Goal: Task Accomplishment & Management: Use online tool/utility

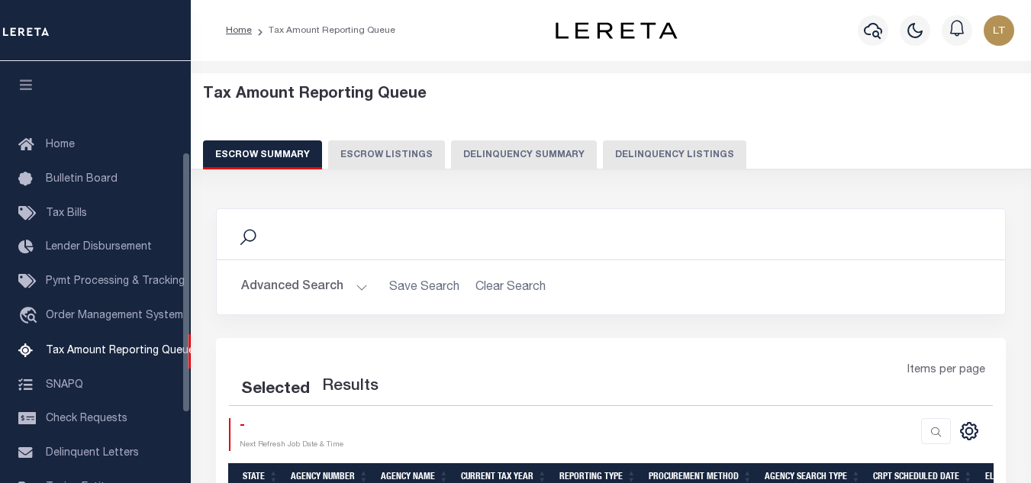
select select "100"
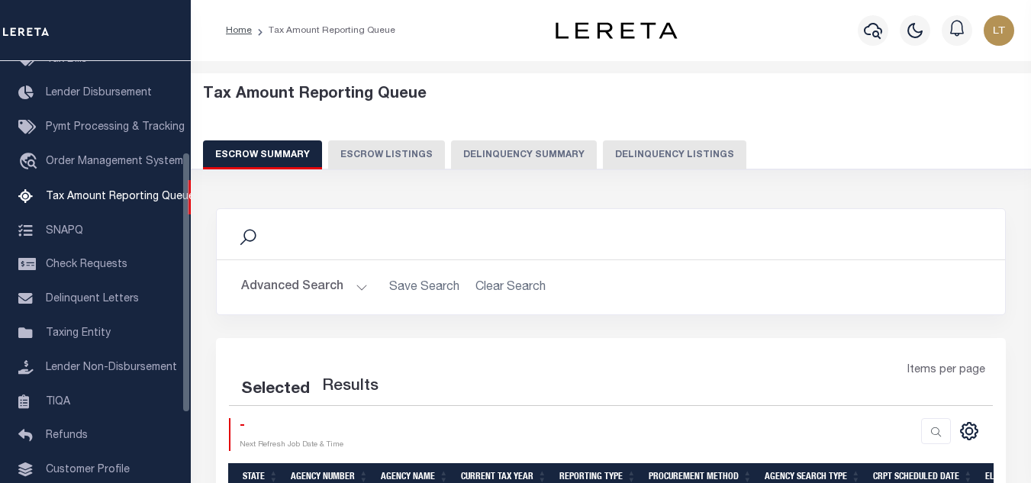
select select "100"
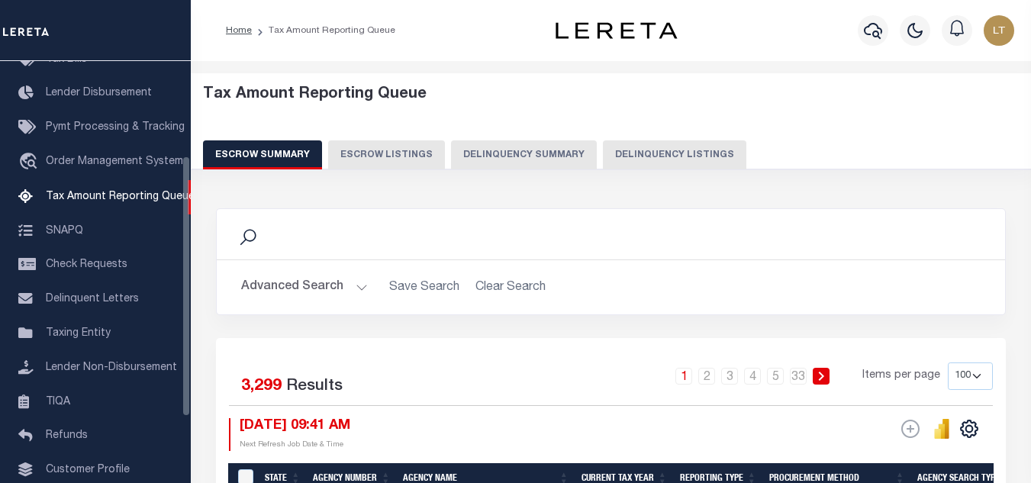
click at [674, 148] on button "Delinquency Listings" at bounding box center [675, 154] width 144 height 29
select select
select select "100"
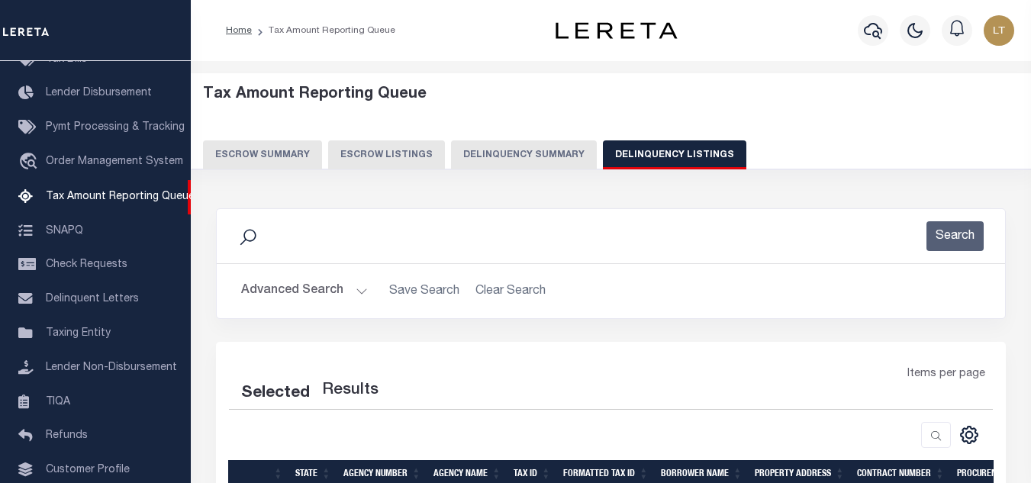
select select "100"
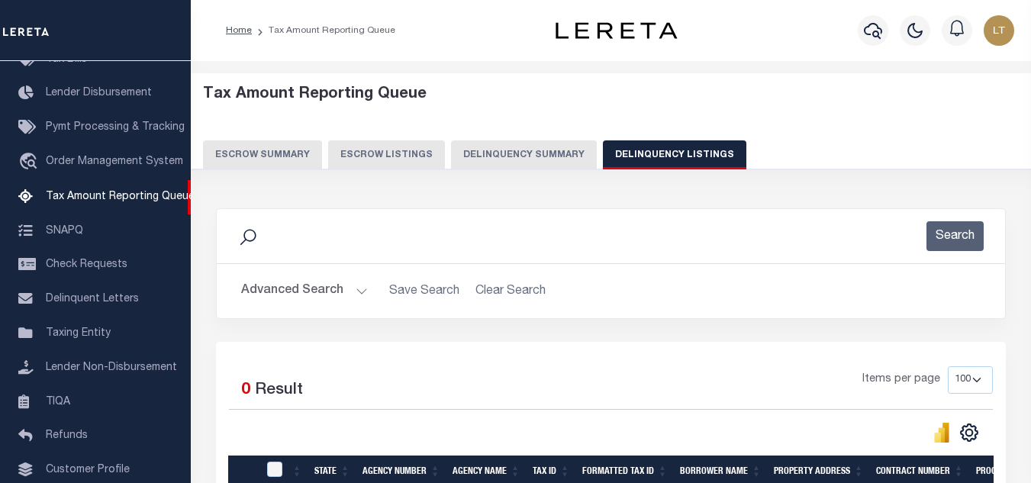
click at [293, 302] on button "Advanced Search" at bounding box center [304, 291] width 127 height 30
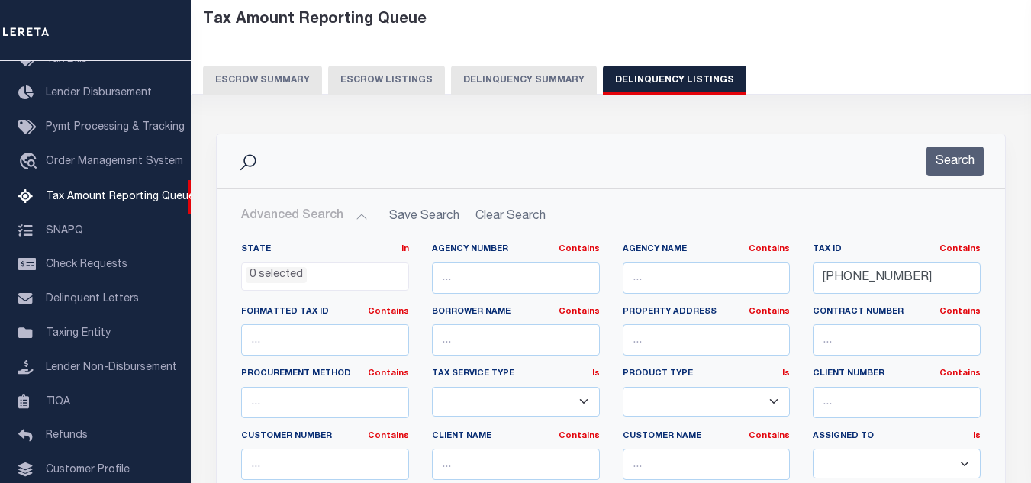
scroll to position [76, 0]
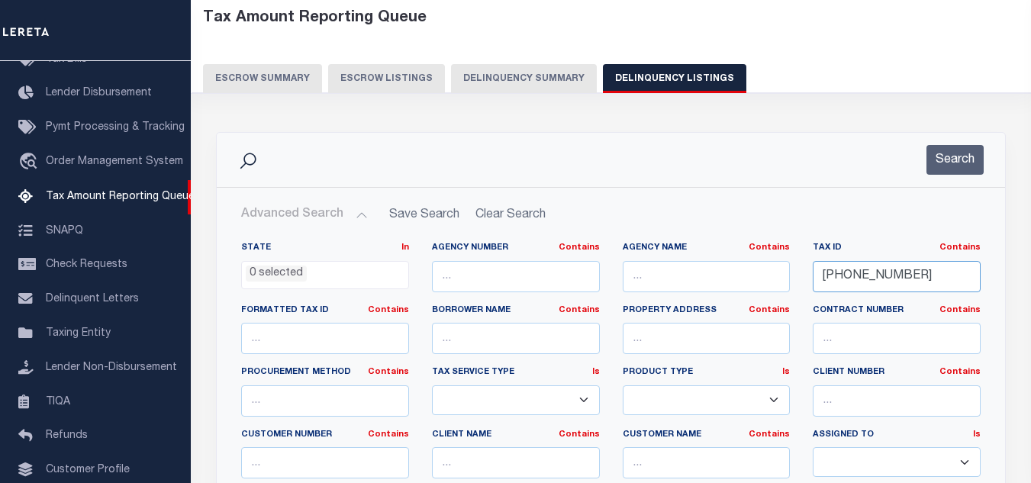
drag, startPoint x: 786, startPoint y: 256, endPoint x: 763, endPoint y: 254, distance: 22.2
click at [769, 256] on div "State In In AK AL AR AZ CA CO CT DC DE FL GA GU HI IA ID IL IN KS KY LA MA MD M…" at bounding box center [611, 398] width 763 height 312
paste input "[PHONE_NUMBER]"
type input "[PHONE_NUMBER]"
click at [951, 167] on button "Search" at bounding box center [955, 160] width 57 height 30
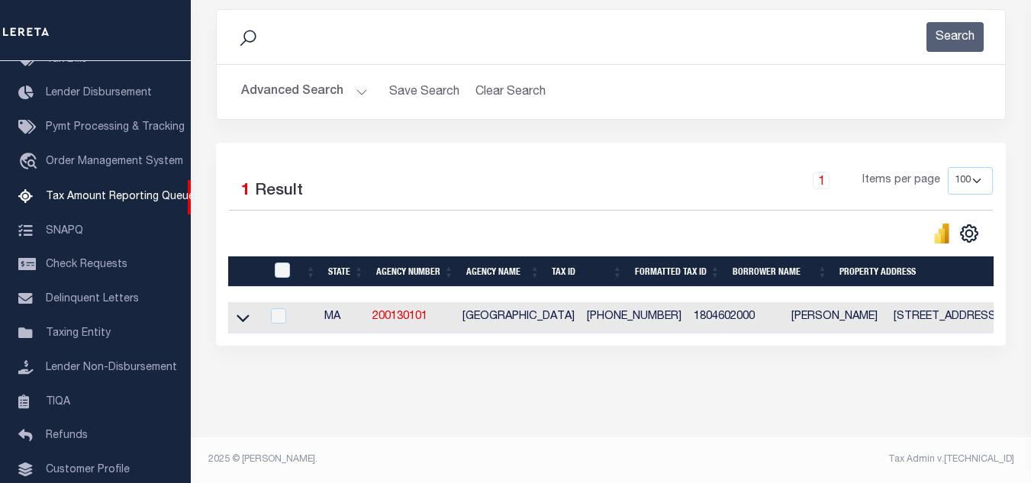
scroll to position [212, 0]
click at [241, 302] on td at bounding box center [244, 317] width 33 height 31
checkbox input "true"
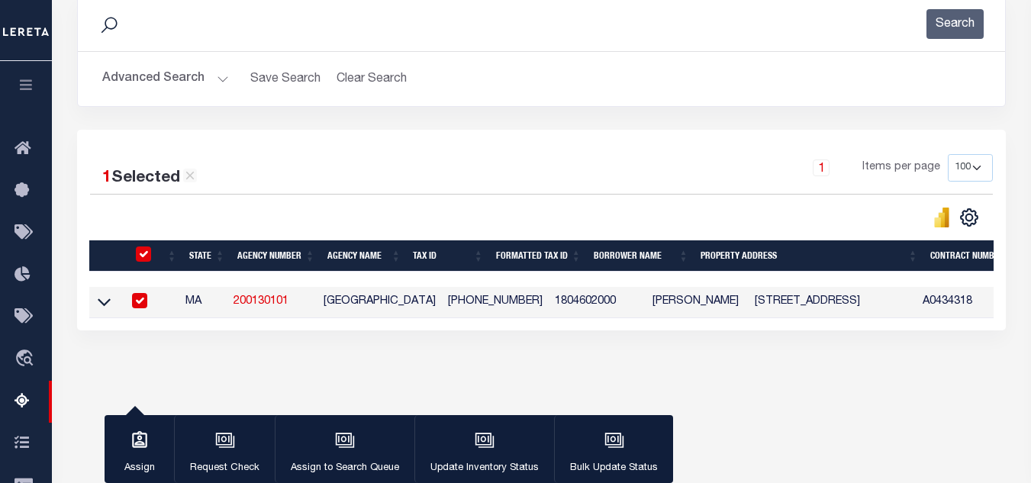
scroll to position [210, 0]
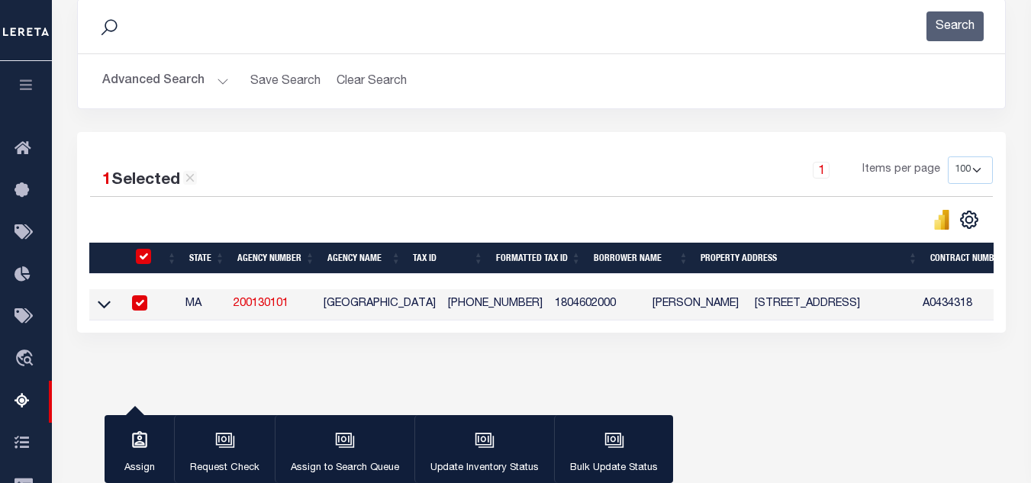
click at [143, 308] on input "checkbox" at bounding box center [139, 302] width 15 height 15
checkbox input "false"
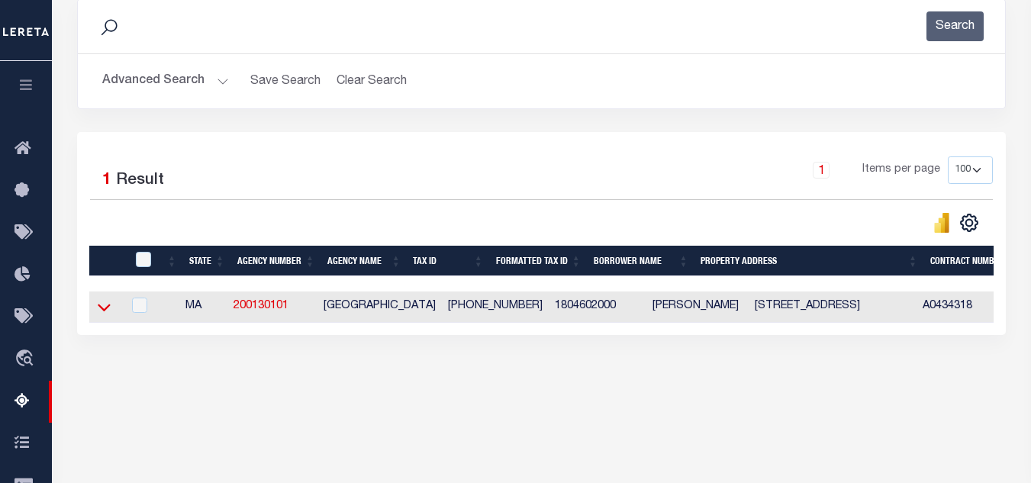
click at [105, 305] on icon at bounding box center [104, 307] width 13 height 16
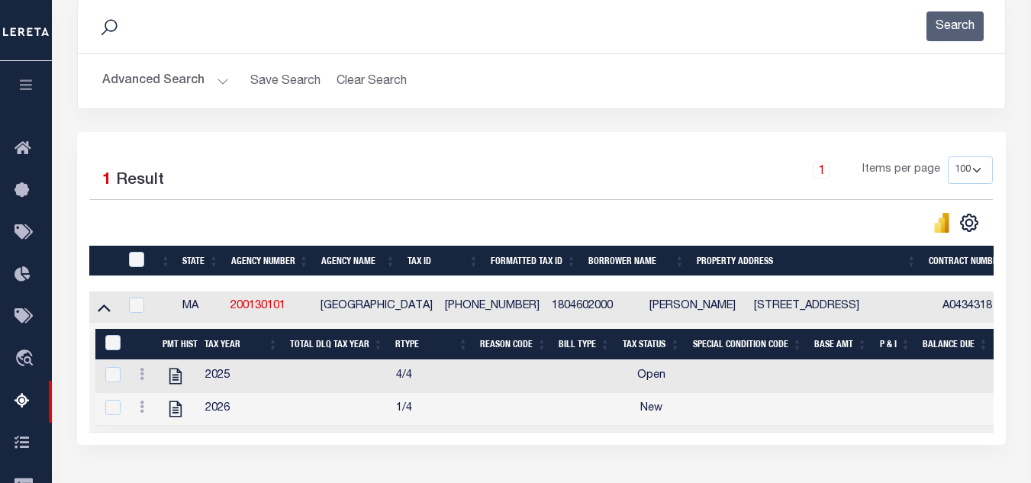
click at [141, 386] on div at bounding box center [143, 376] width 18 height 18
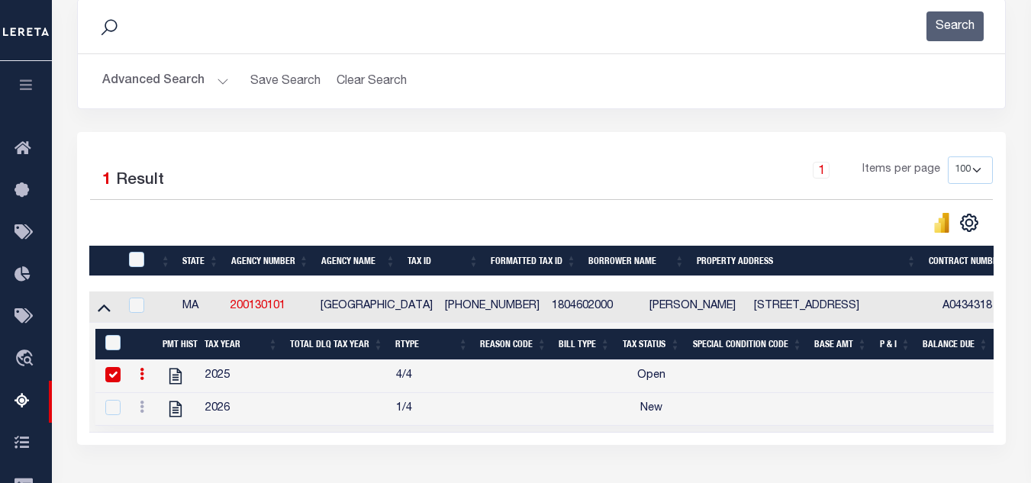
click at [113, 380] on input "checkbox" at bounding box center [112, 374] width 15 height 15
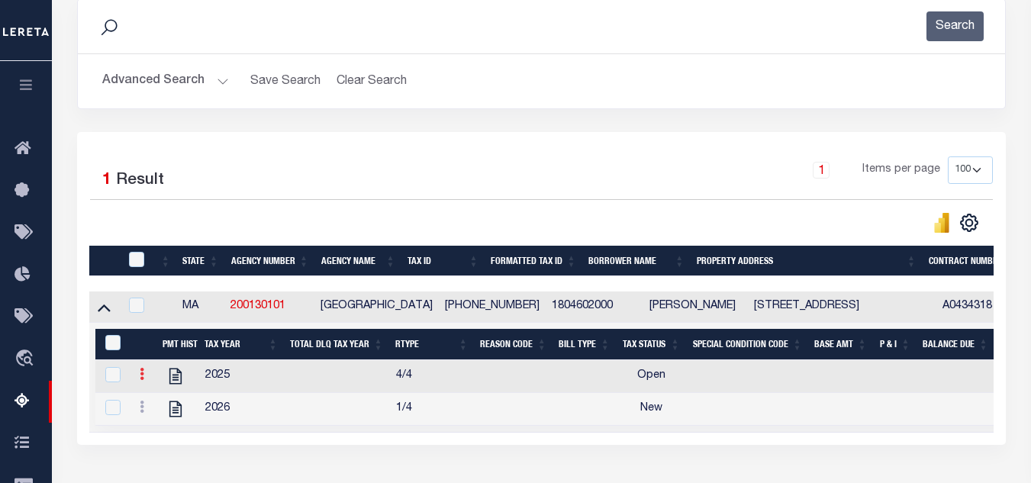
click at [138, 383] on link at bounding box center [142, 376] width 17 height 12
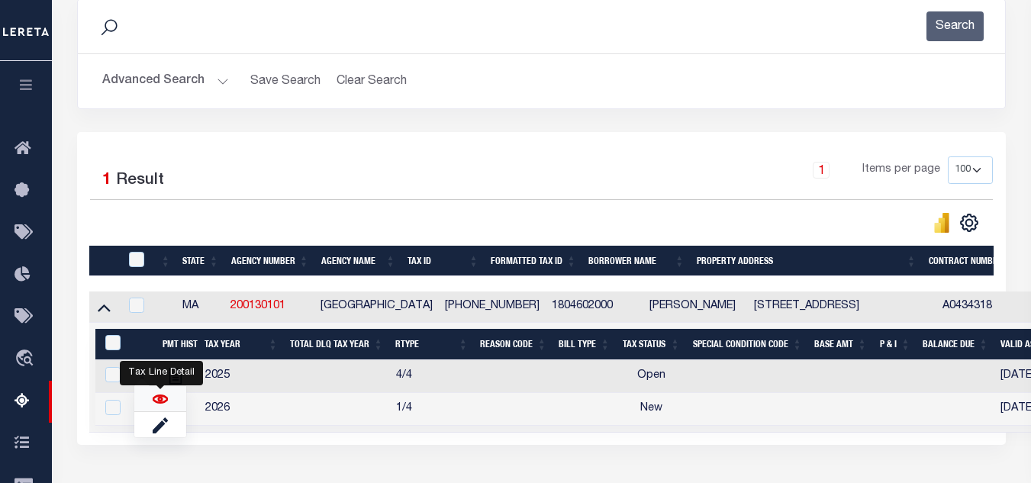
click at [154, 403] on img "" at bounding box center [160, 399] width 15 height 15
checkbox input "true"
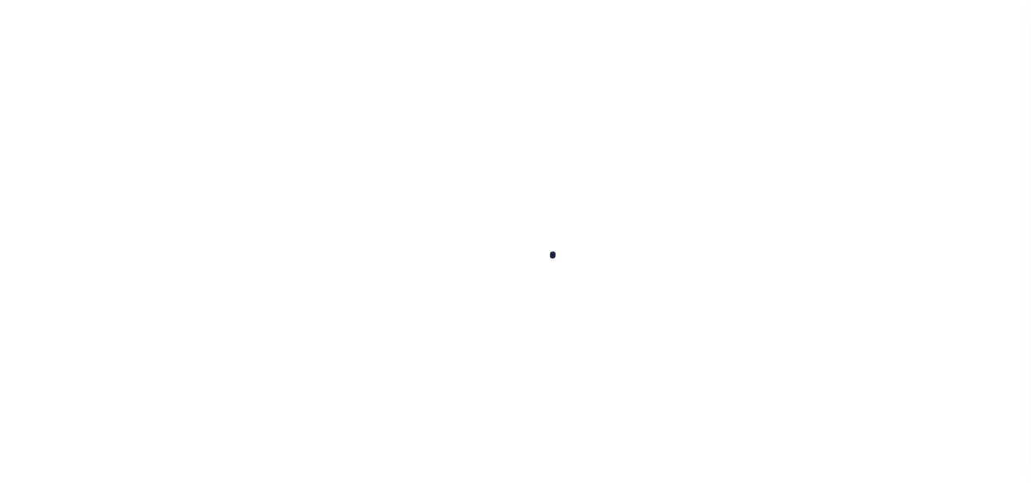
checkbox input "false"
type input "[DATE]"
select select "PYD"
type input "$0"
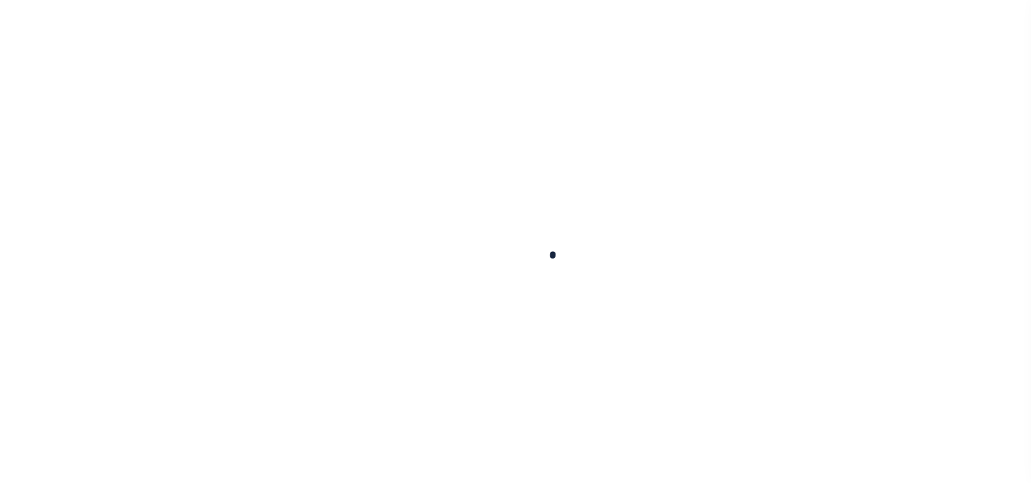
type input "$0"
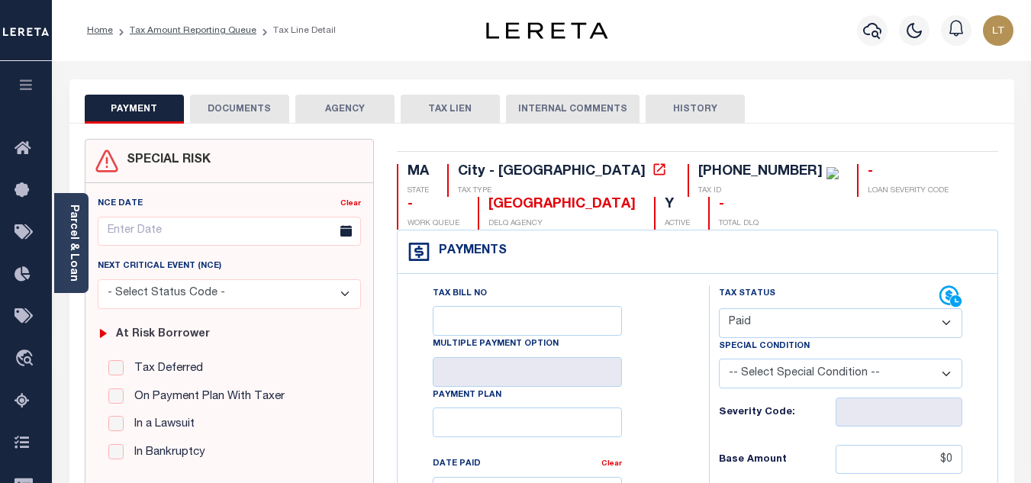
click at [235, 114] on button "DOCUMENTS" at bounding box center [239, 109] width 99 height 29
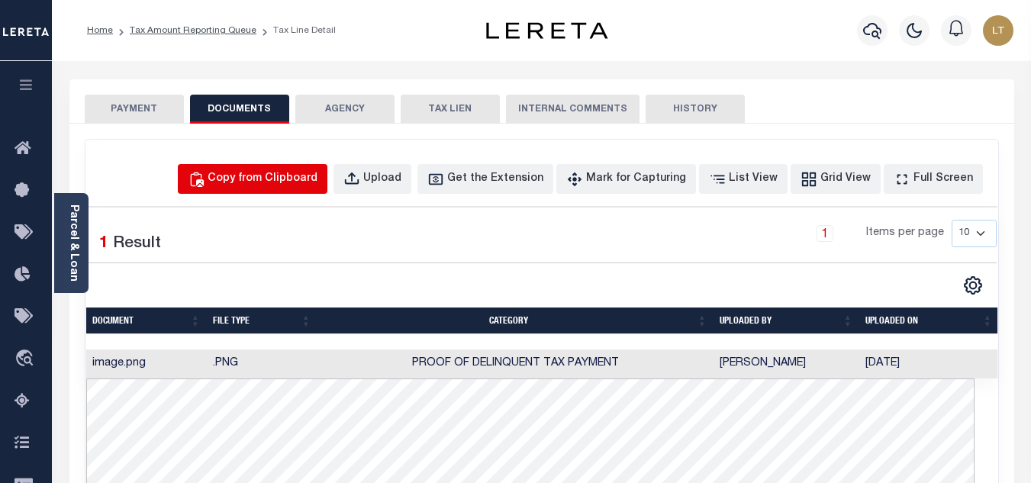
click at [278, 182] on div "Copy from Clipboard" at bounding box center [263, 179] width 110 height 17
select select "POP"
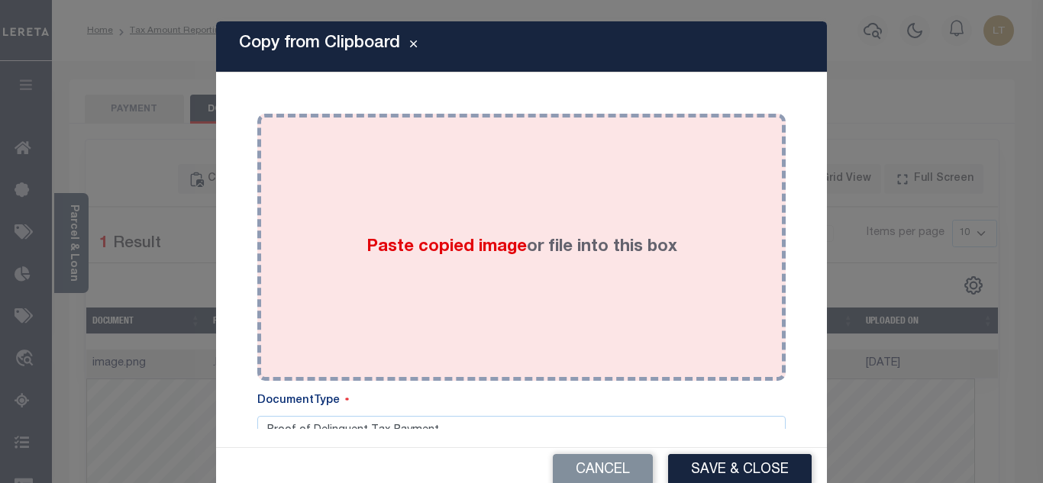
click at [416, 240] on span "Paste copied image" at bounding box center [446, 247] width 160 height 17
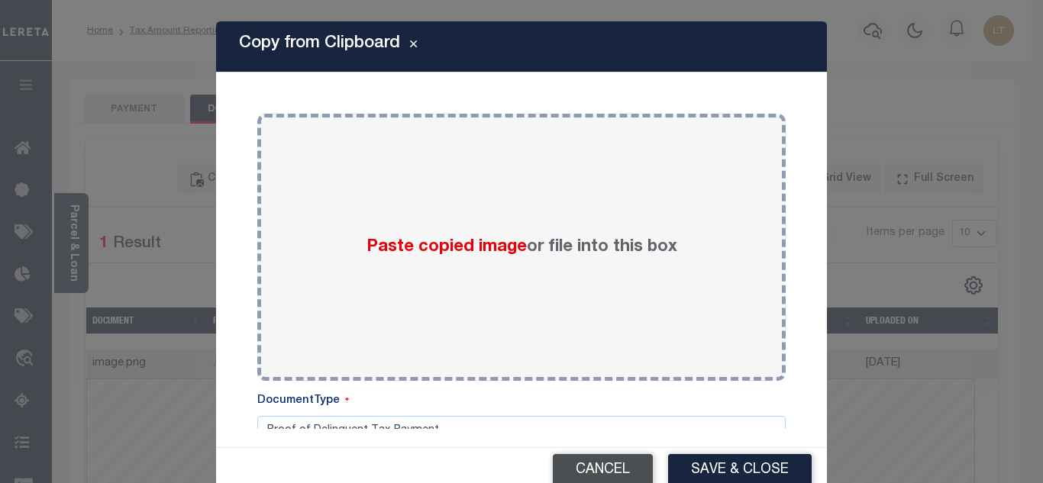
click at [583, 466] on button "Cancel" at bounding box center [603, 470] width 100 height 33
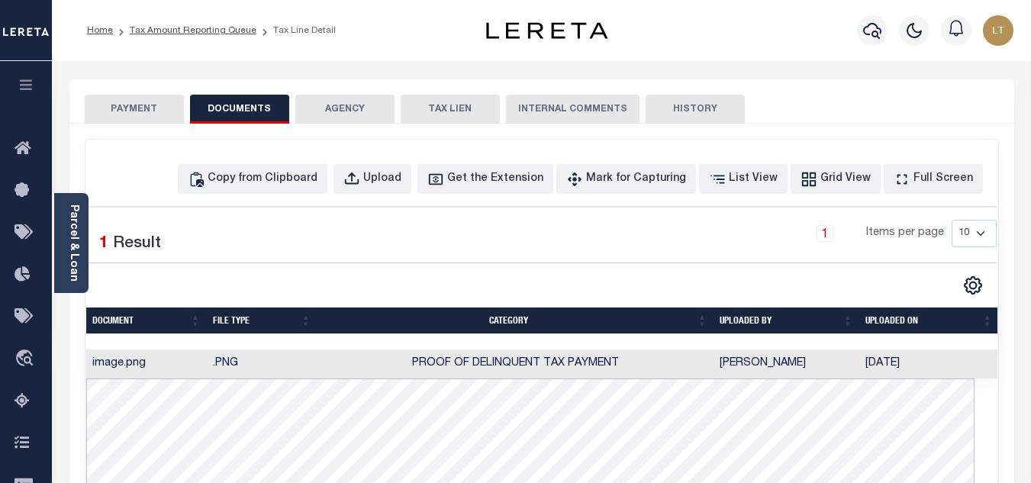
click at [145, 110] on button "PAYMENT" at bounding box center [134, 109] width 99 height 29
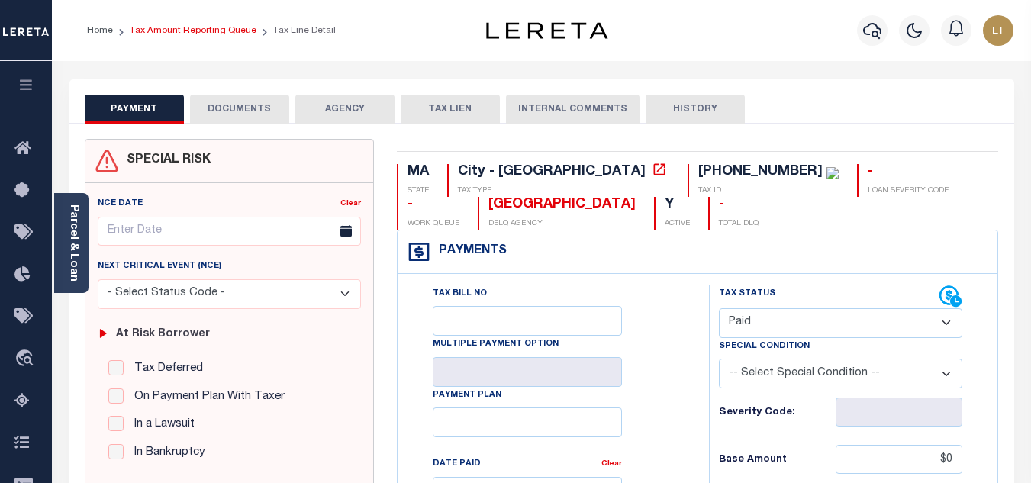
click at [158, 28] on link "Tax Amount Reporting Queue" at bounding box center [193, 30] width 127 height 9
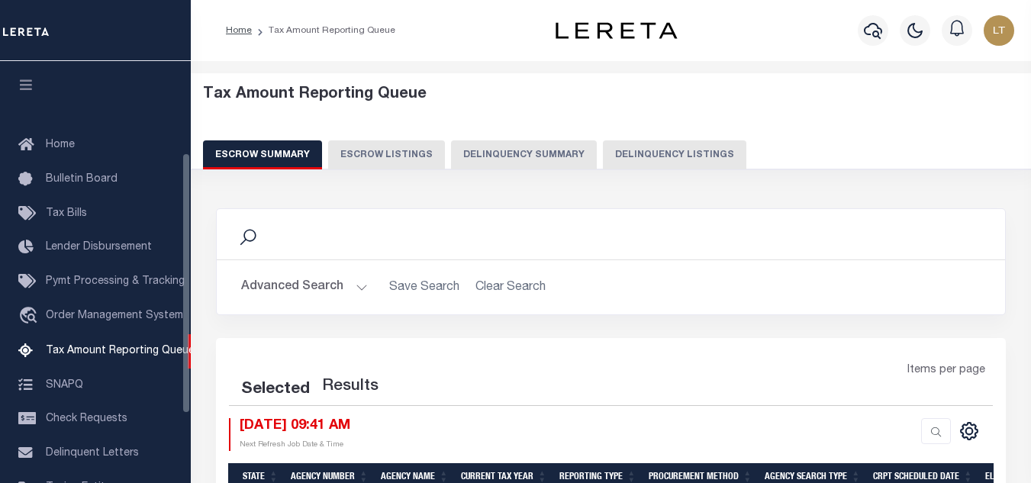
select select "100"
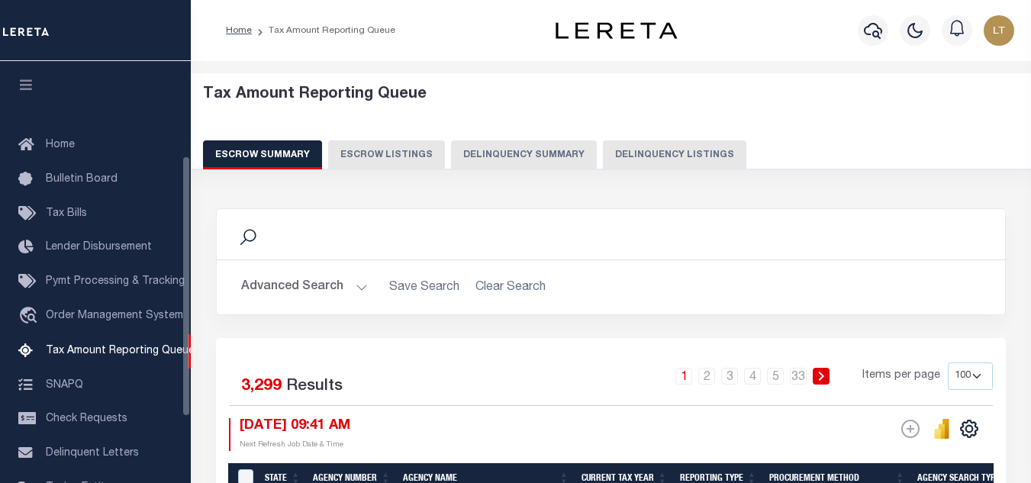
scroll to position [154, 0]
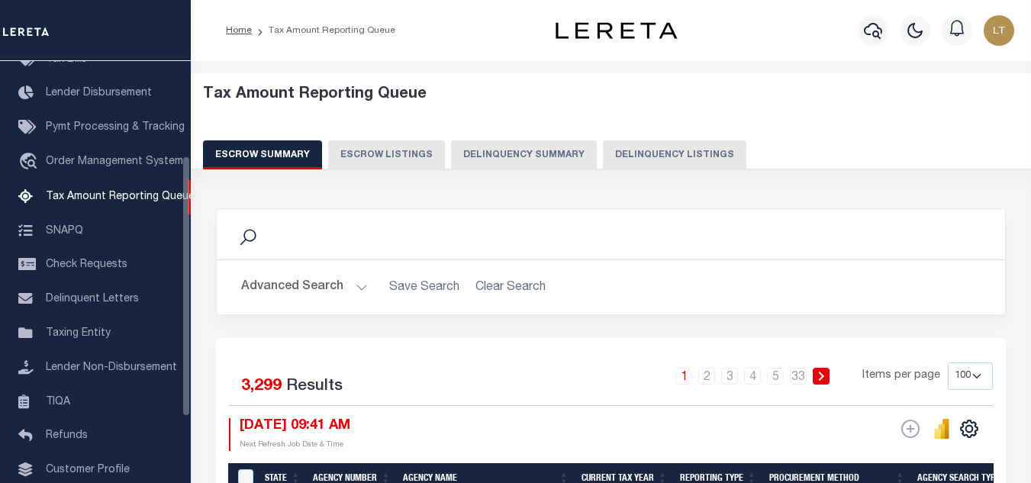
click at [645, 148] on button "Delinquency Listings" at bounding box center [675, 154] width 144 height 29
select select "100"
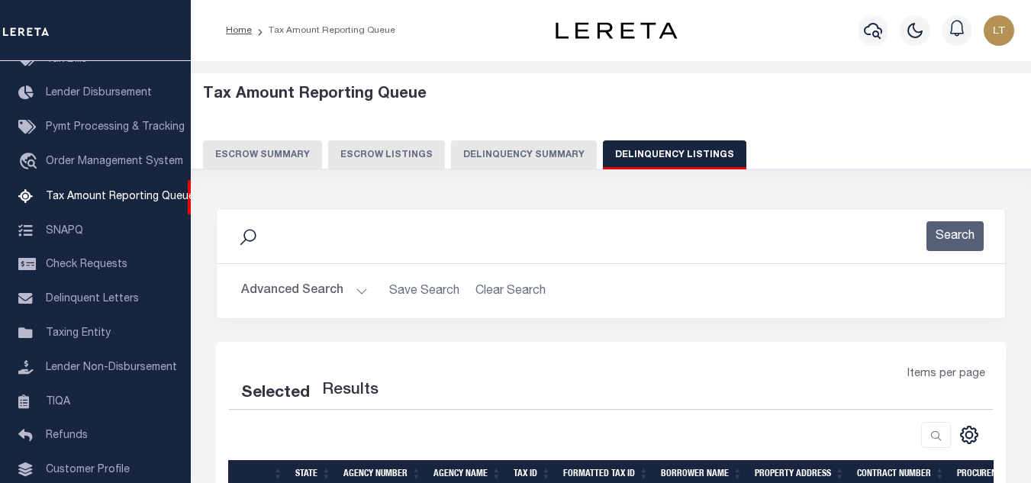
select select "100"
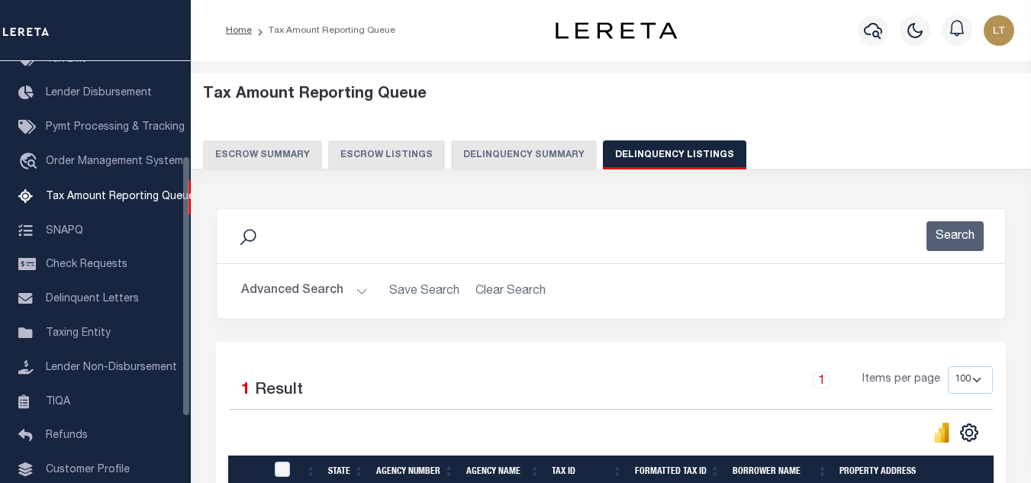
click at [258, 290] on button "Advanced Search" at bounding box center [304, 291] width 127 height 30
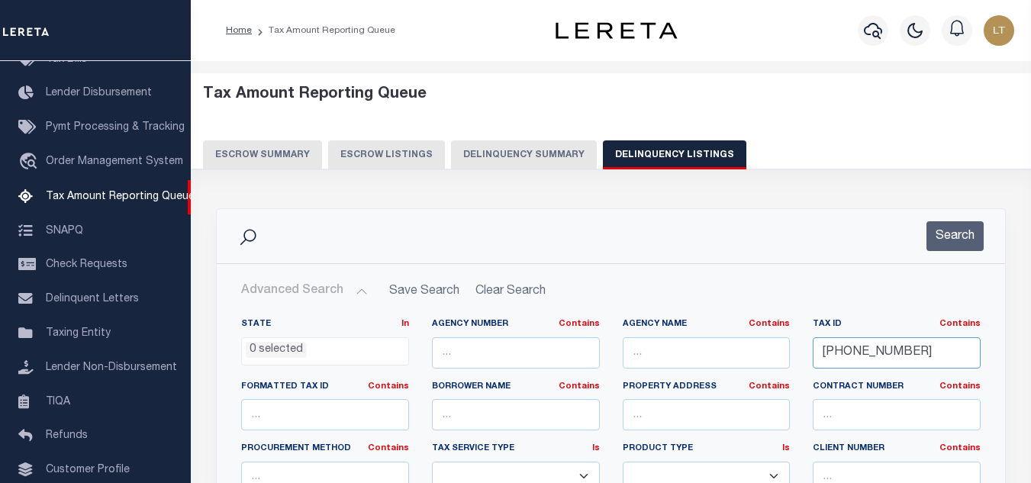
drag, startPoint x: 905, startPoint y: 360, endPoint x: 788, endPoint y: 360, distance: 116.8
click at [788, 360] on div "State In In AK AL AR AZ CA CO CT DC DE FL GA GU HI IA ID IL IN KS KY LA MA MD M…" at bounding box center [611, 474] width 763 height 312
paste input "[PHONE_NUMBER]"
type input "[PHONE_NUMBER]"
click at [960, 237] on button "Search" at bounding box center [955, 236] width 57 height 30
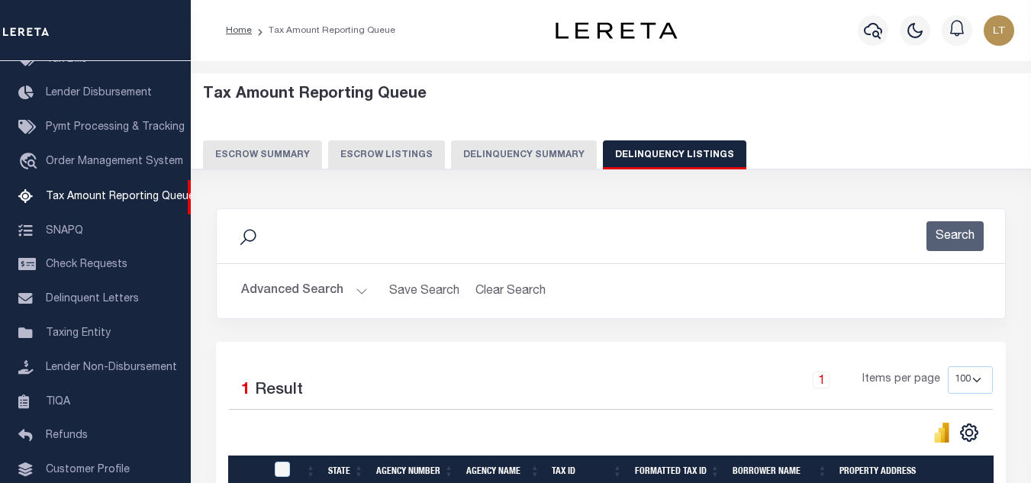
scroll to position [212, 0]
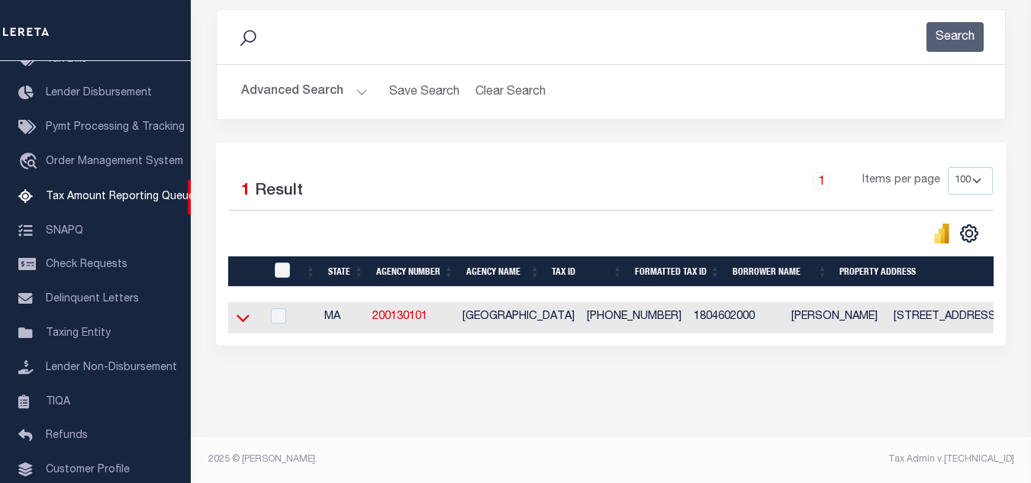
click at [239, 310] on icon at bounding box center [243, 318] width 13 height 16
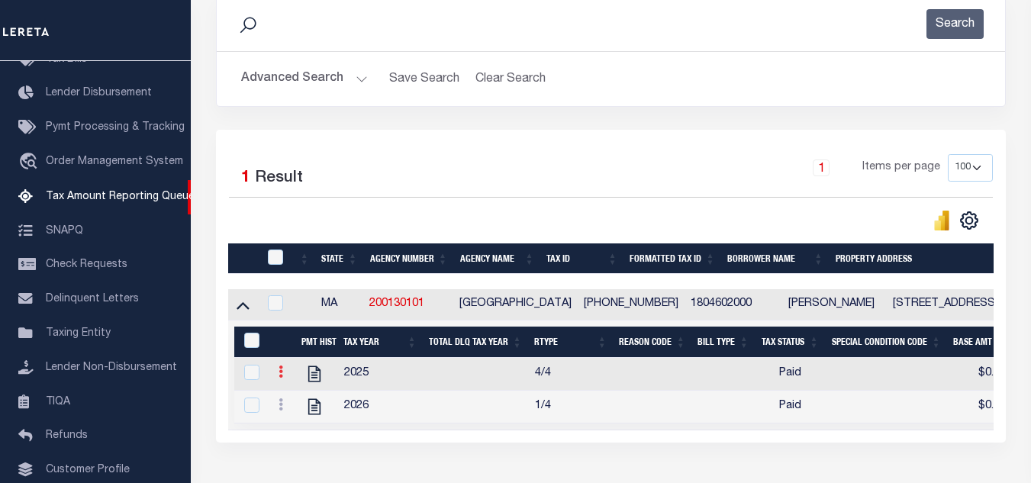
click at [279, 378] on icon at bounding box center [281, 372] width 5 height 12
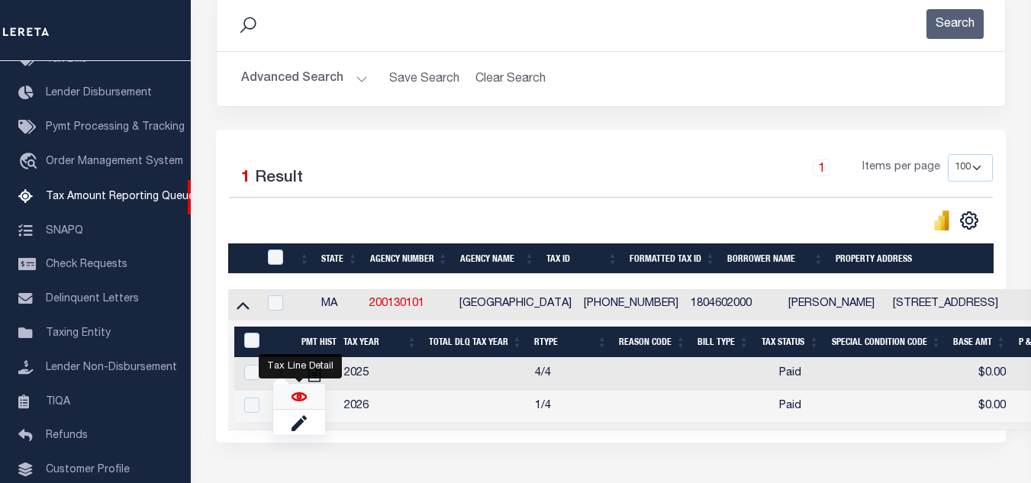
click at [299, 403] on img "" at bounding box center [299, 396] width 15 height 15
checkbox input "true"
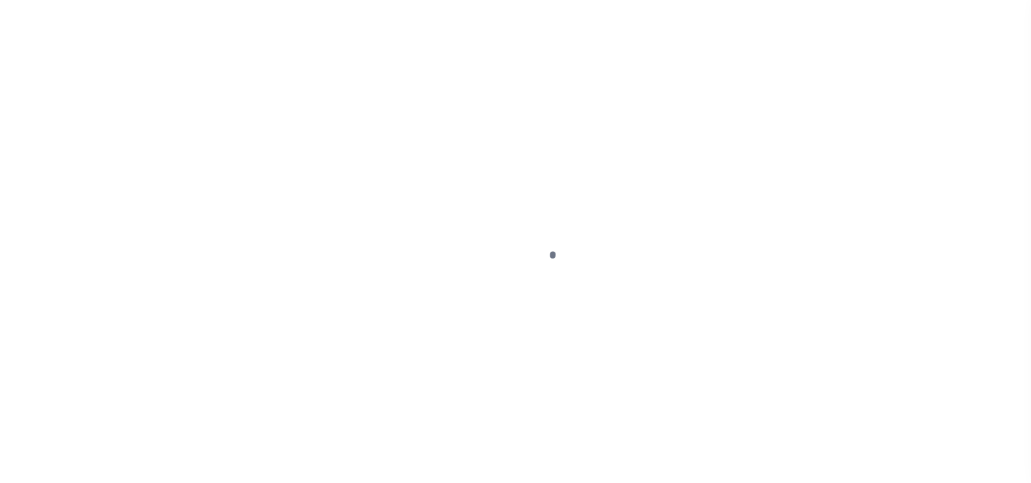
select select "PYD"
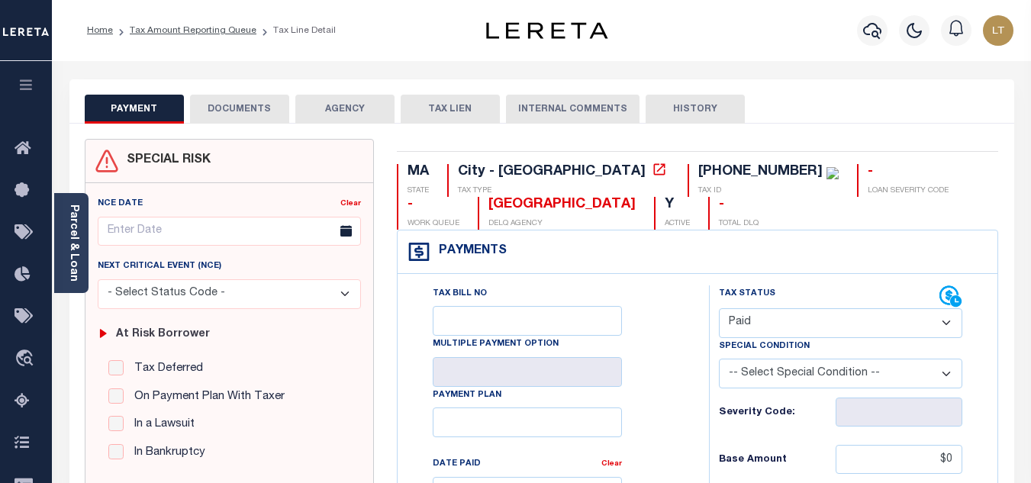
click at [208, 121] on button "DOCUMENTS" at bounding box center [239, 109] width 99 height 29
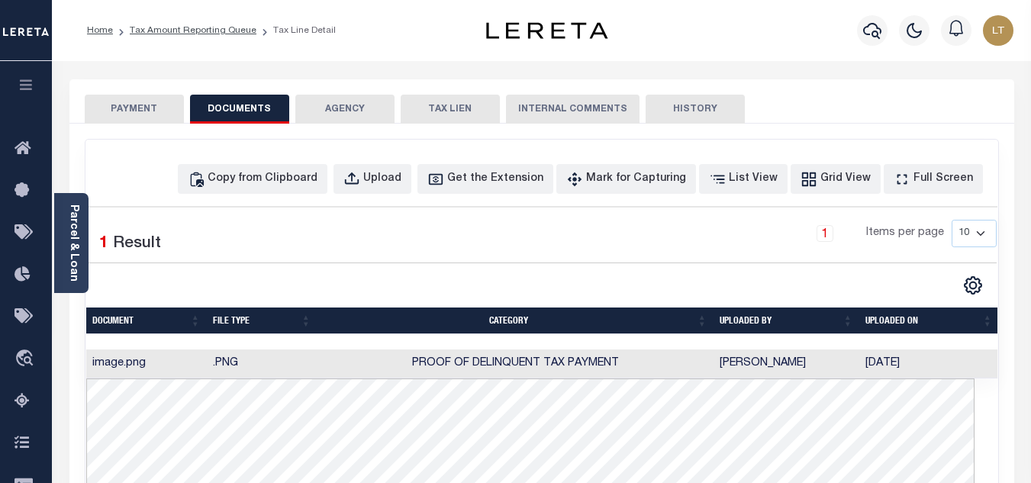
click at [170, 117] on button "PAYMENT" at bounding box center [134, 109] width 99 height 29
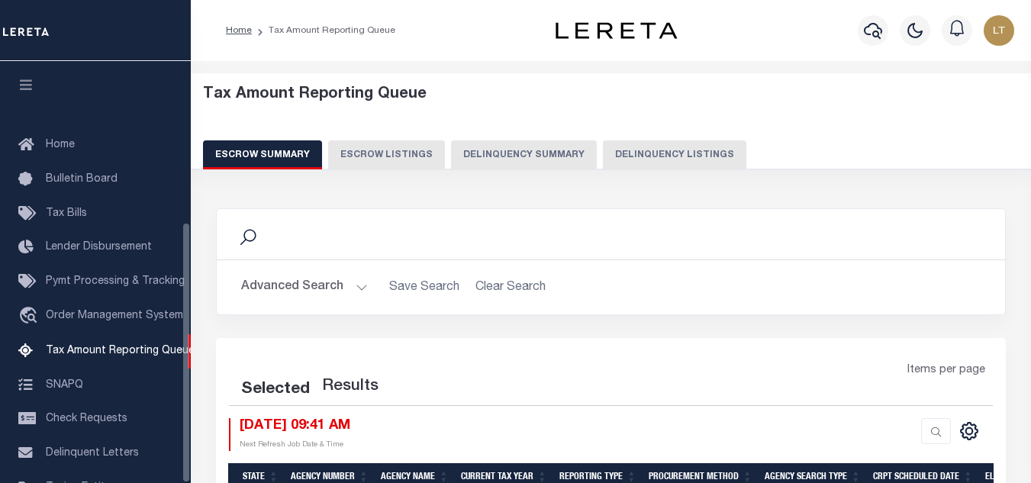
click at [641, 140] on button "Delinquency Listings" at bounding box center [675, 154] width 144 height 29
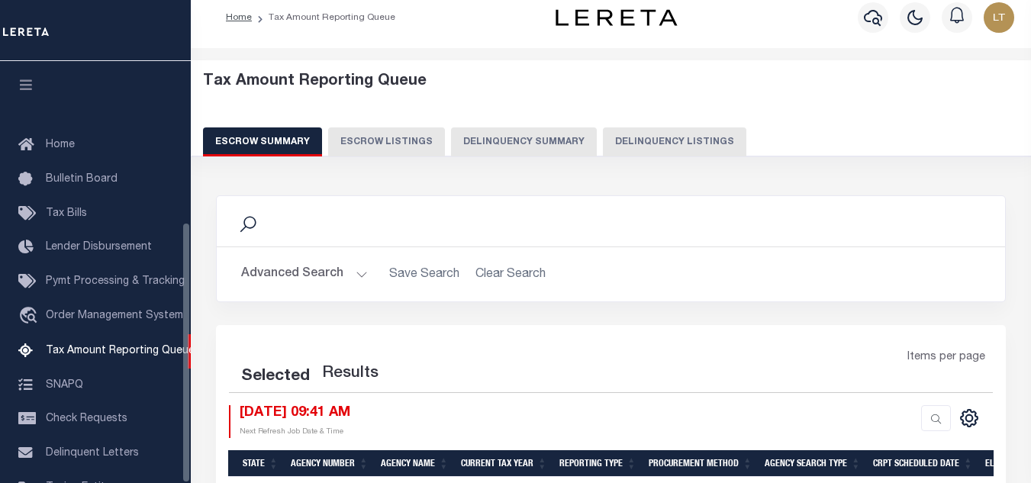
select select "100"
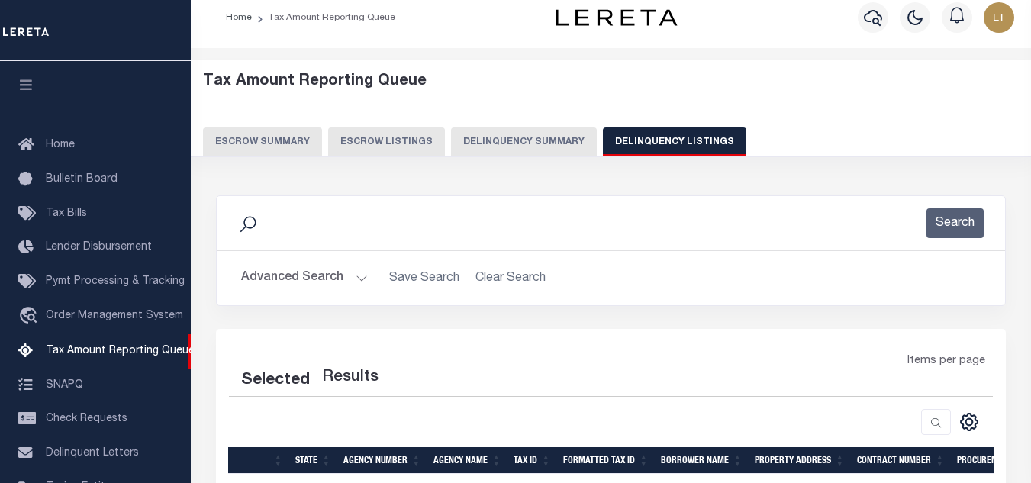
scroll to position [260, 0]
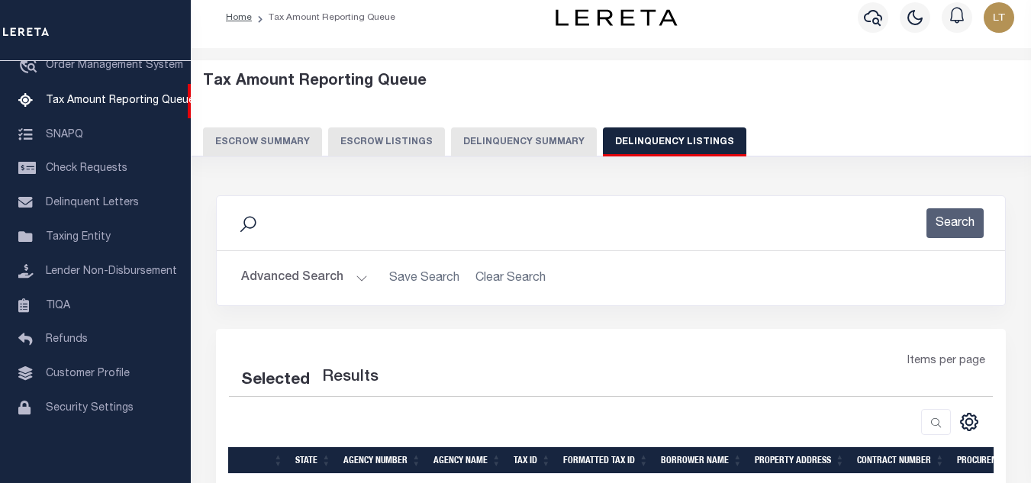
select select "100"
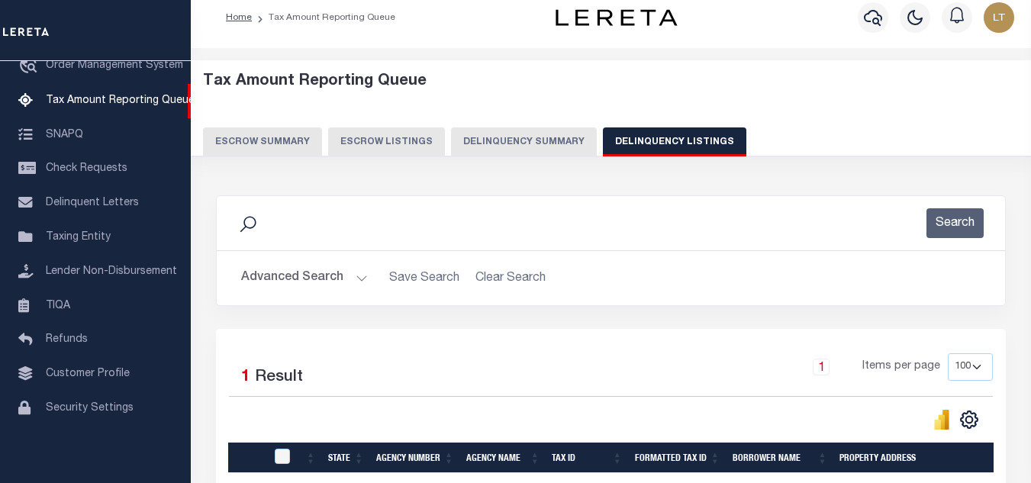
click at [273, 277] on button "Advanced Search" at bounding box center [304, 278] width 127 height 30
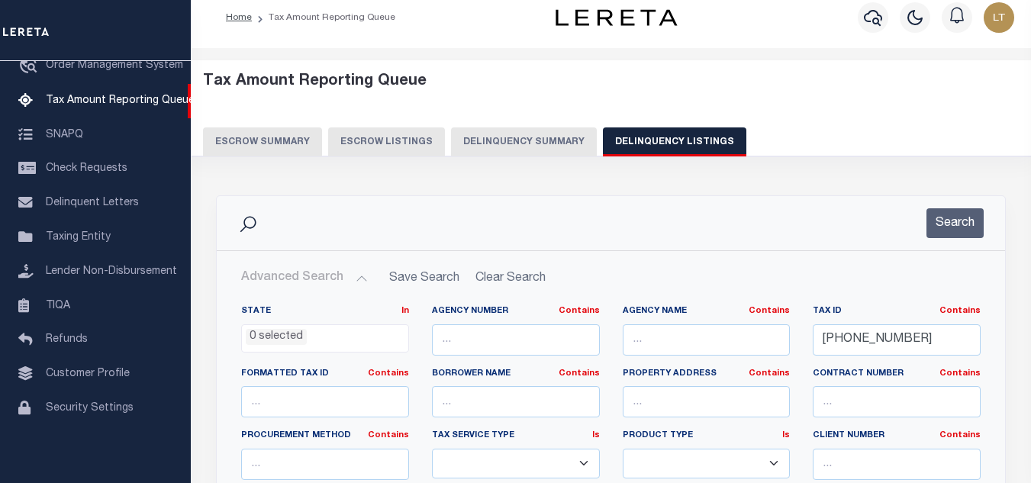
scroll to position [89, 0]
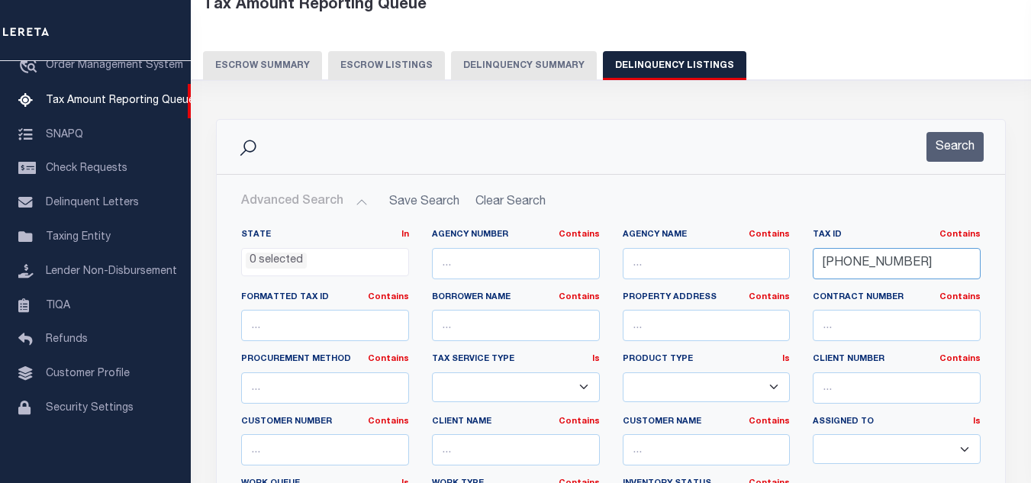
click at [809, 257] on div "Tax ID Contains Contains Is [PHONE_NUMBER]" at bounding box center [897, 260] width 191 height 63
paste input "[PHONE_NUMBER]"
type input "[PHONE_NUMBER]"
click at [957, 153] on button "Search" at bounding box center [955, 147] width 57 height 30
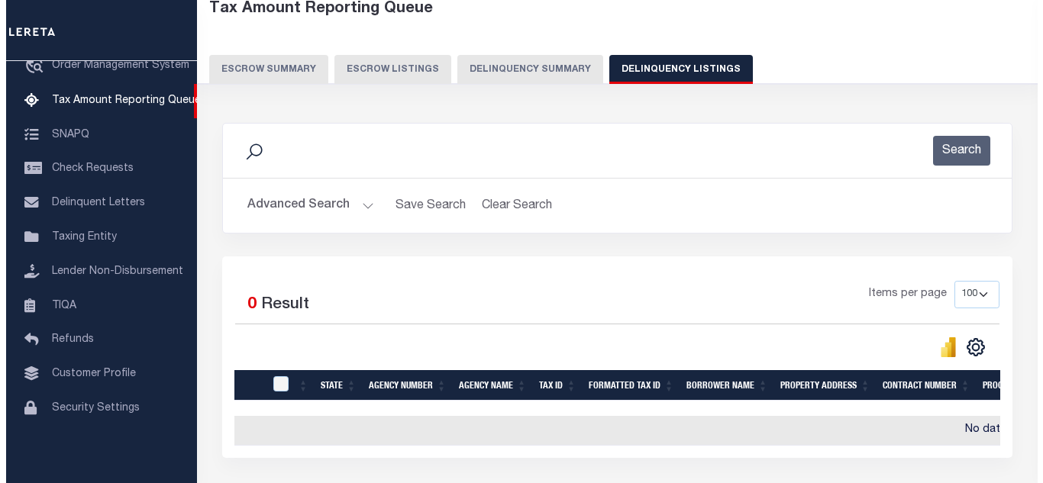
scroll to position [0, 0]
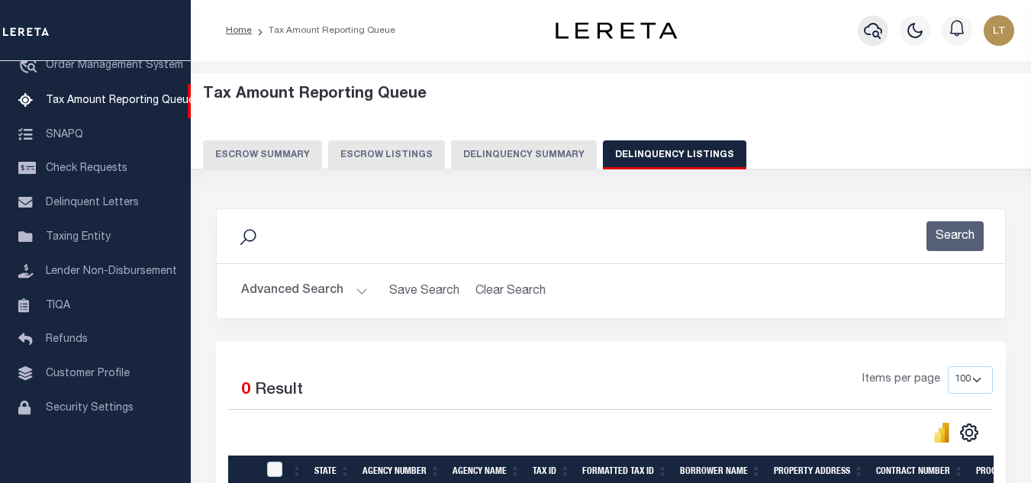
click at [874, 36] on icon "button" at bounding box center [873, 30] width 18 height 18
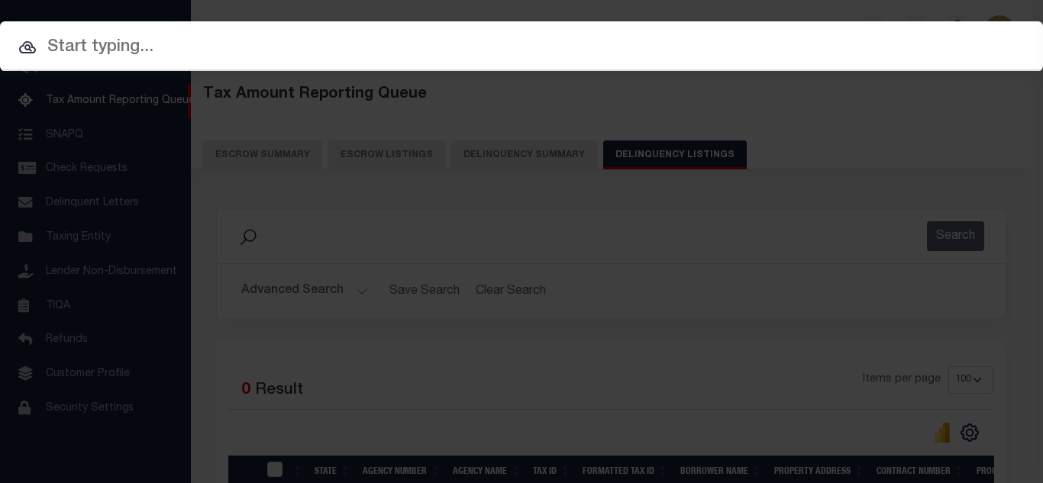
paste input "[PHONE_NUMBER]"
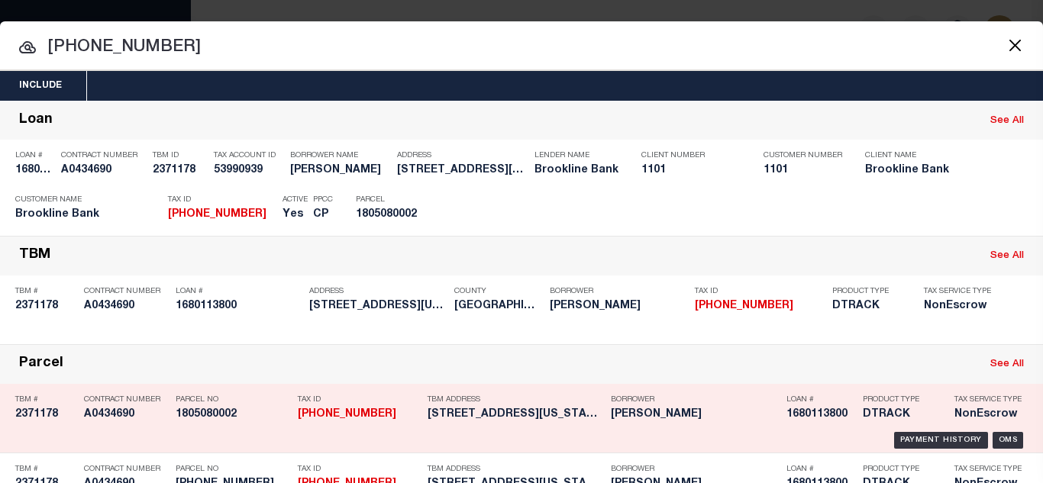
type input "[PHONE_NUMBER]"
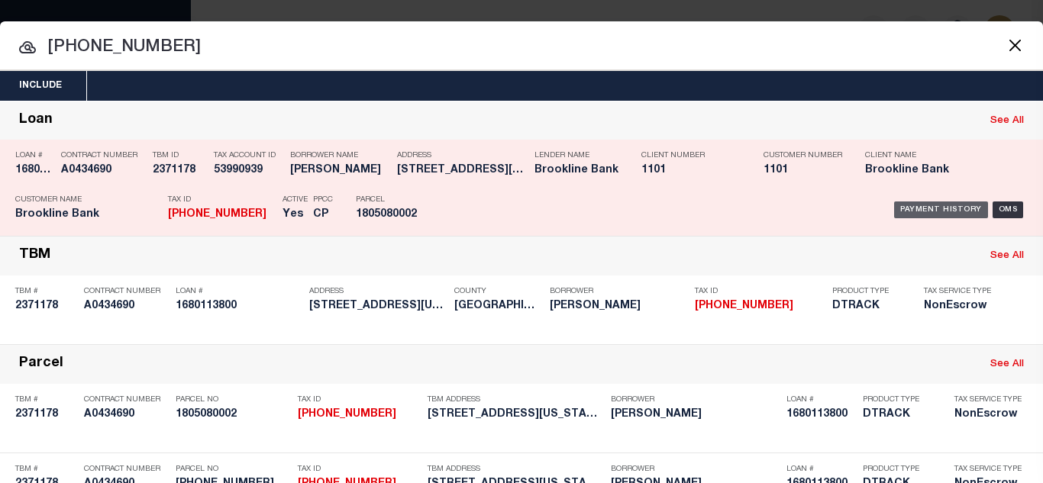
click at [914, 204] on div "Payment History" at bounding box center [941, 210] width 94 height 17
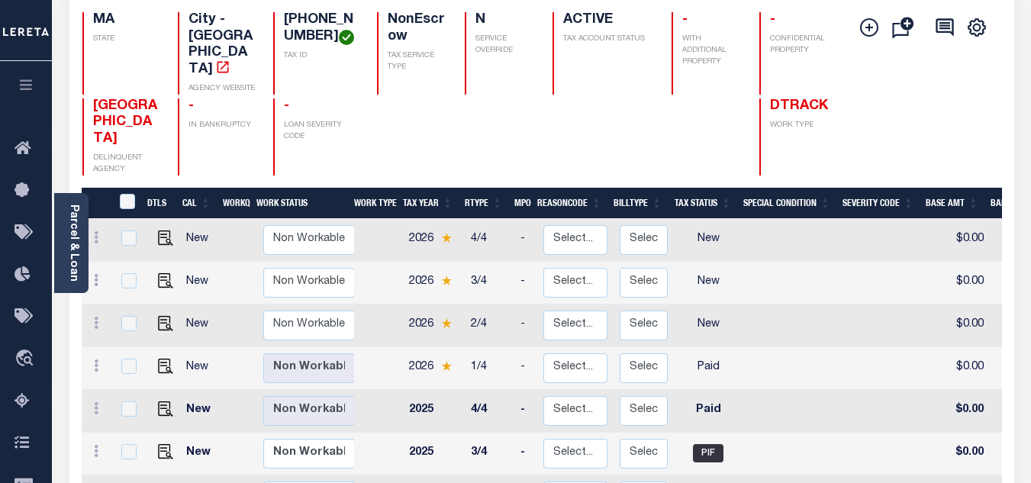
scroll to position [153, 0]
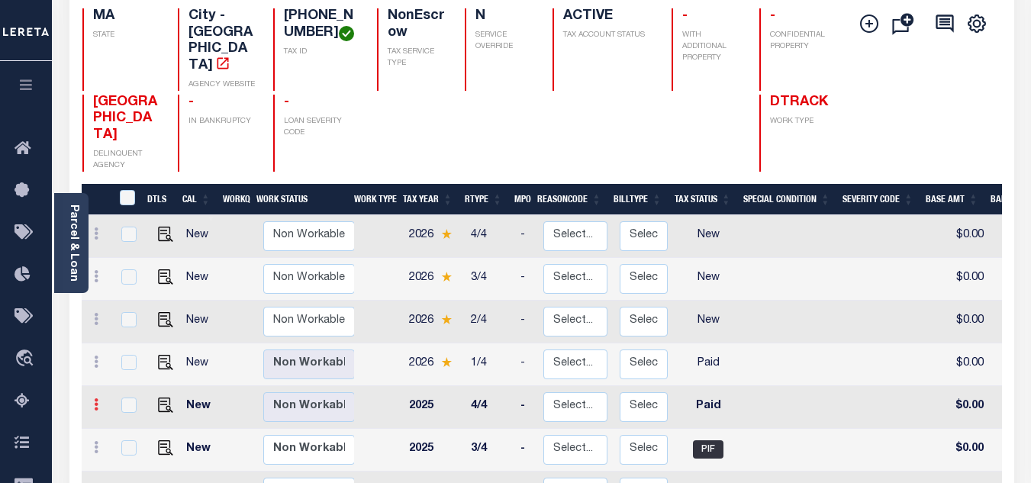
click at [92, 401] on link at bounding box center [96, 407] width 17 height 12
click at [131, 424] on img at bounding box center [132, 431] width 15 height 15
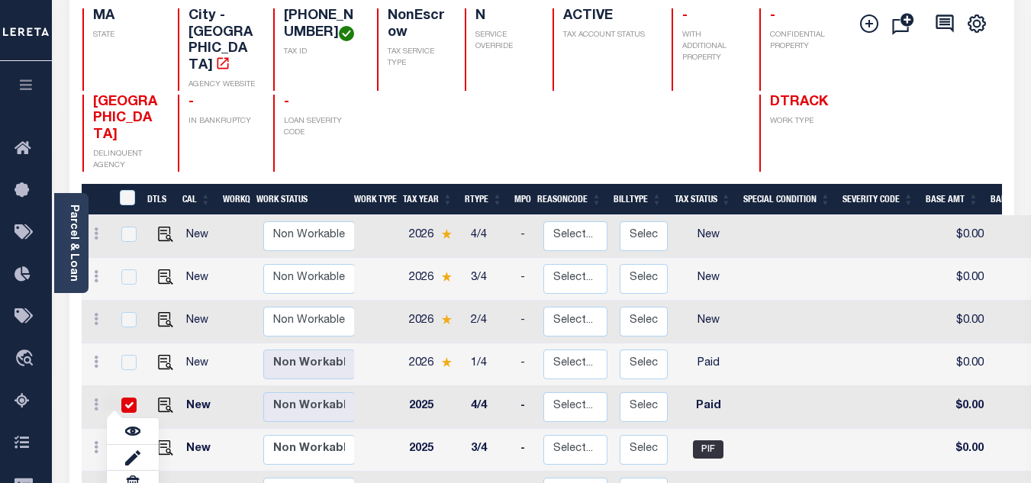
checkbox input "true"
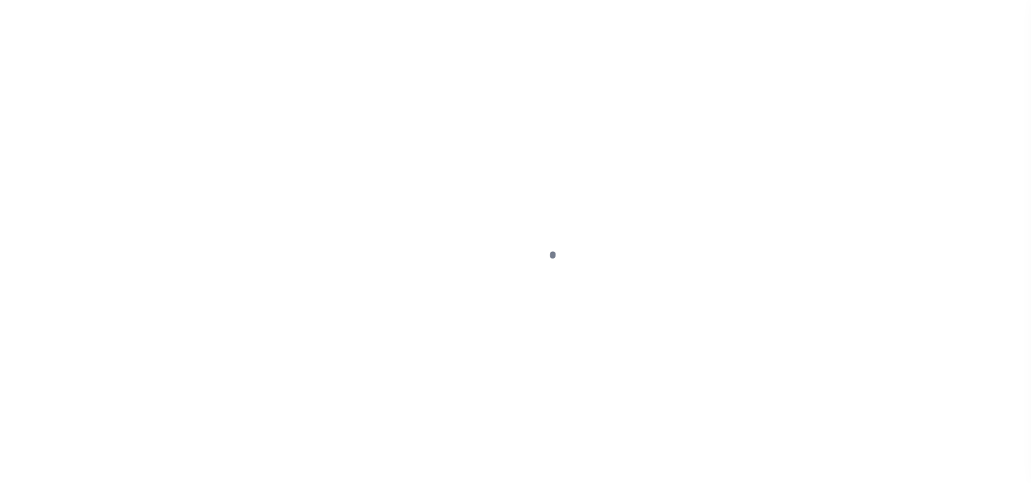
select select "PYD"
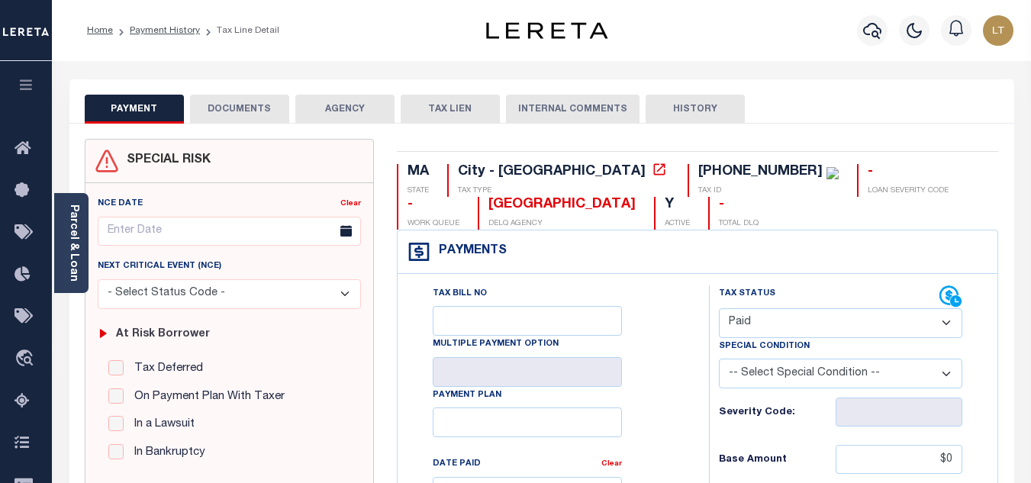
click at [254, 110] on button "DOCUMENTS" at bounding box center [239, 109] width 99 height 29
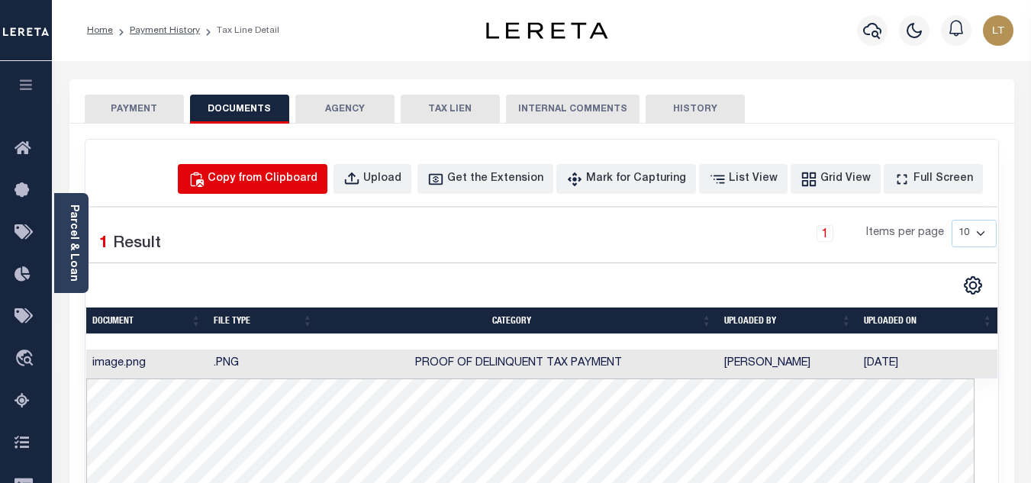
click at [313, 171] on div "Copy from Clipboard" at bounding box center [263, 179] width 110 height 17
select select "POP"
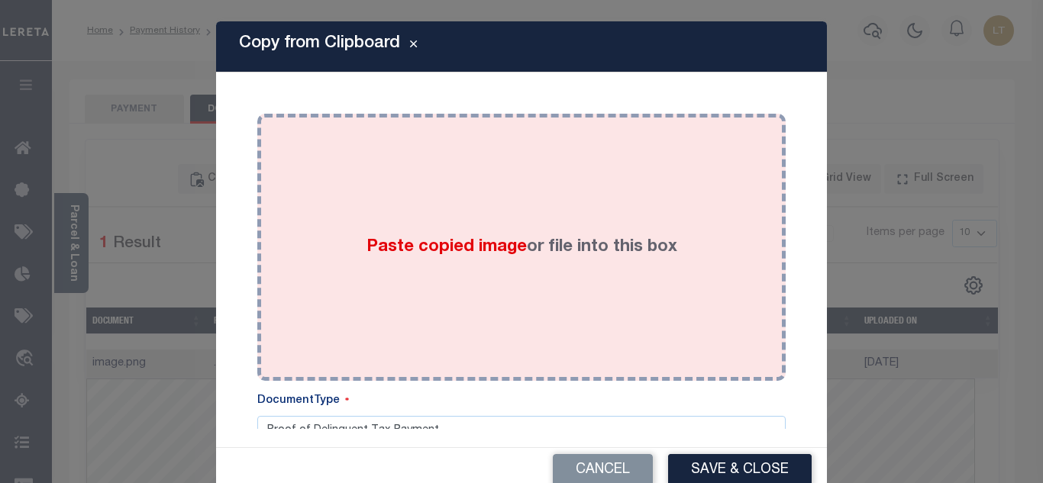
click at [353, 205] on div "Paste copied image or file into this box" at bounding box center [521, 247] width 505 height 244
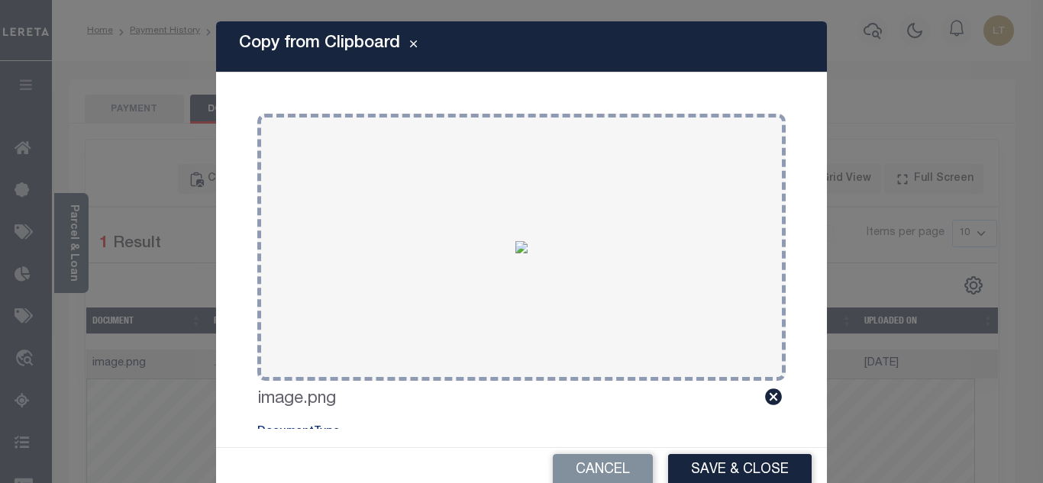
click at [726, 475] on button "Save & Close" at bounding box center [740, 470] width 144 height 33
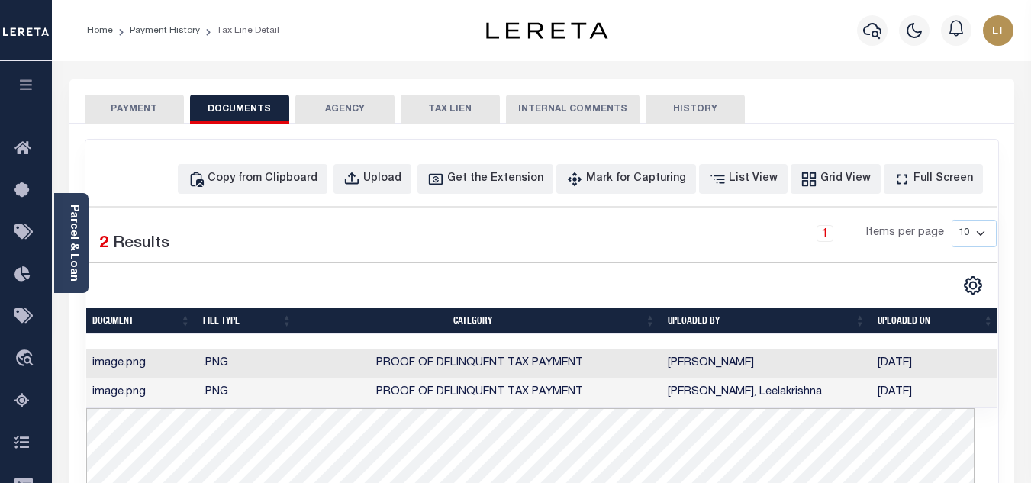
click at [134, 108] on button "PAYMENT" at bounding box center [134, 109] width 99 height 29
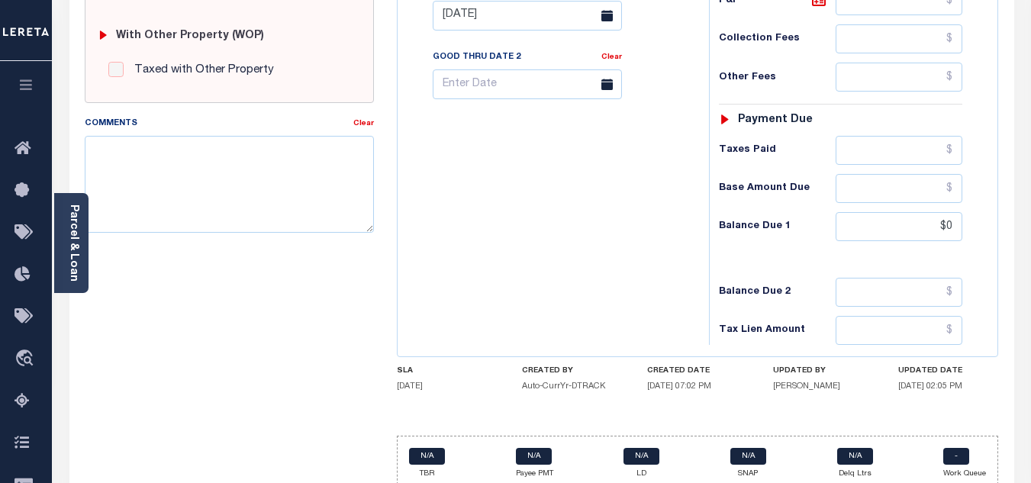
scroll to position [669, 0]
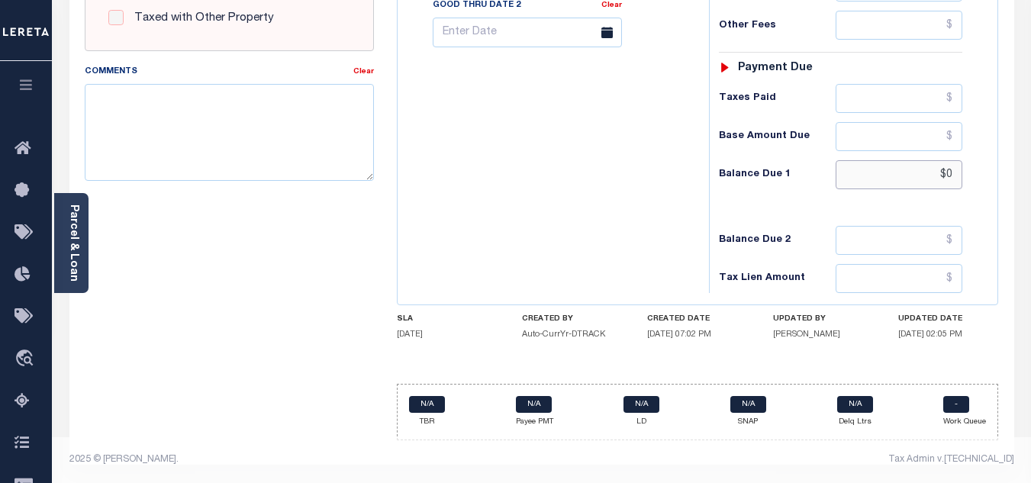
click at [951, 178] on input "$0" at bounding box center [899, 174] width 127 height 29
type input "$0.00"
type input "[DATE]"
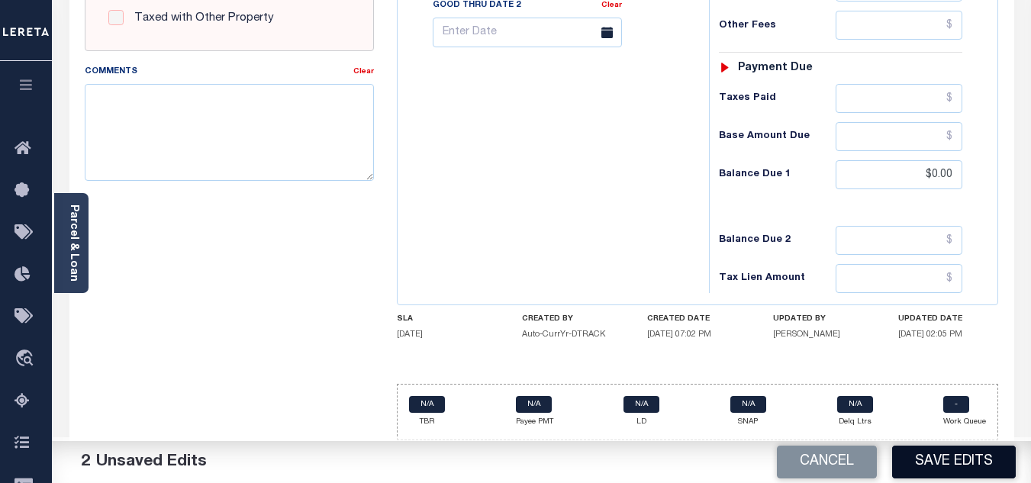
drag, startPoint x: 967, startPoint y: 457, endPoint x: 947, endPoint y: 447, distance: 21.9
click at [966, 457] on button "Save Edits" at bounding box center [955, 462] width 124 height 33
checkbox input "false"
type input "$0"
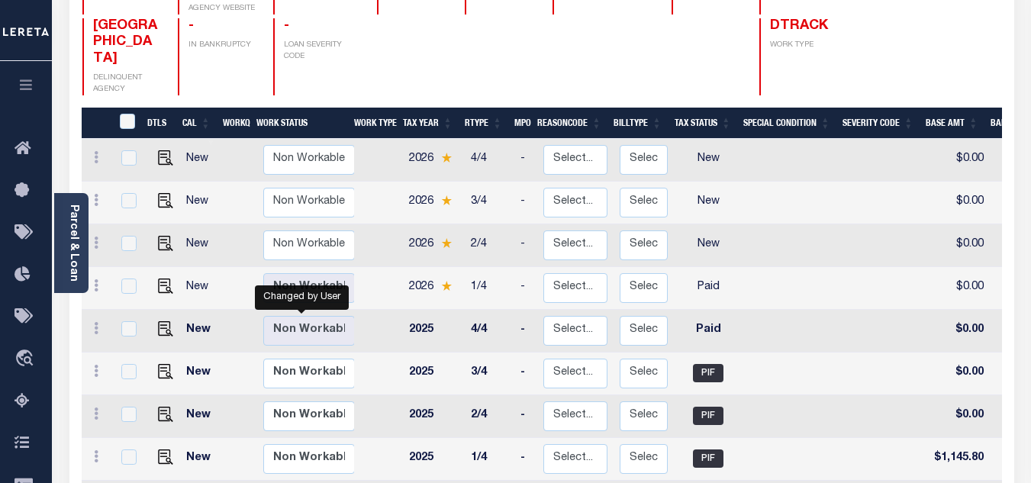
scroll to position [2, 0]
click at [95, 321] on icon at bounding box center [96, 327] width 5 height 12
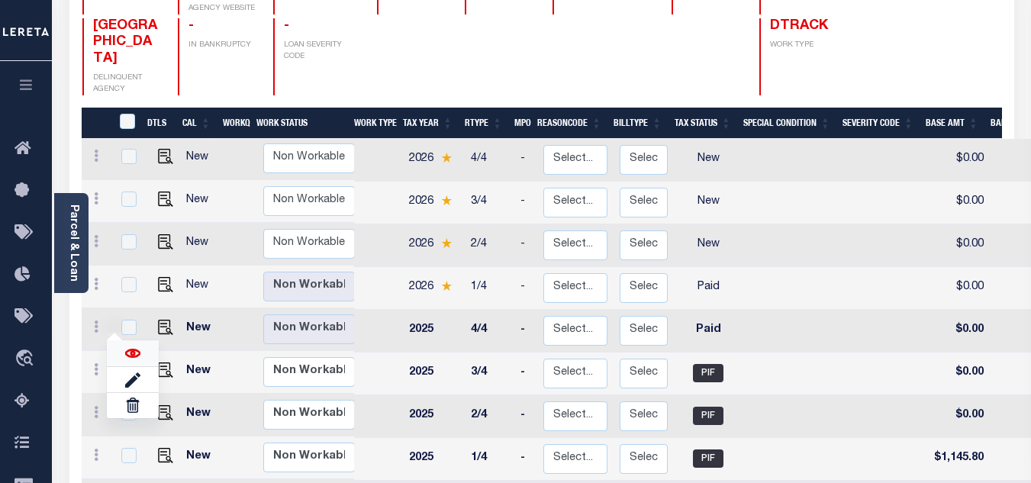
click at [128, 346] on img at bounding box center [132, 353] width 15 height 15
checkbox input "true"
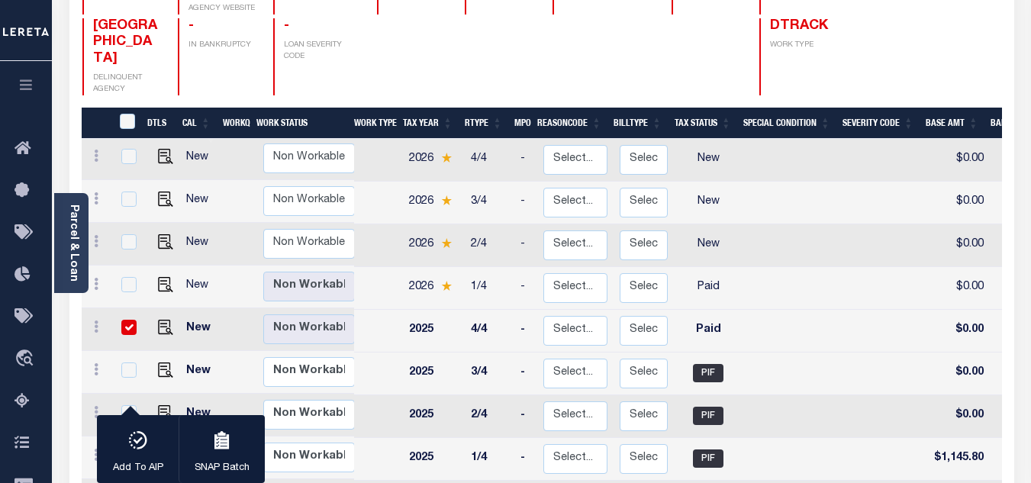
click at [118, 320] on div at bounding box center [128, 328] width 20 height 17
checkbox input "false"
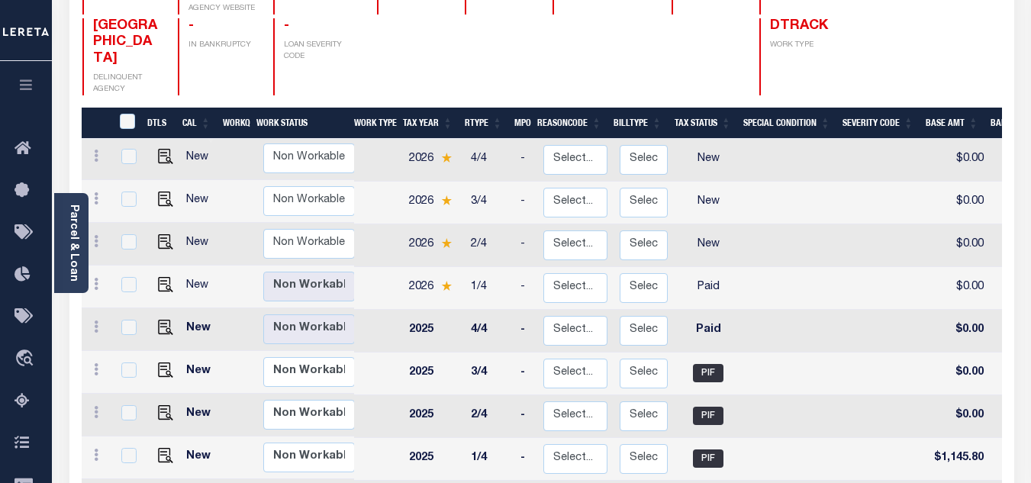
click at [96, 277] on div at bounding box center [97, 286] width 18 height 18
checkbox input "true"
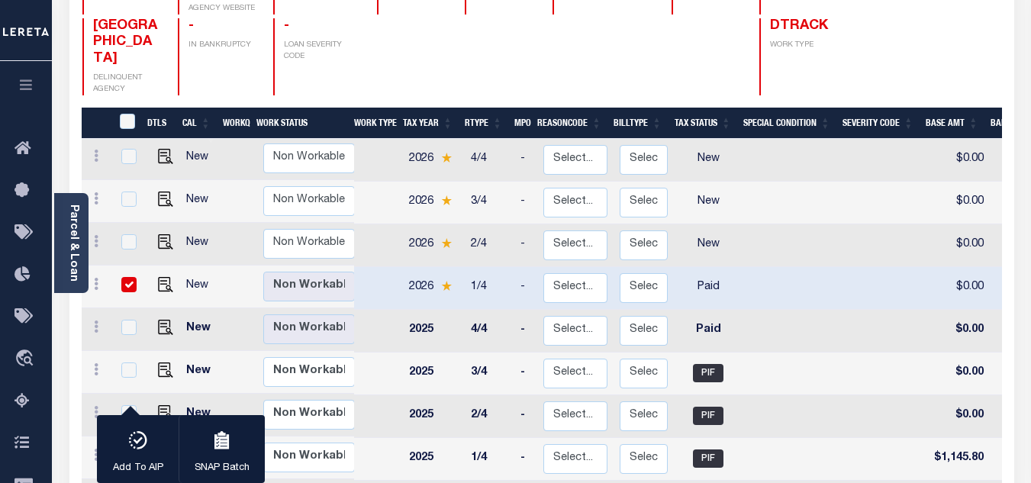
click at [128, 277] on input "checkbox" at bounding box center [128, 284] width 15 height 15
checkbox input "false"
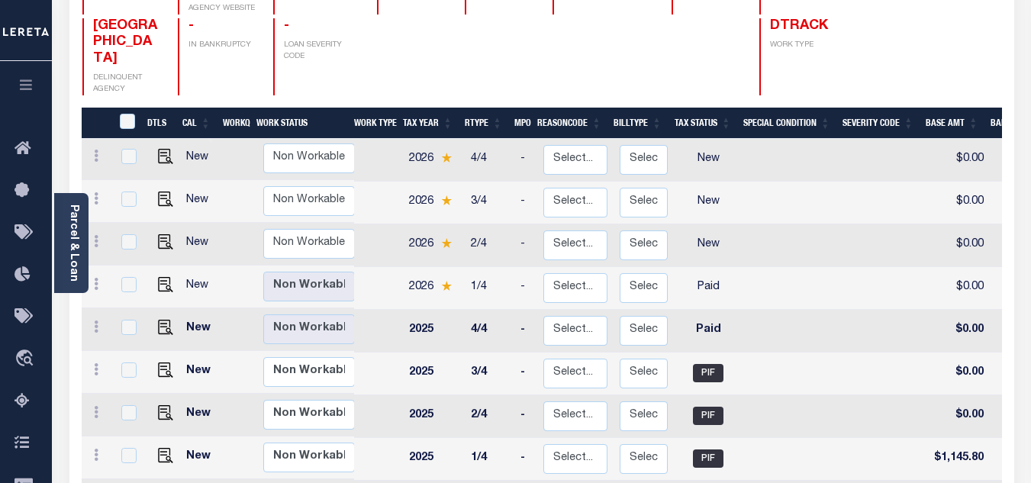
click at [95, 277] on div at bounding box center [97, 286] width 18 height 18
checkbox input "true"
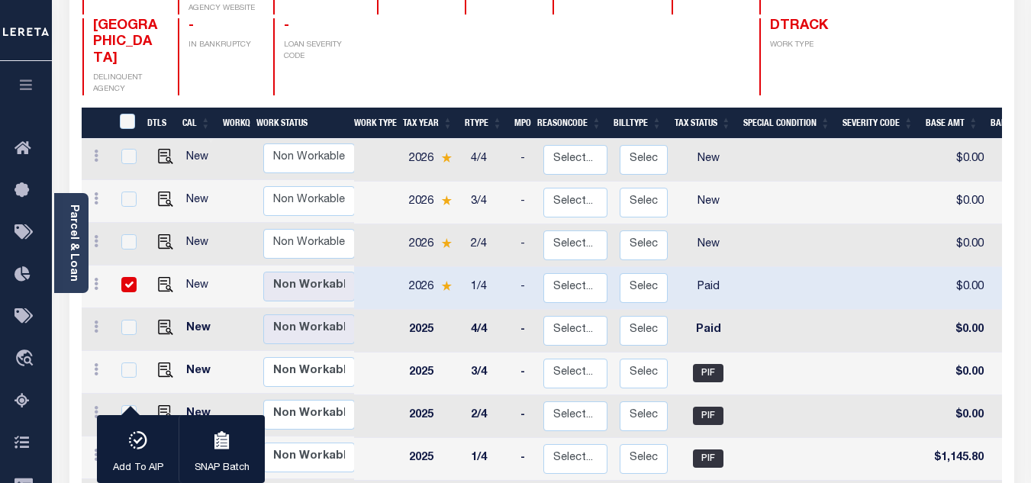
click at [126, 277] on input "checkbox" at bounding box center [128, 284] width 15 height 15
checkbox input "false"
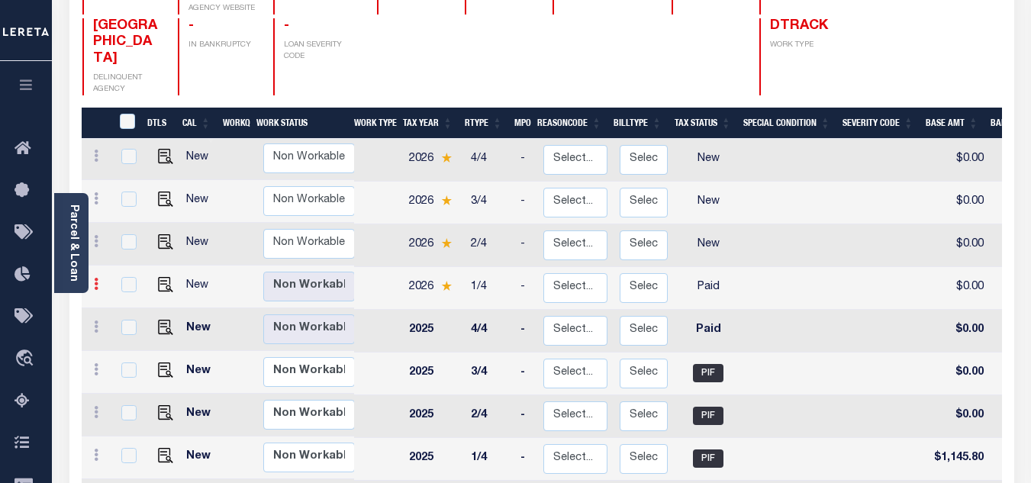
click at [95, 278] on icon at bounding box center [96, 284] width 5 height 12
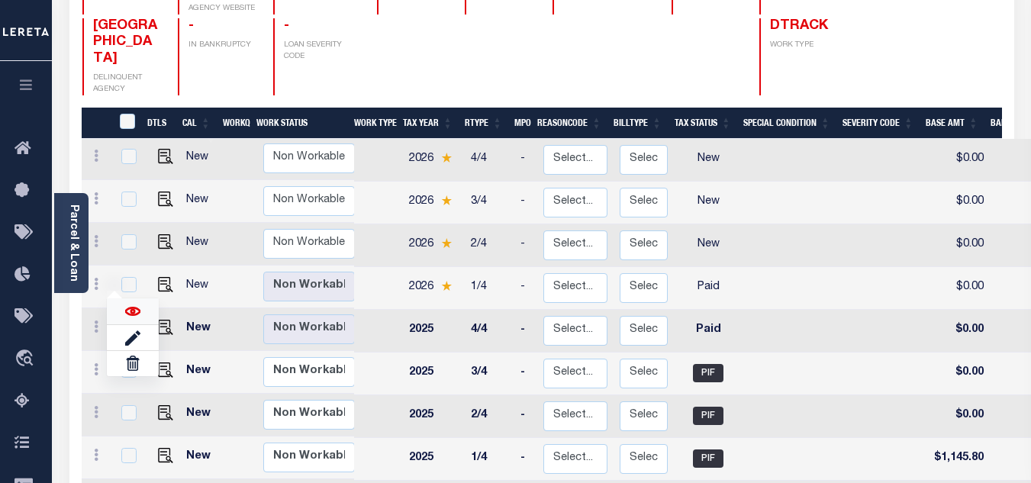
click at [127, 304] on img at bounding box center [132, 311] width 15 height 15
checkbox input "true"
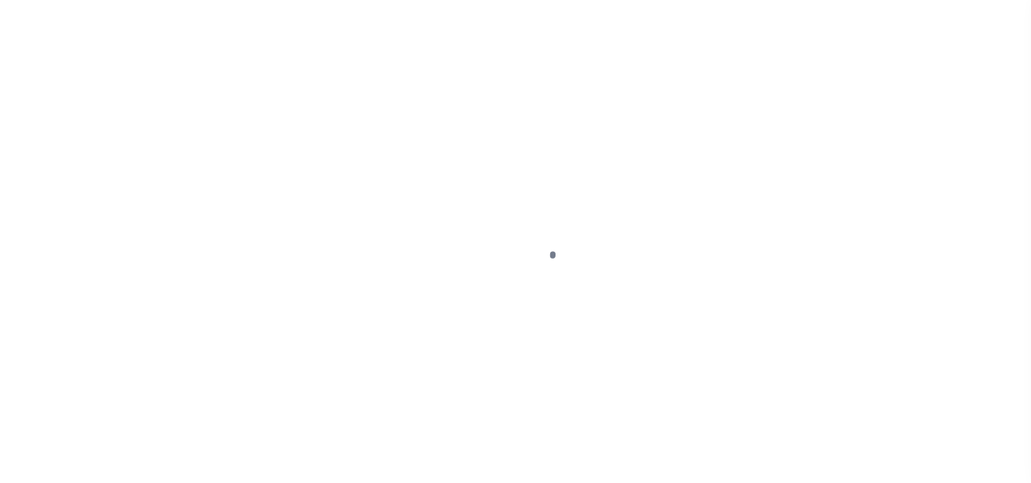
select select "PYD"
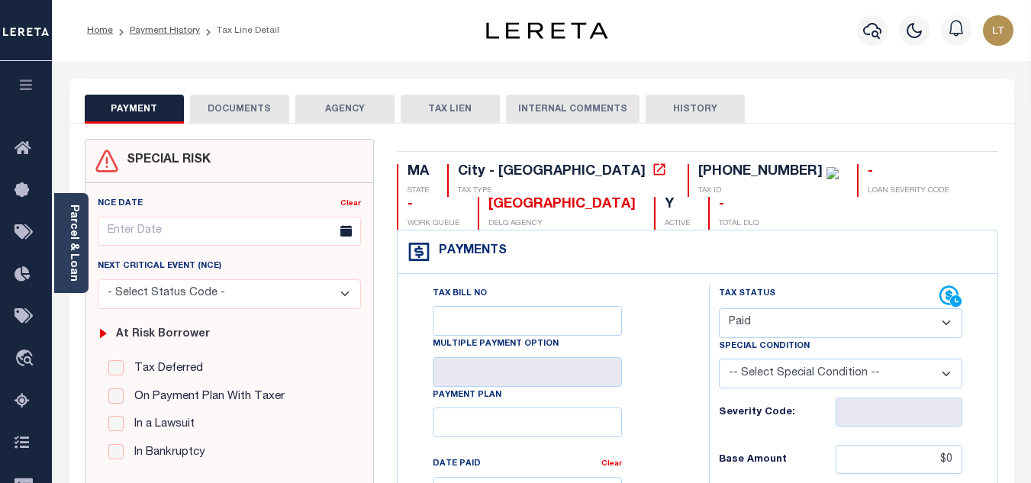
click at [228, 108] on button "DOCUMENTS" at bounding box center [239, 109] width 99 height 29
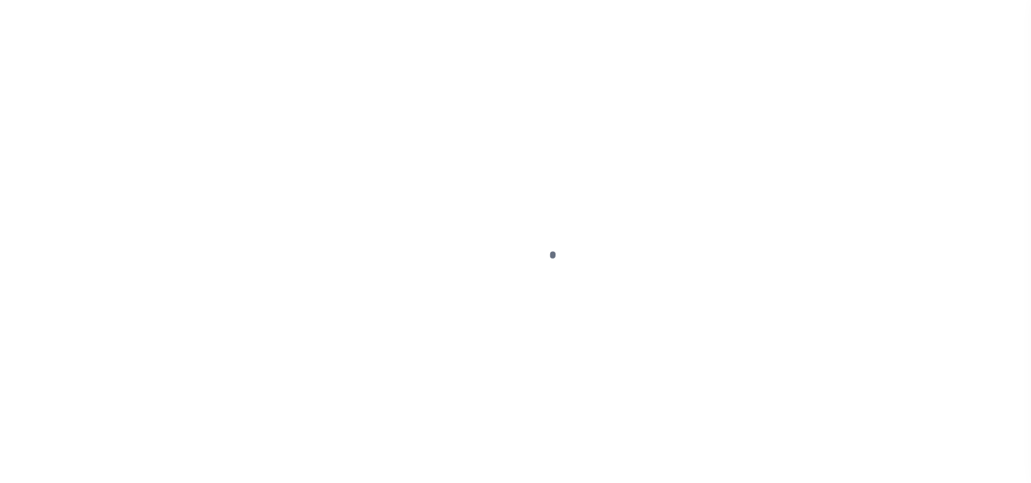
select select "PYD"
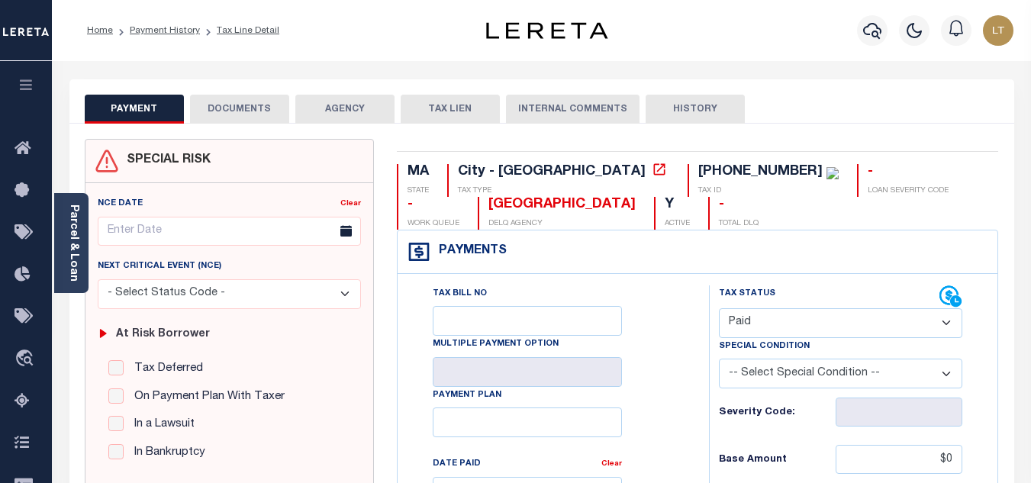
click at [210, 98] on button "DOCUMENTS" at bounding box center [239, 109] width 99 height 29
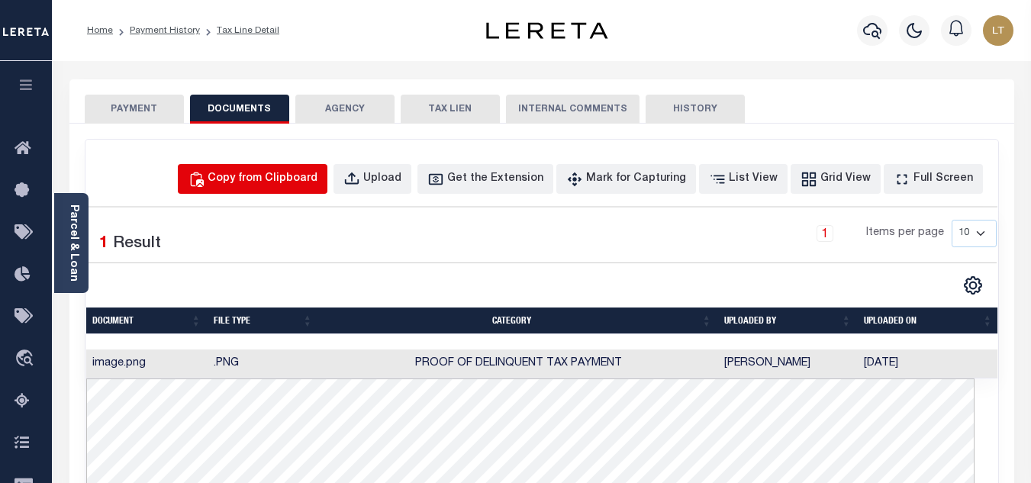
click at [282, 175] on div "Copy from Clipboard" at bounding box center [263, 179] width 110 height 17
select select "POP"
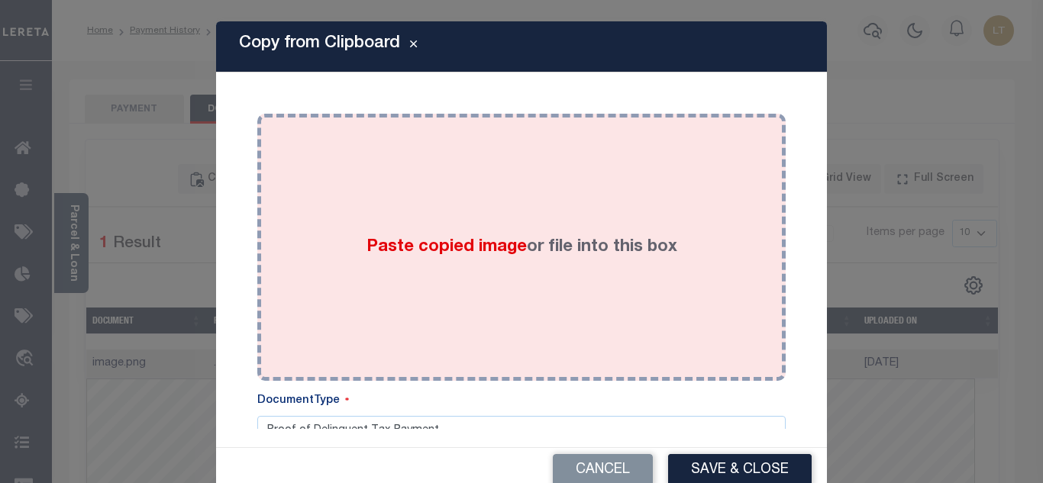
click at [418, 210] on div "Paste copied image or file into this box" at bounding box center [521, 247] width 505 height 244
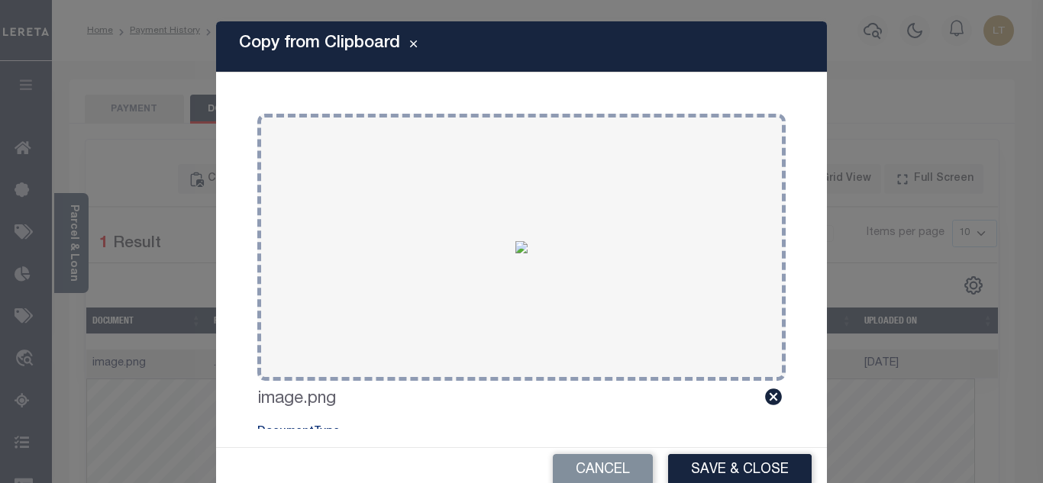
click at [710, 460] on button "Save & Close" at bounding box center [740, 470] width 144 height 33
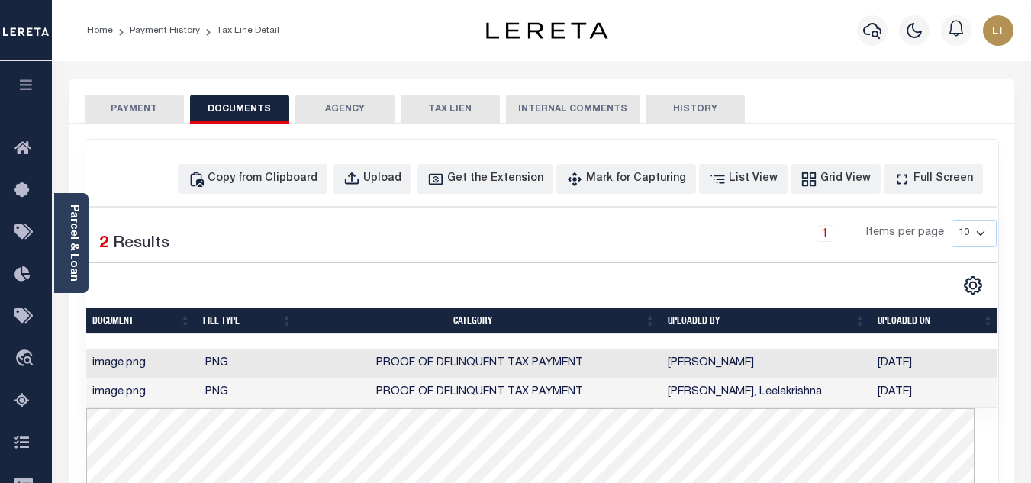
click at [141, 120] on button "PAYMENT" at bounding box center [134, 109] width 99 height 29
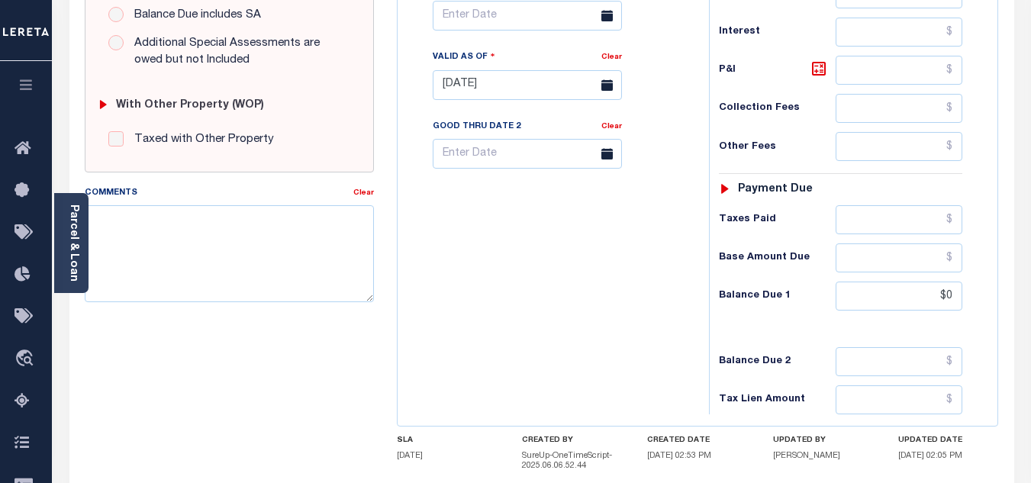
scroll to position [679, 0]
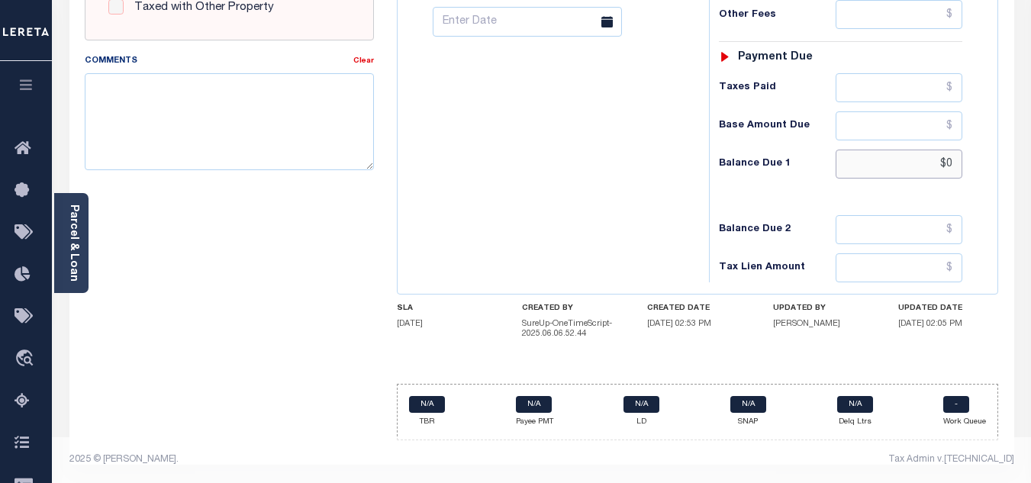
click at [950, 172] on input "$0" at bounding box center [899, 164] width 127 height 29
type input "$0.00"
type input "[DATE]"
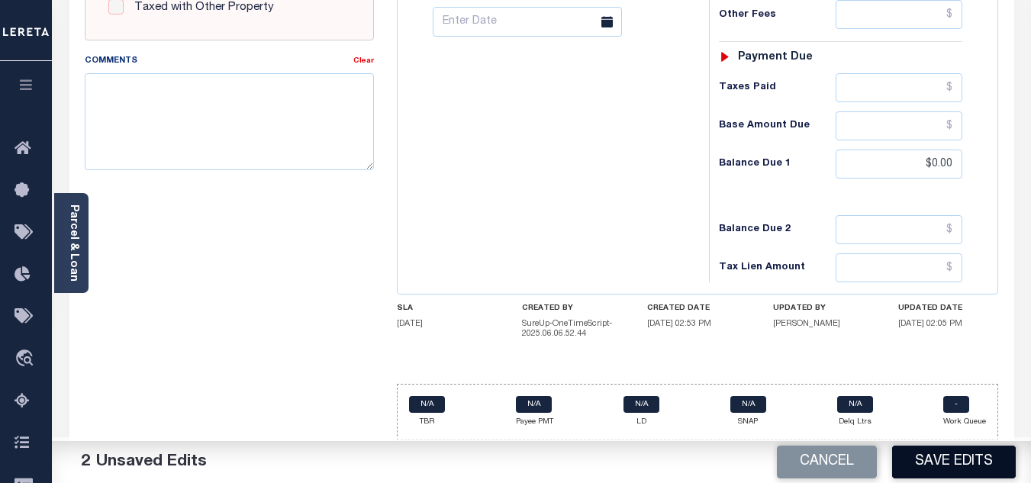
click at [960, 463] on button "Save Edits" at bounding box center [955, 462] width 124 height 33
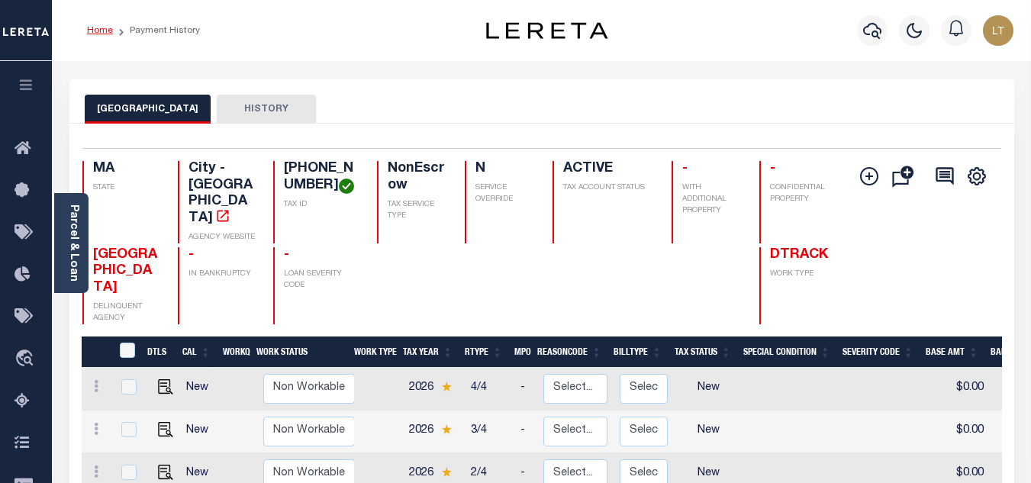
click at [102, 30] on link "Home" at bounding box center [100, 30] width 26 height 9
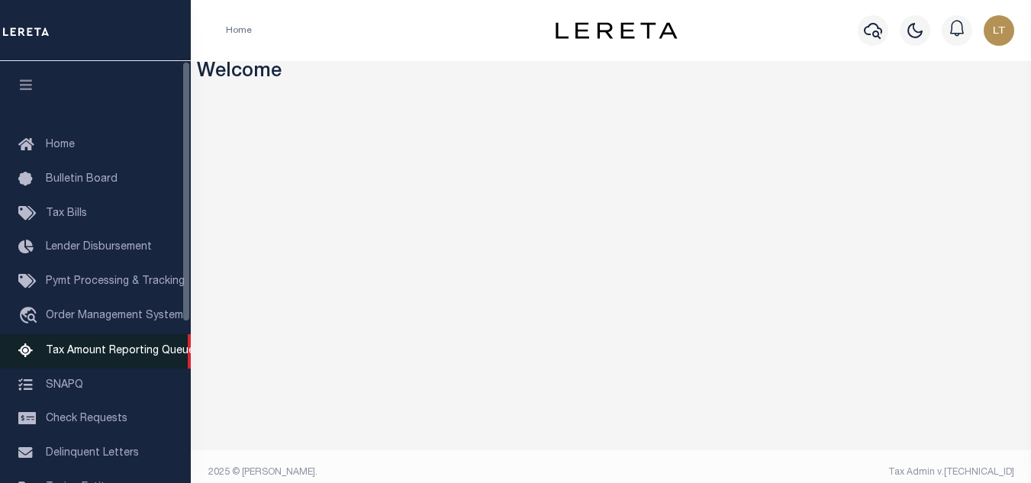
click at [106, 352] on span "Tax Amount Reporting Queue" at bounding box center [120, 351] width 149 height 11
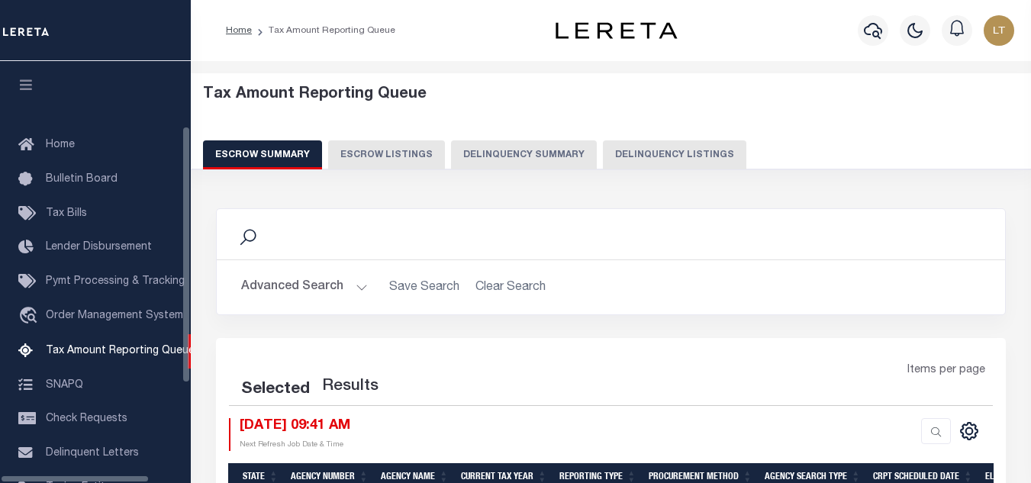
select select "100"
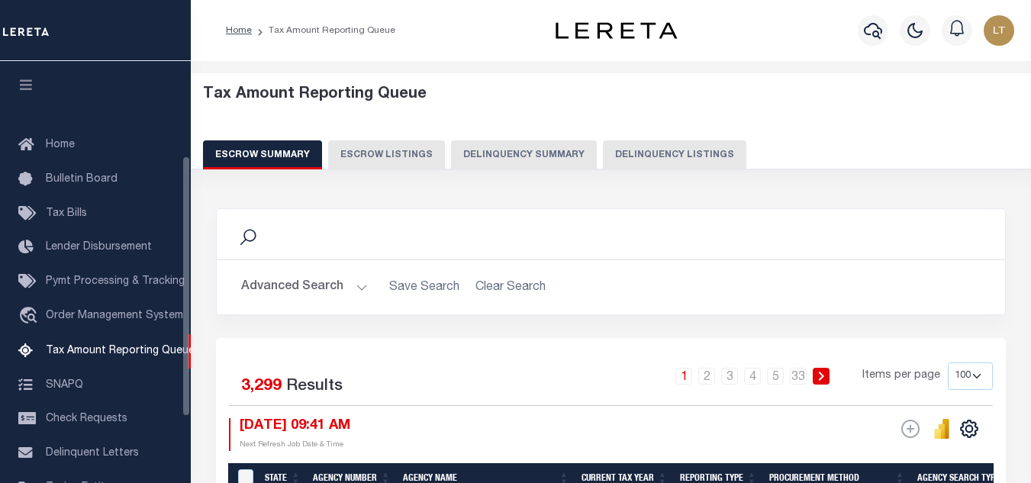
scroll to position [154, 0]
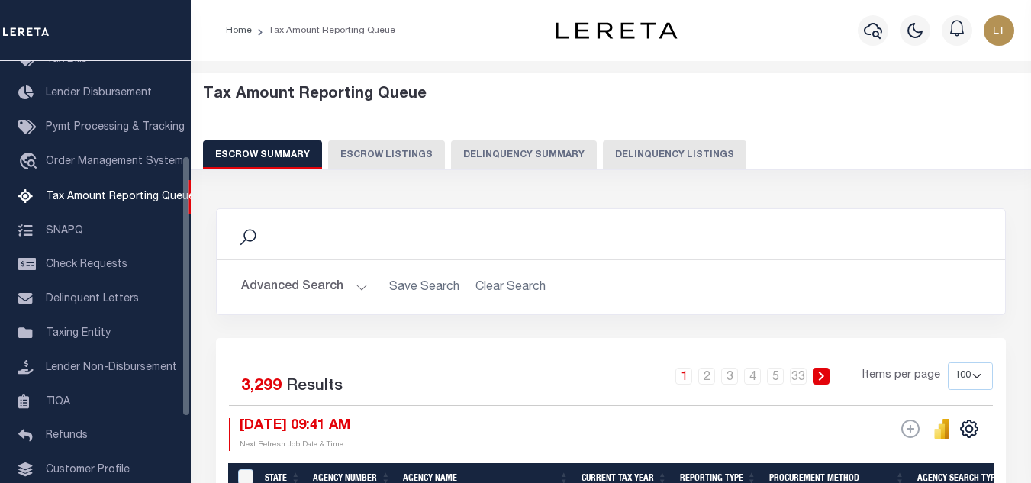
click at [650, 161] on button "Delinquency Listings" at bounding box center [675, 154] width 144 height 29
select select "100"
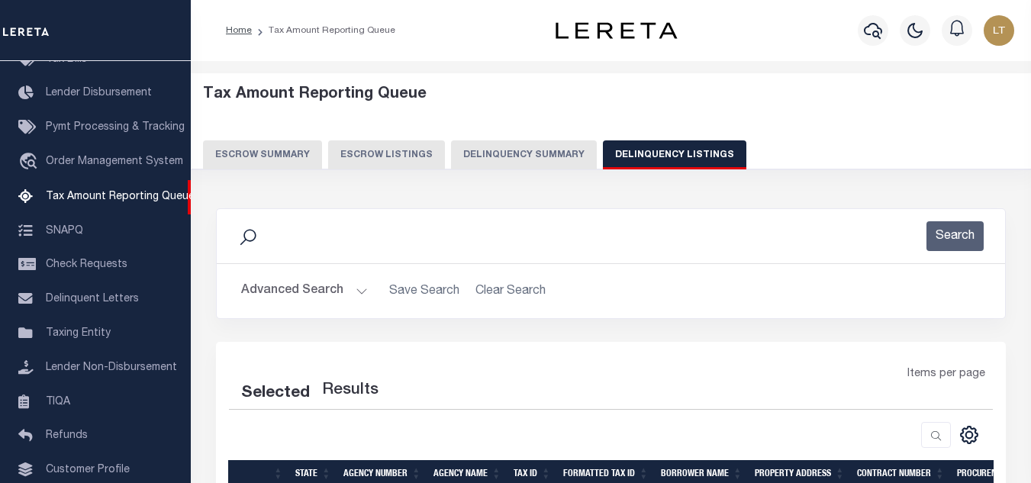
select select "100"
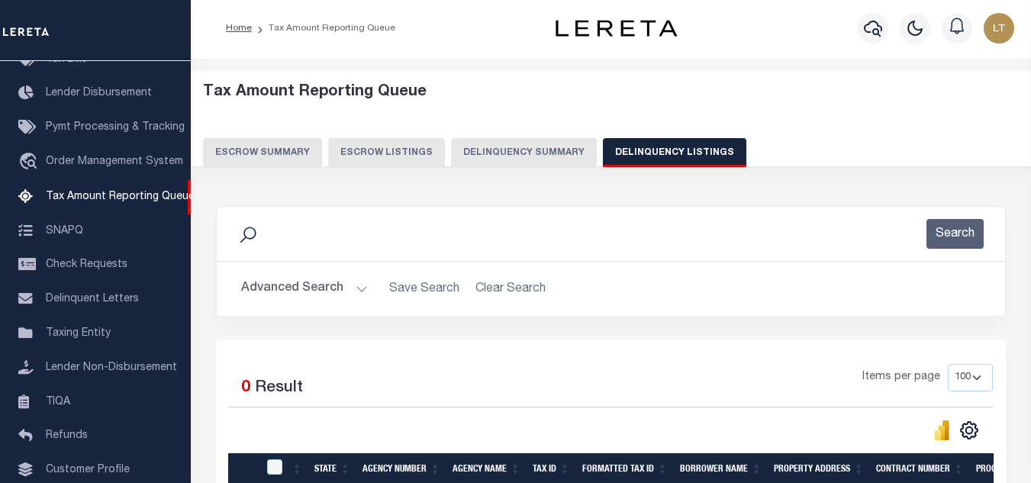
scroll to position [0, 0]
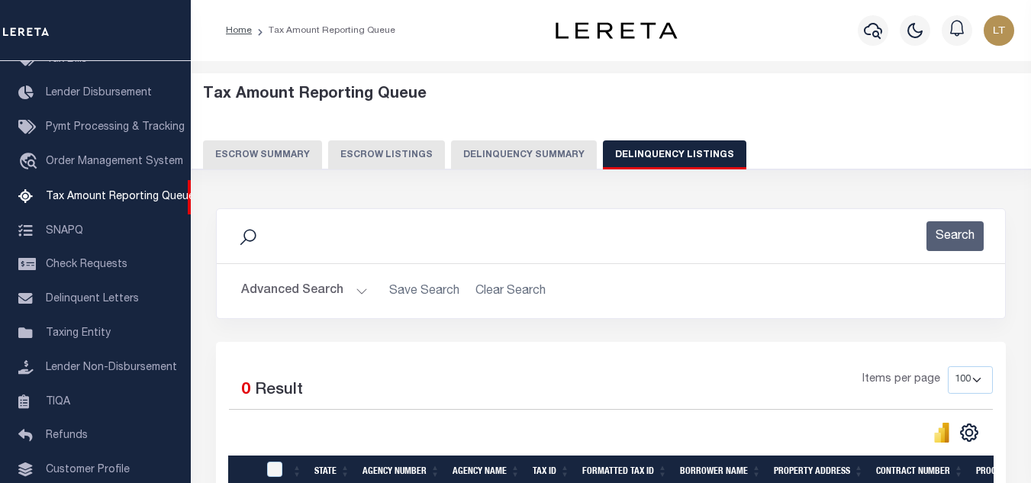
click at [311, 249] on div "Search" at bounding box center [611, 236] width 764 height 30
click at [302, 286] on button "Advanced Search" at bounding box center [304, 291] width 127 height 30
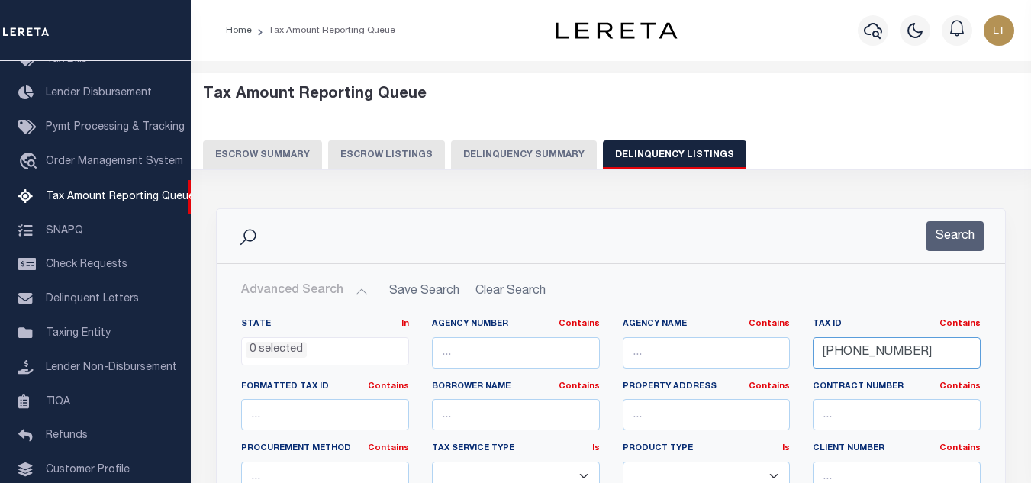
drag, startPoint x: 908, startPoint y: 354, endPoint x: 717, endPoint y: 350, distance: 190.9
click at [717, 350] on div "State In In AK AL AR AZ CA CO CT DC DE FL GA GU HI IA ID IL IN KS KY LA MA MD M…" at bounding box center [611, 474] width 763 height 312
paste input "[PHONE_NUMBER]"
type input "18-05379-012"
click at [967, 234] on button "Search" at bounding box center [955, 236] width 57 height 30
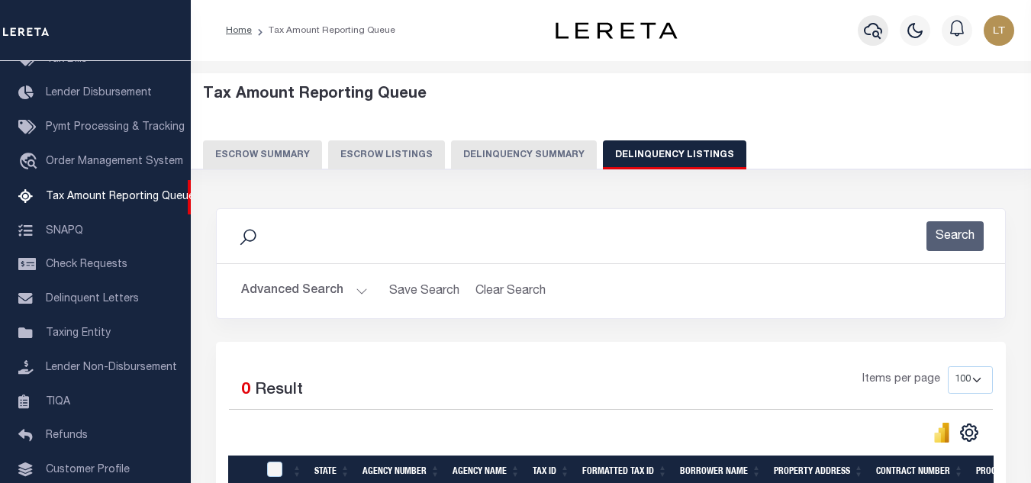
click at [883, 27] on button "button" at bounding box center [873, 30] width 31 height 31
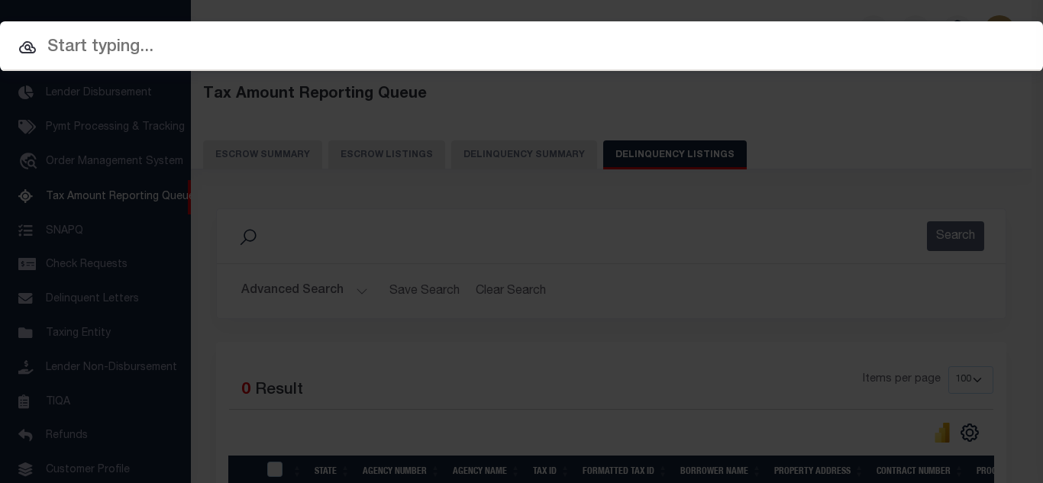
paste input "18-05379-012"
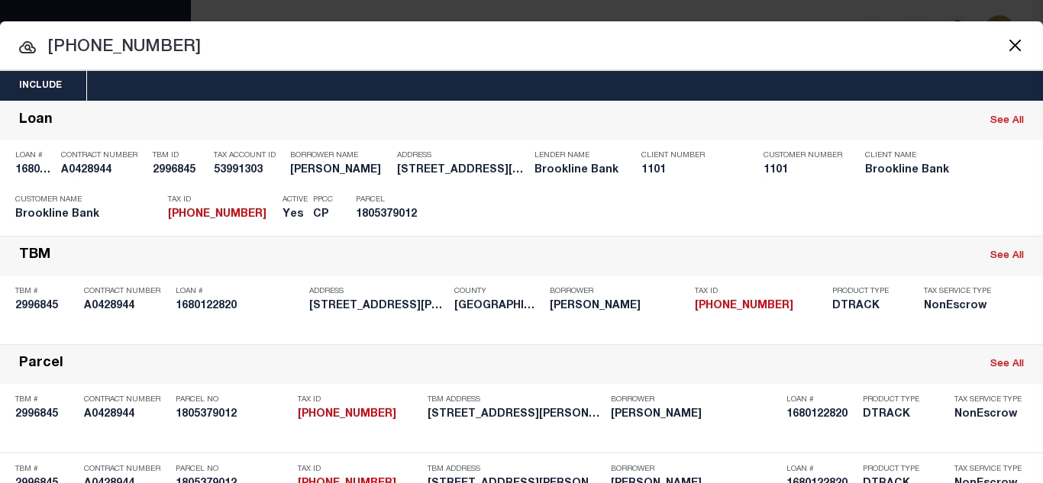
type input "18-05379-012"
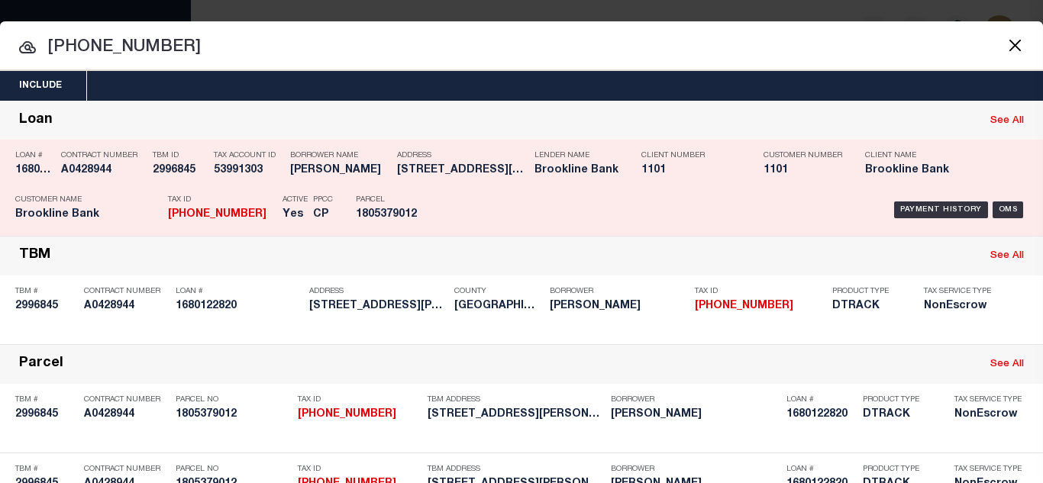
click at [922, 206] on div "Payment History" at bounding box center [941, 210] width 94 height 17
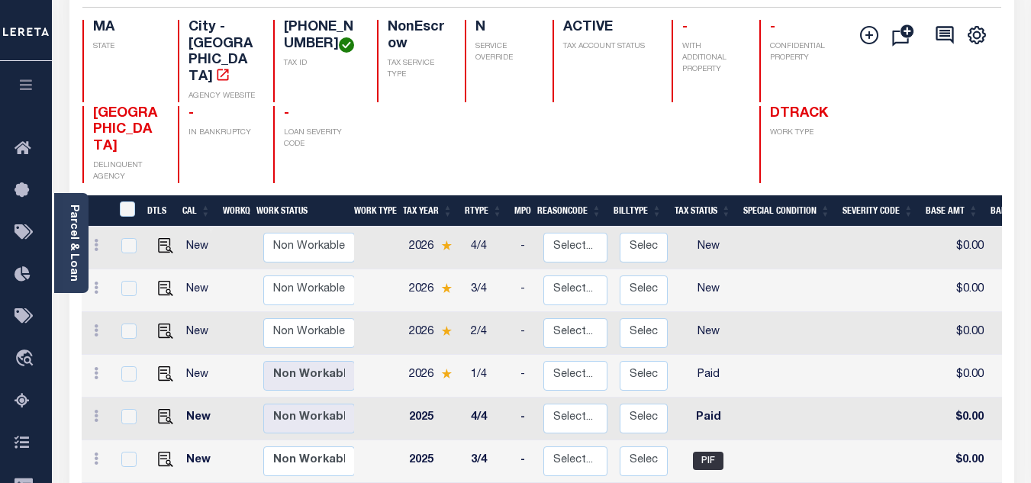
scroll to position [153, 0]
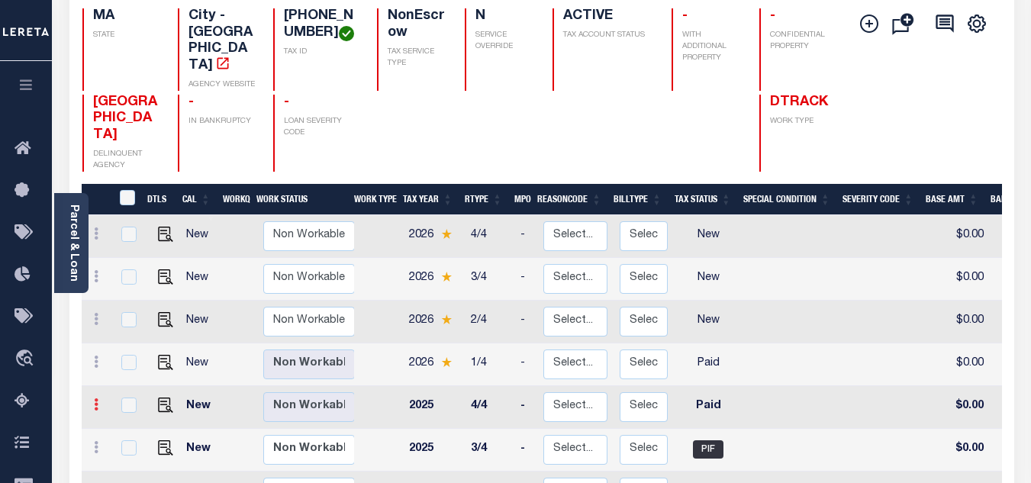
click at [95, 399] on icon at bounding box center [96, 405] width 5 height 12
click at [132, 424] on img at bounding box center [132, 431] width 15 height 15
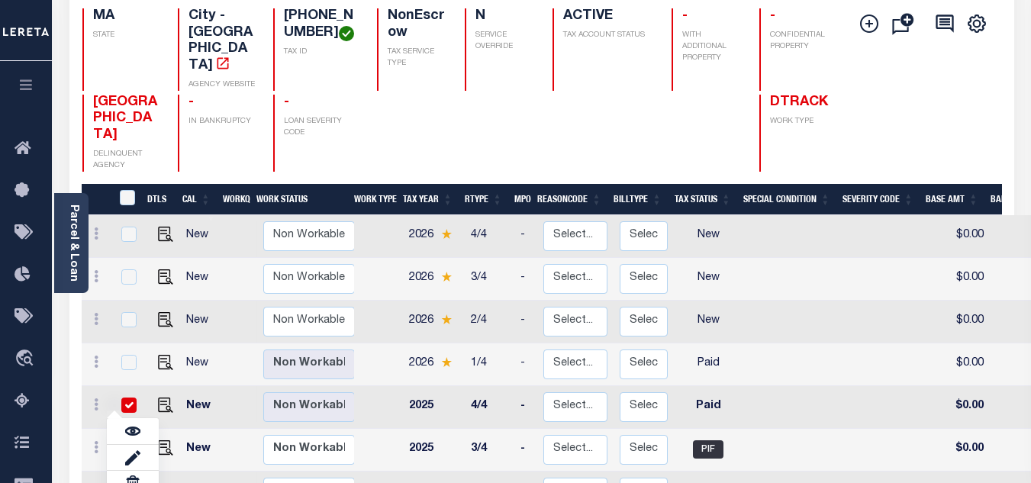
checkbox input "true"
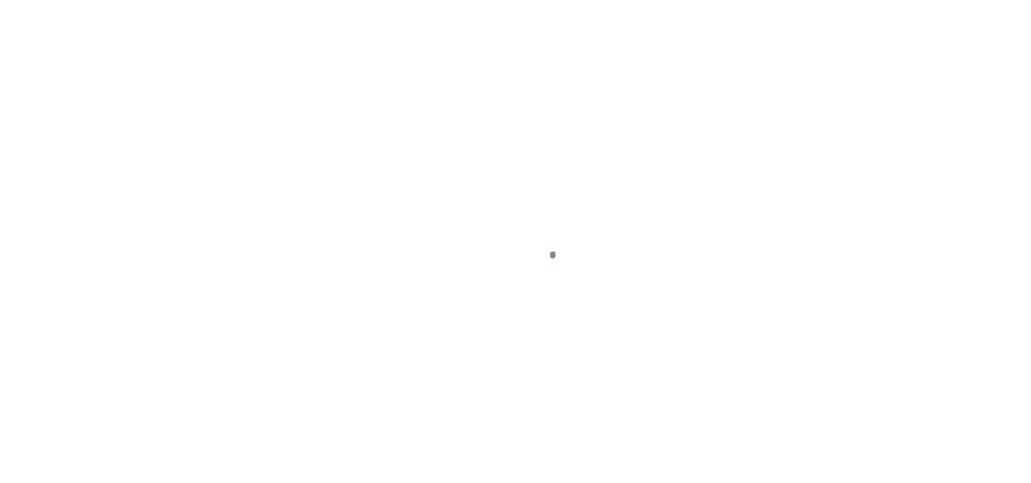
select select "PYD"
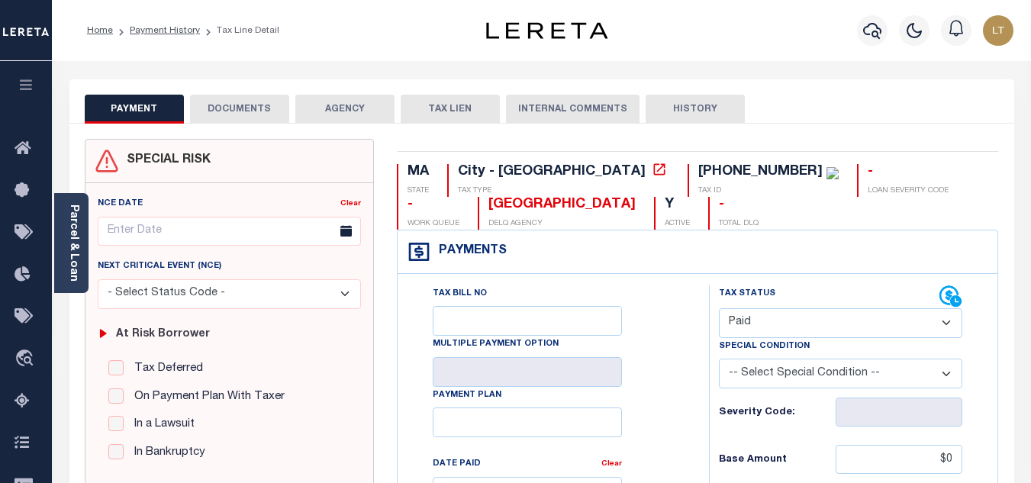
click at [245, 103] on button "DOCUMENTS" at bounding box center [239, 109] width 99 height 29
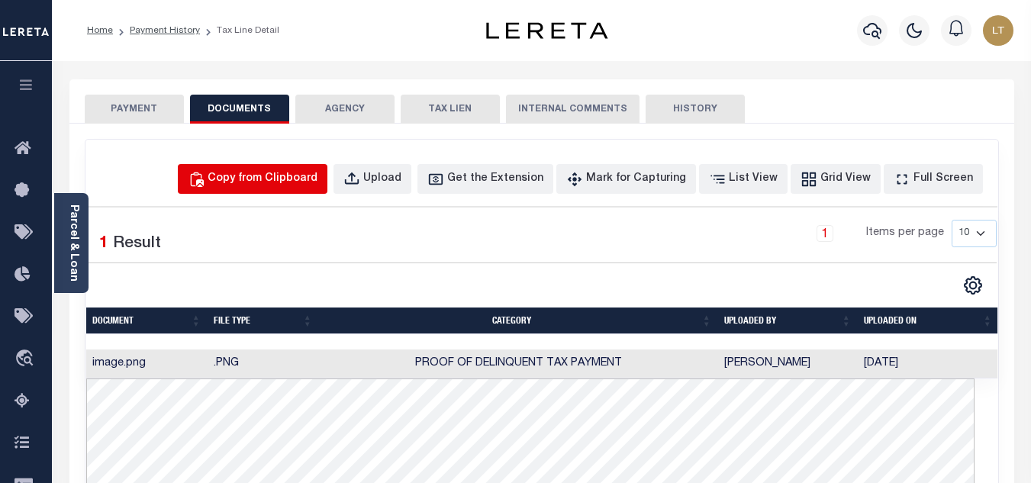
click at [256, 176] on div "Copy from Clipboard" at bounding box center [263, 179] width 110 height 17
select select "POP"
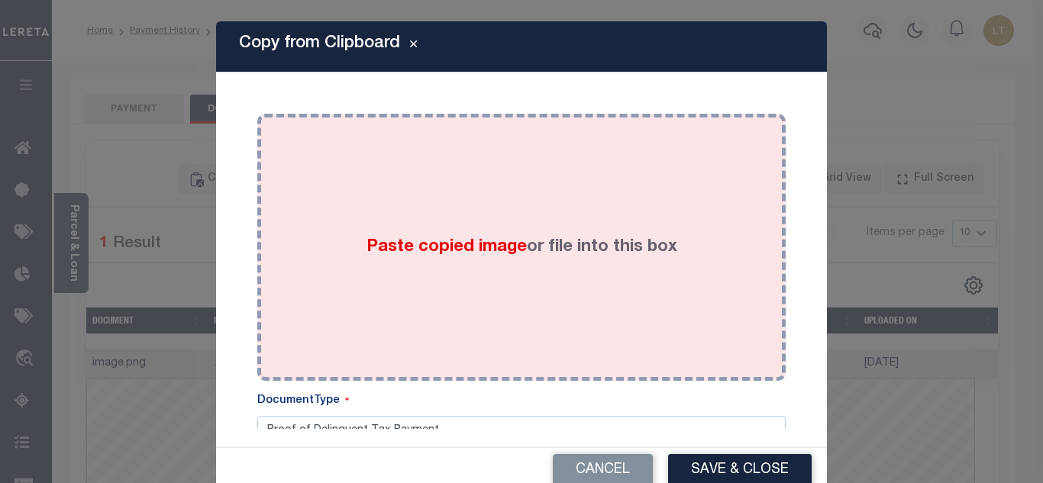
click at [389, 232] on div "Paste copied image or file into this box" at bounding box center [521, 247] width 505 height 244
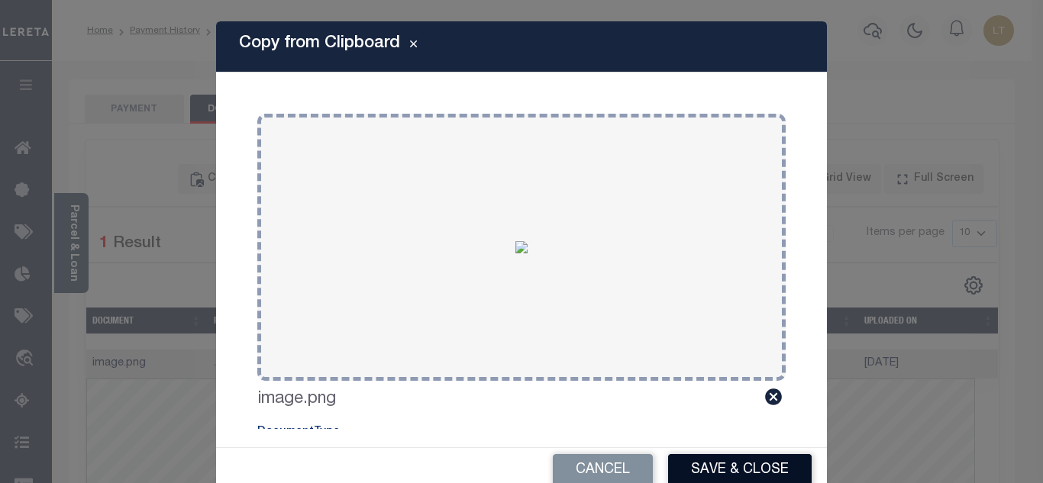
click at [710, 464] on button "Save & Close" at bounding box center [740, 470] width 144 height 33
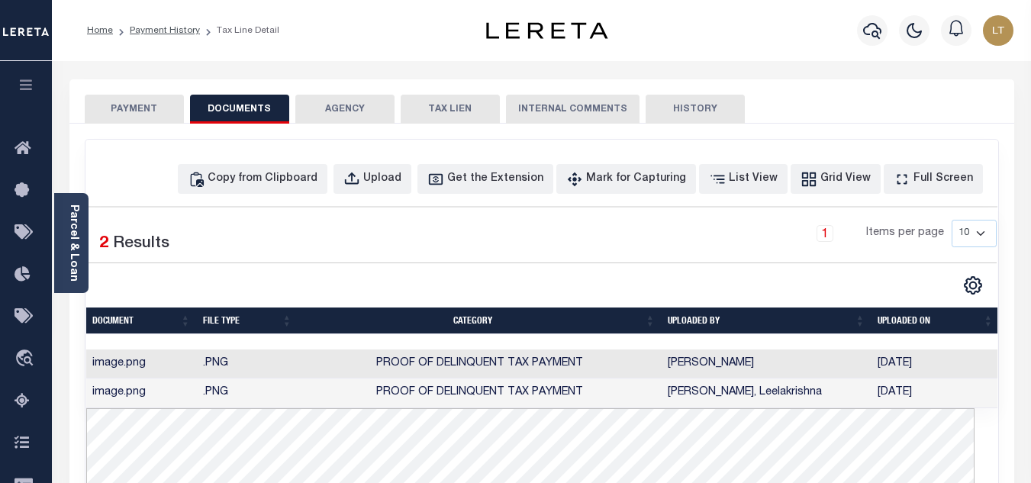
click at [130, 103] on button "PAYMENT" at bounding box center [134, 109] width 99 height 29
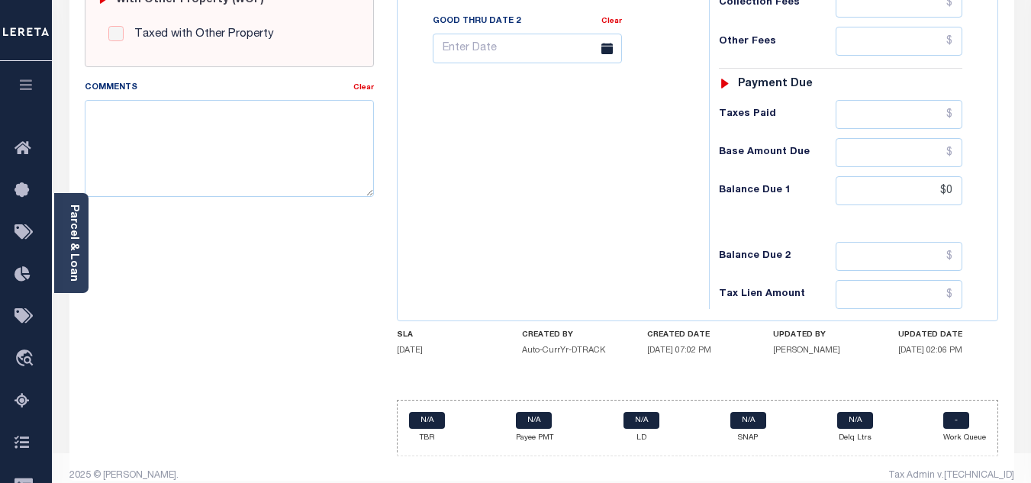
scroll to position [669, 0]
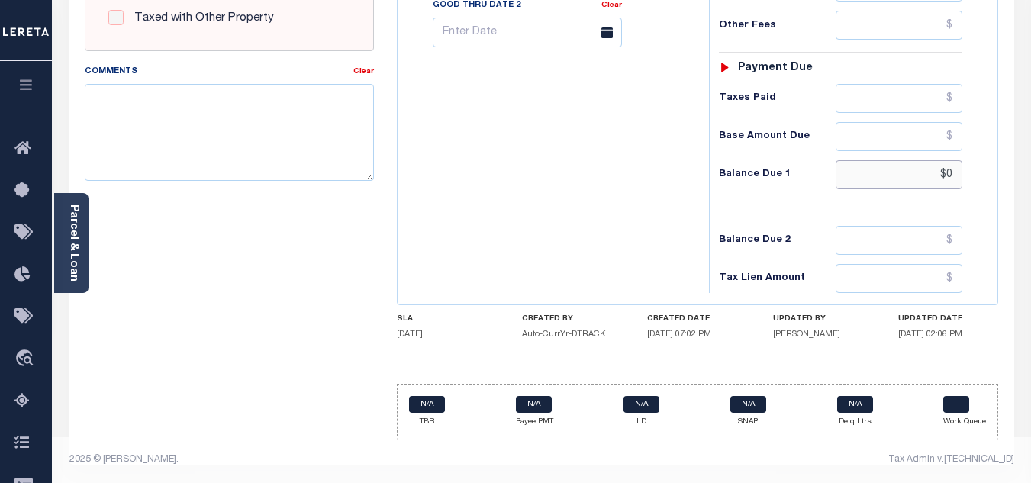
click at [959, 175] on input "$0" at bounding box center [899, 174] width 127 height 29
type input "$0.00"
type input "[DATE]"
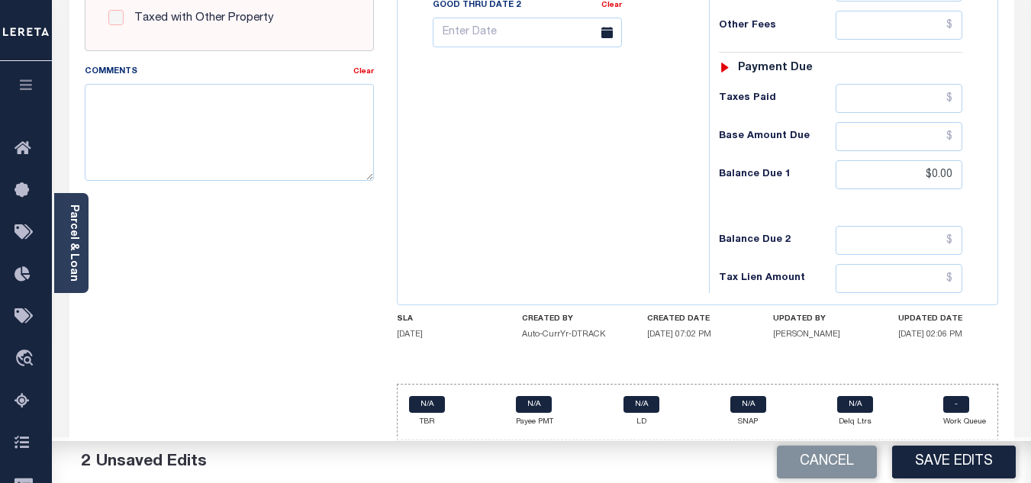
click at [955, 460] on button "Save Edits" at bounding box center [955, 462] width 124 height 33
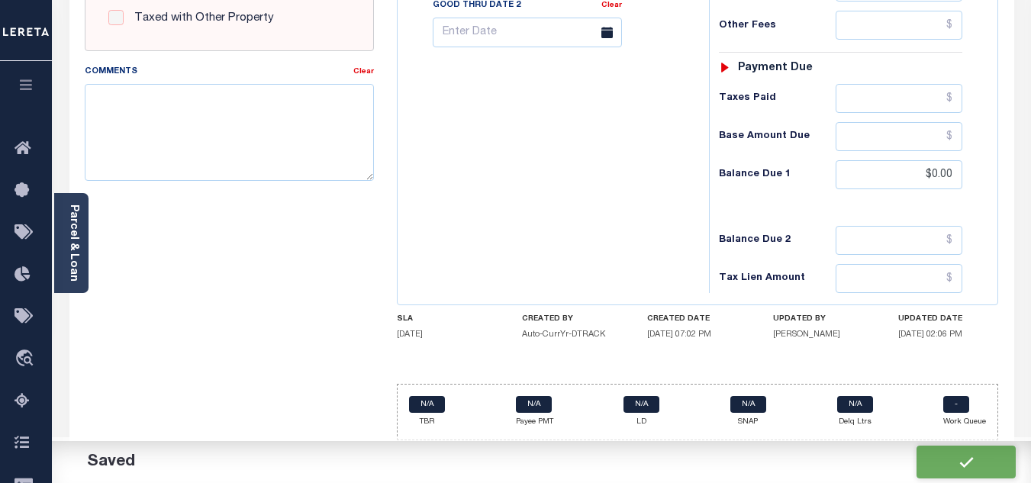
checkbox input "false"
type input "$0"
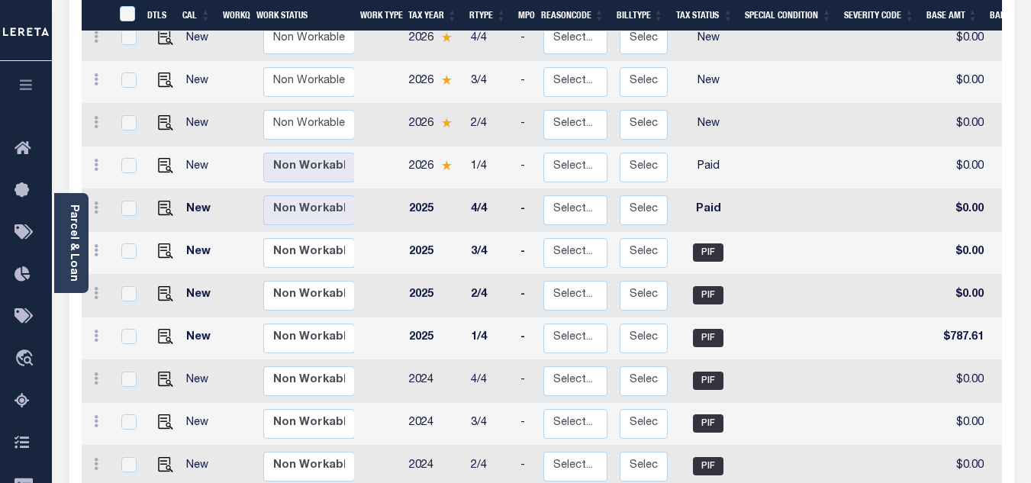
scroll to position [382, 0]
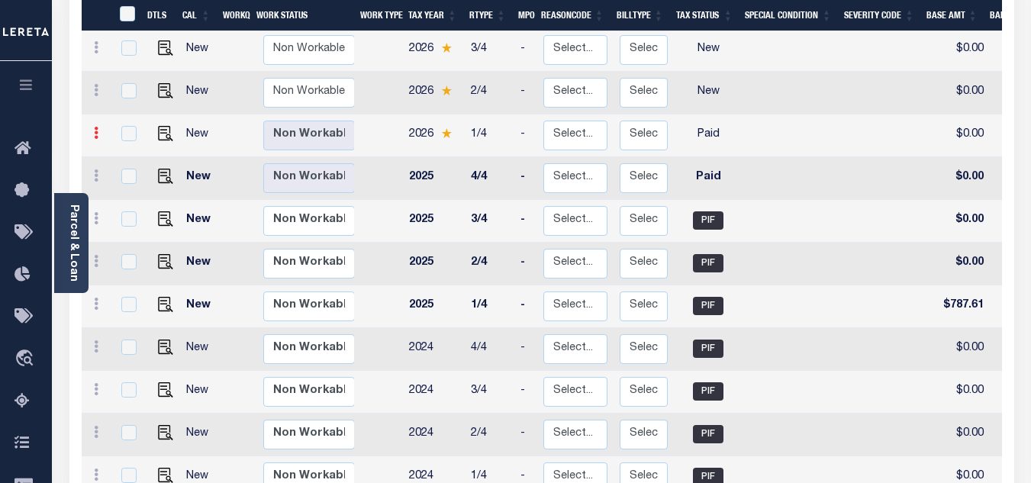
click at [92, 129] on link at bounding box center [96, 135] width 17 height 12
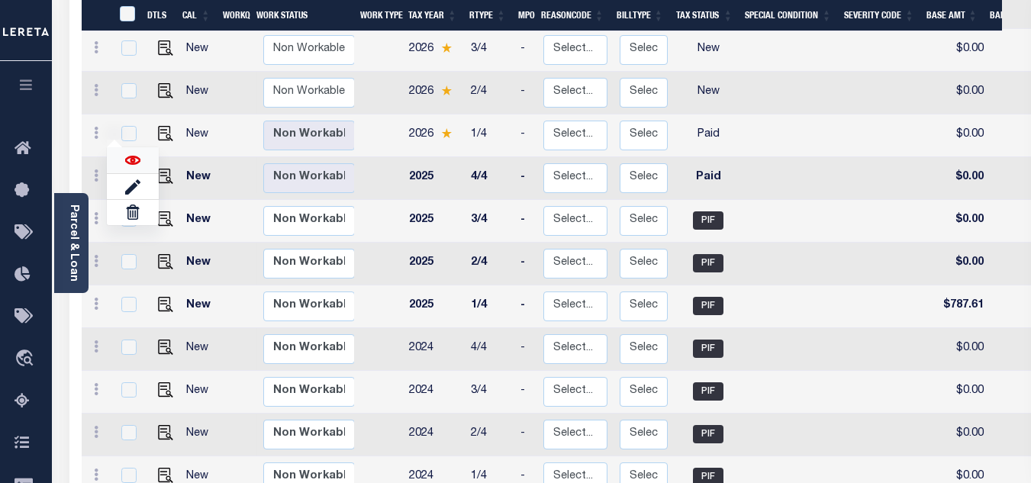
click at [125, 153] on img at bounding box center [132, 160] width 15 height 15
checkbox input "true"
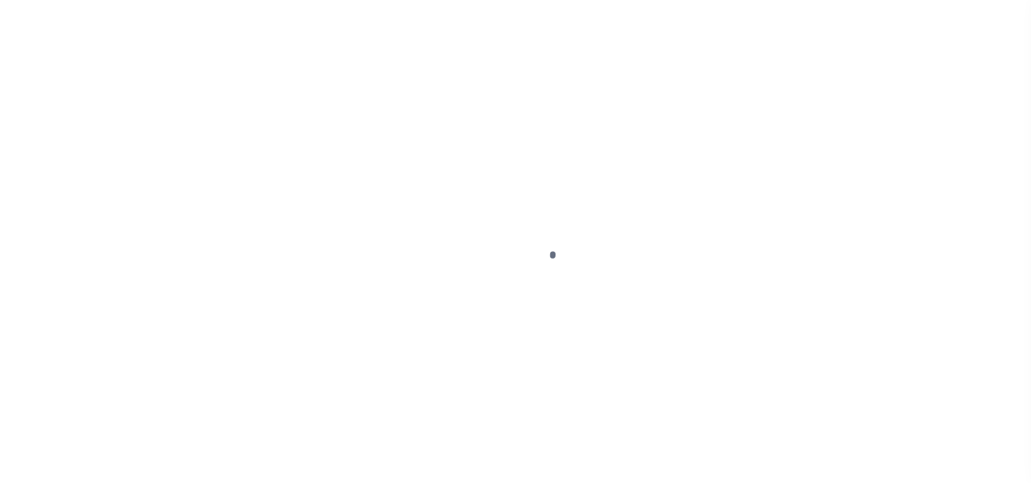
select select "PYD"
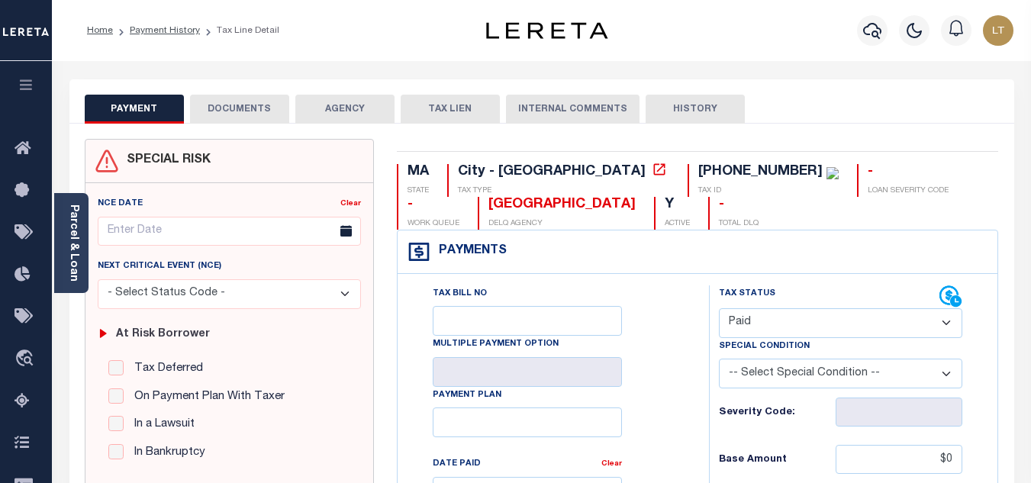
click at [244, 113] on button "DOCUMENTS" at bounding box center [239, 109] width 99 height 29
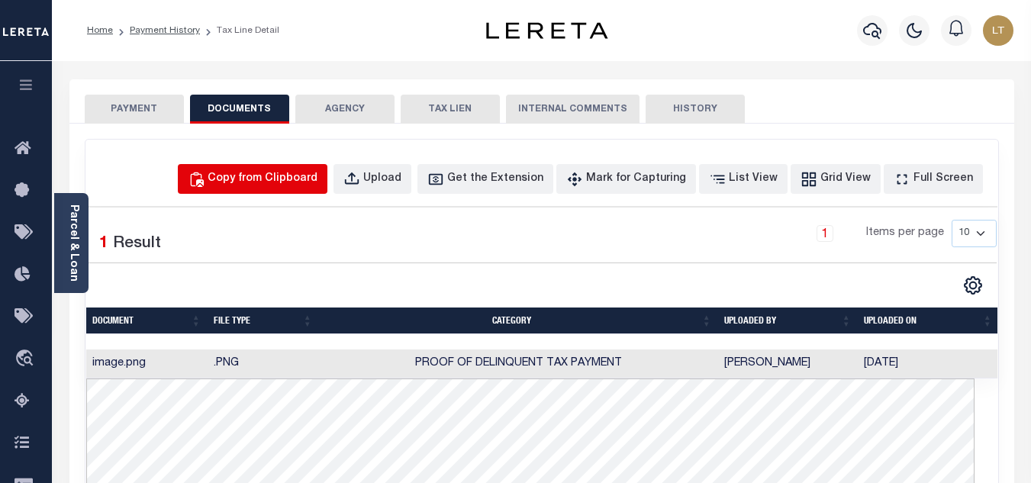
click at [302, 180] on div "Copy from Clipboard" at bounding box center [263, 179] width 110 height 17
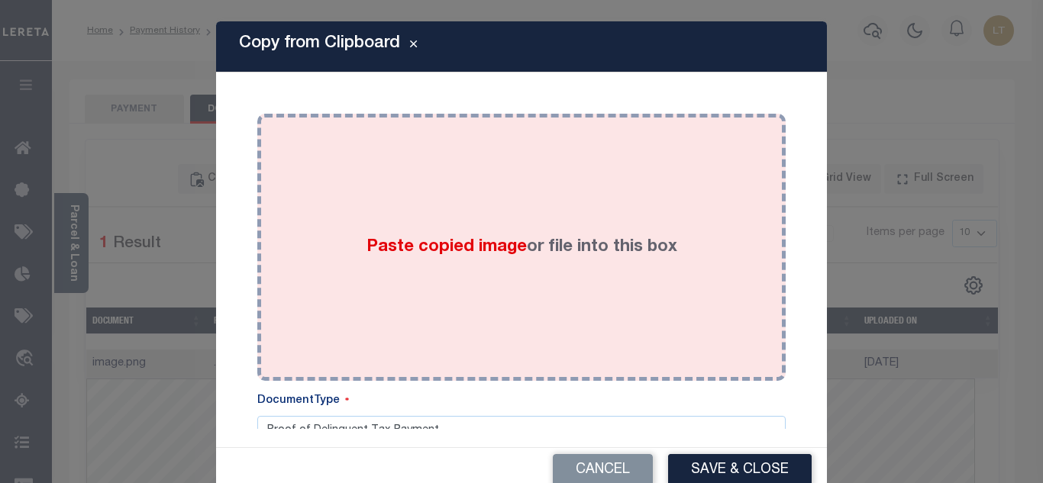
click at [402, 199] on div "Paste copied image or file into this box" at bounding box center [521, 247] width 505 height 244
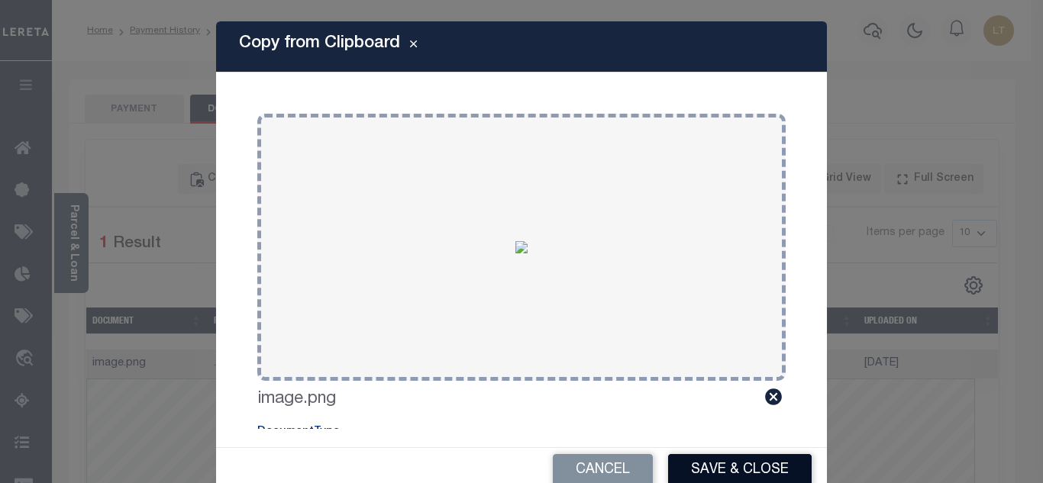
click at [710, 470] on button "Save & Close" at bounding box center [740, 470] width 144 height 33
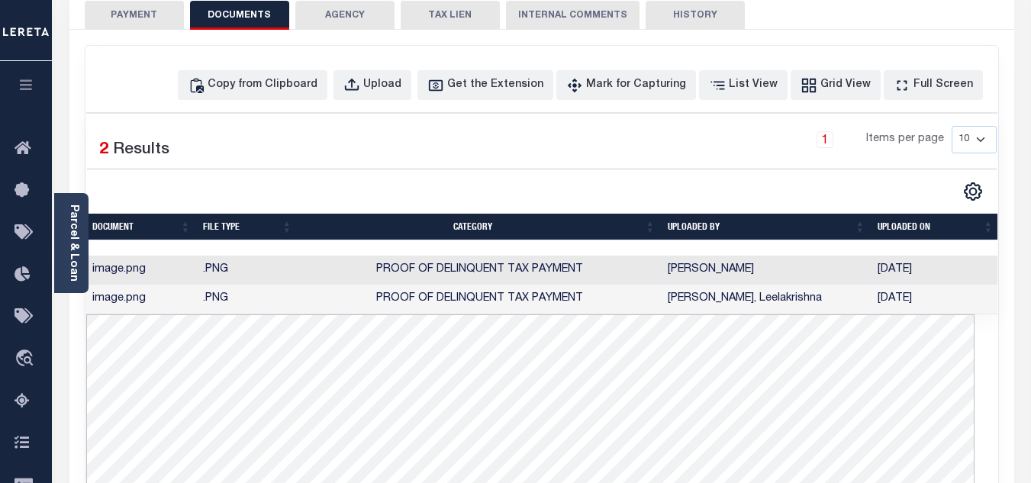
scroll to position [76, 0]
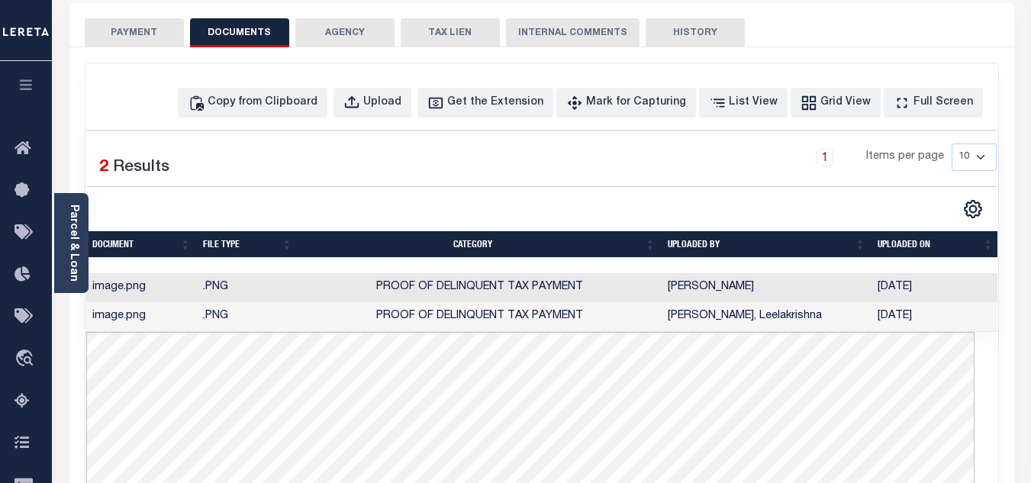
click at [154, 40] on button "PAYMENT" at bounding box center [134, 32] width 99 height 29
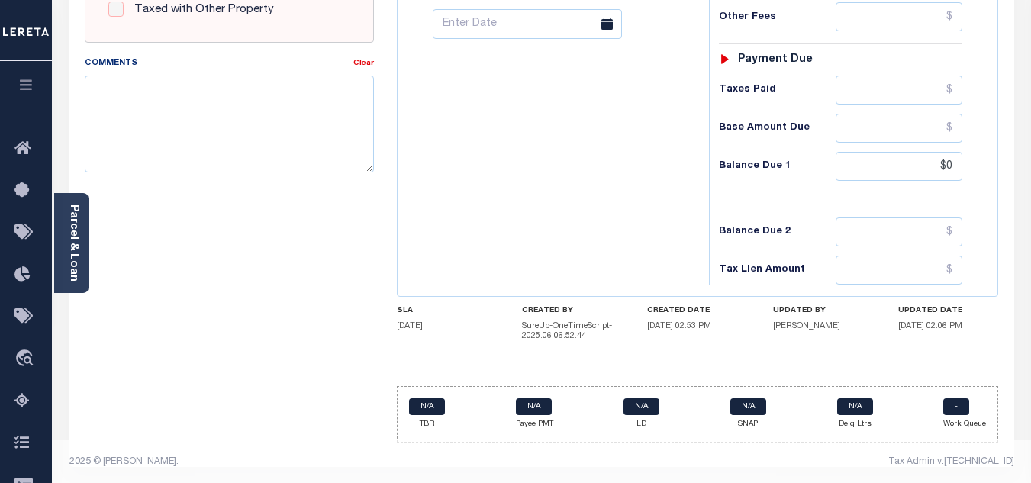
scroll to position [679, 0]
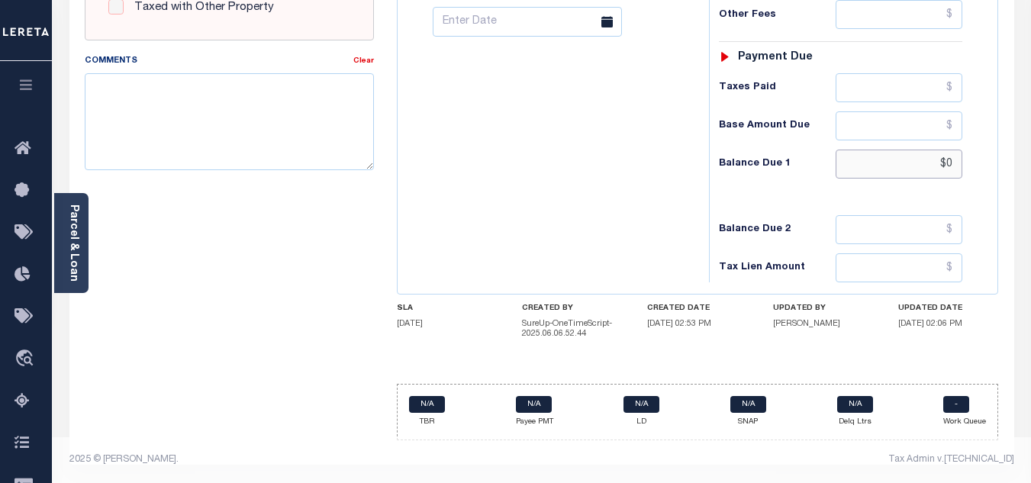
click at [952, 170] on input "$0" at bounding box center [899, 164] width 127 height 29
type input "$0.00"
type input "[DATE]"
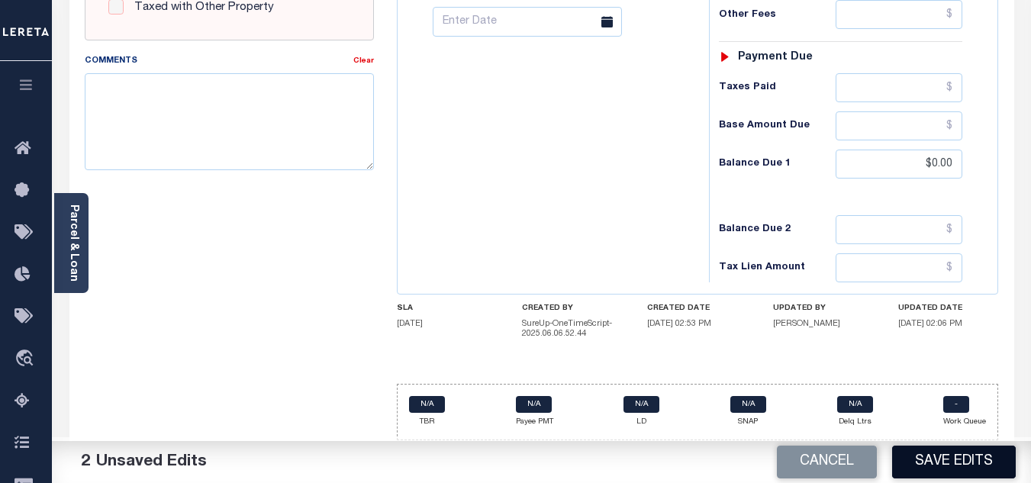
click at [960, 460] on button "Save Edits" at bounding box center [955, 462] width 124 height 33
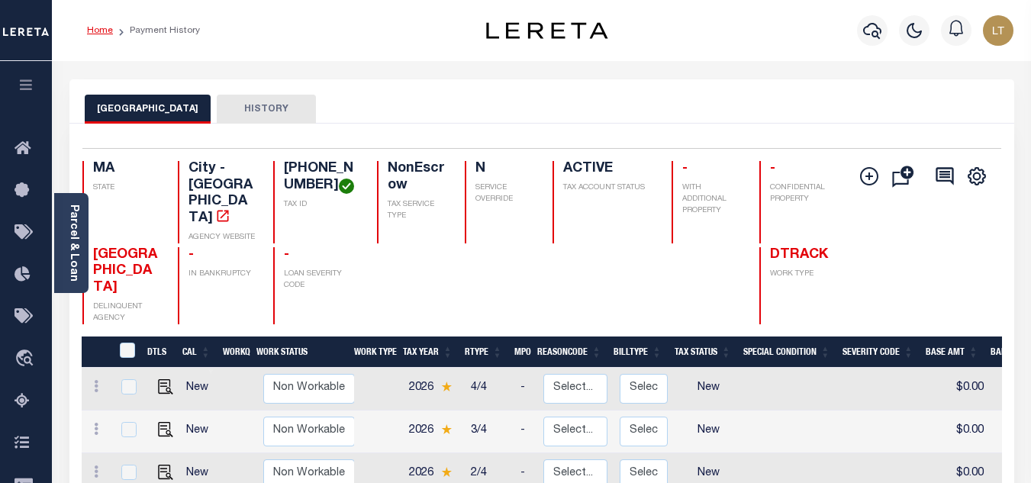
click at [104, 31] on link "Home" at bounding box center [100, 30] width 26 height 9
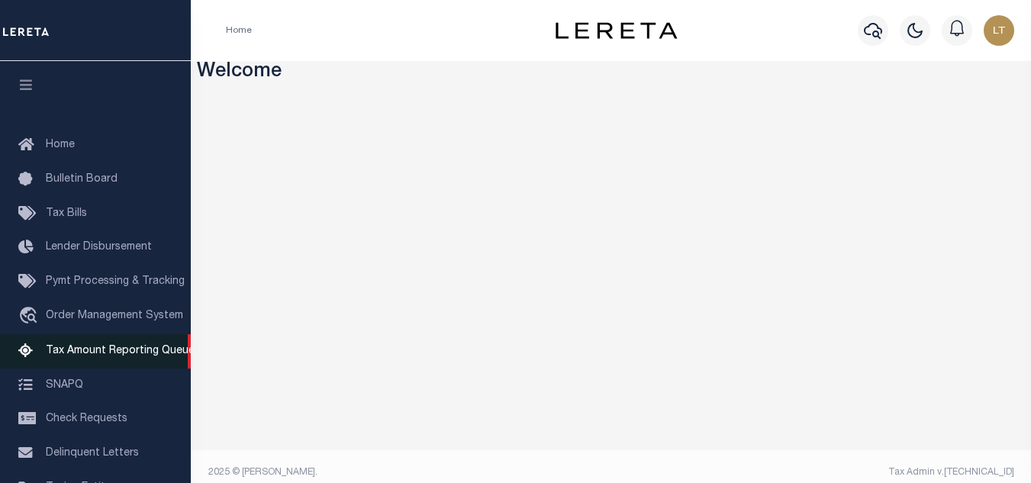
click at [121, 355] on span "Tax Amount Reporting Queue" at bounding box center [120, 351] width 149 height 11
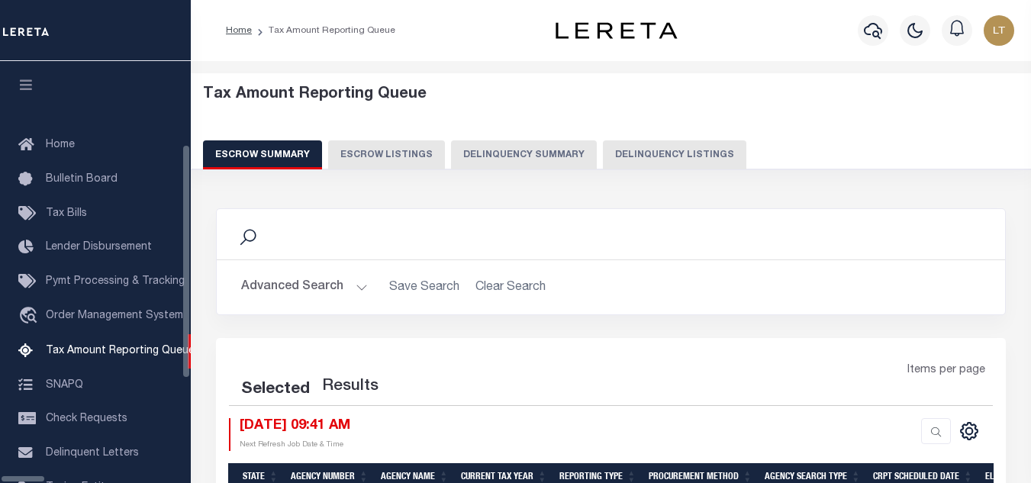
select select "100"
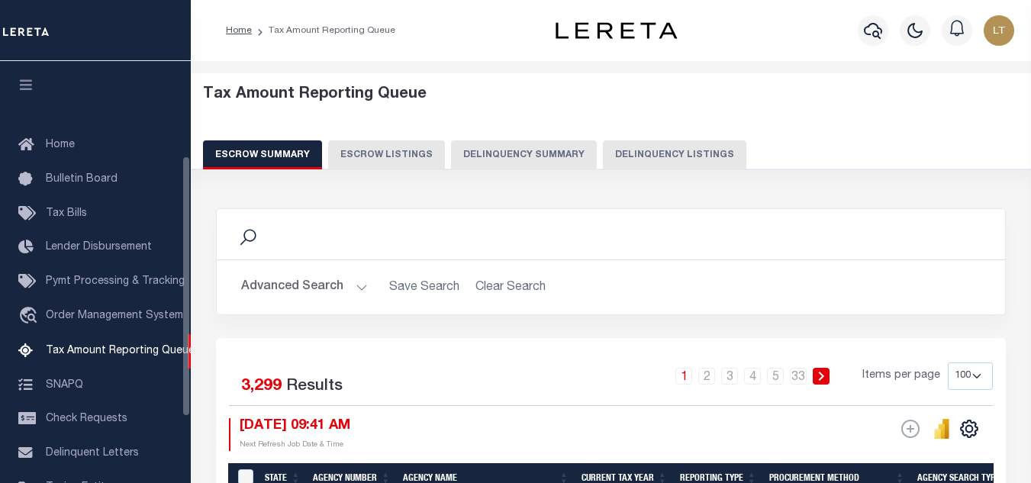
scroll to position [154, 0]
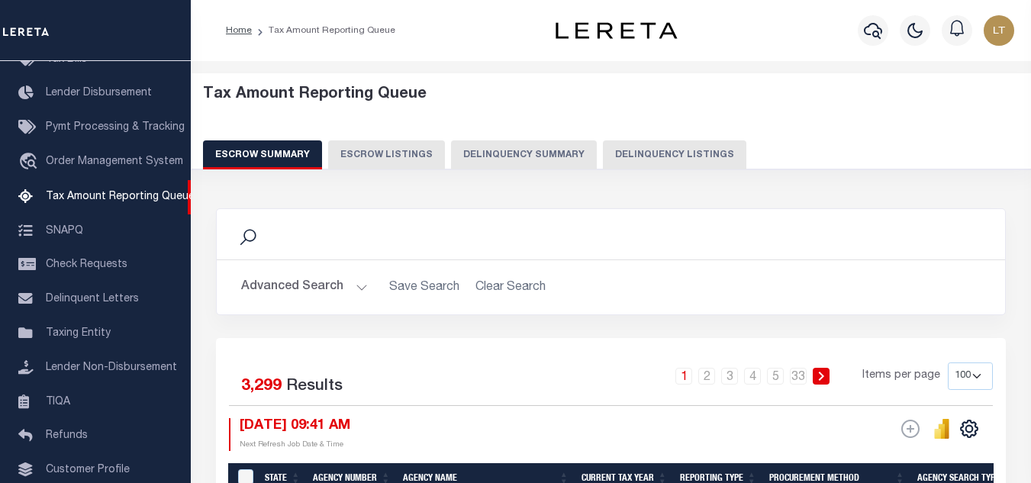
click at [616, 153] on button "Delinquency Listings" at bounding box center [675, 154] width 144 height 29
select select
select select "100"
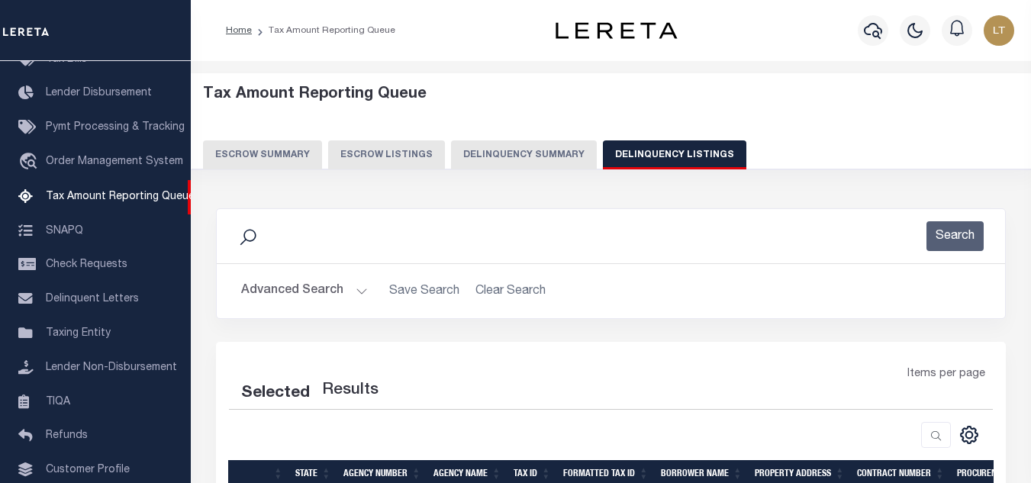
select select "100"
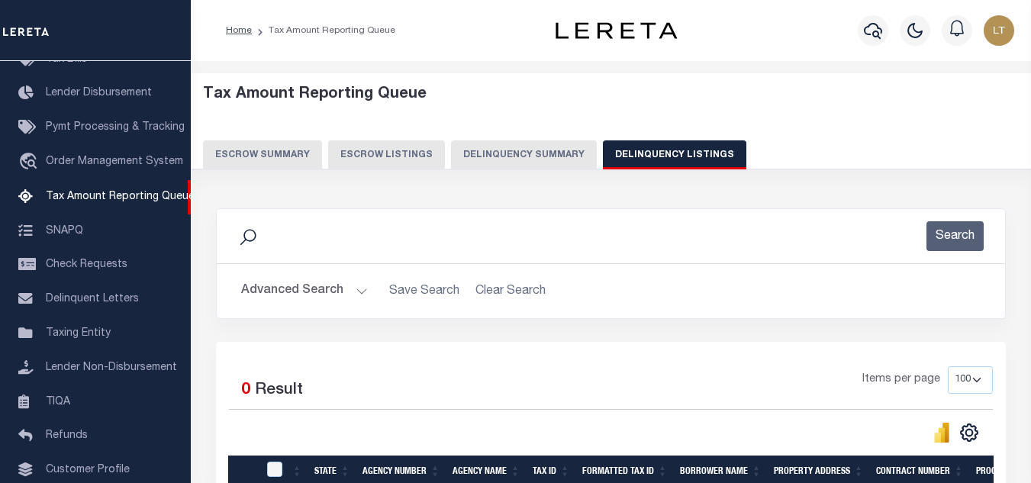
click at [317, 295] on button "Advanced Search" at bounding box center [304, 291] width 127 height 30
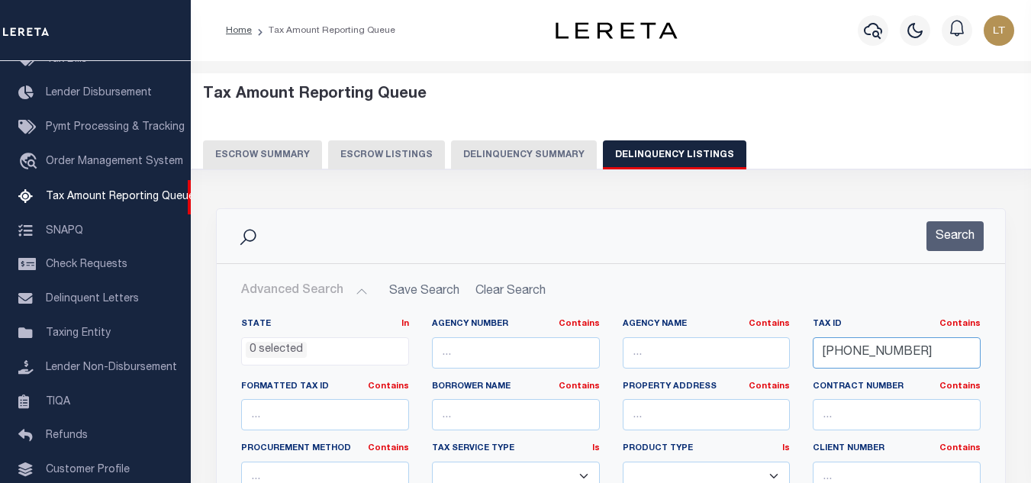
drag, startPoint x: 918, startPoint y: 355, endPoint x: 854, endPoint y: 341, distance: 65.6
click at [854, 341] on input "18-05379-012" at bounding box center [897, 352] width 168 height 31
click at [918, 361] on input "18-05379-012" at bounding box center [897, 352] width 168 height 31
drag, startPoint x: 907, startPoint y: 360, endPoint x: 799, endPoint y: 366, distance: 107.8
click at [799, 366] on div "State In In AK AL AR AZ CA CO CT DC DE FL GA GU HI IA ID IL IN KS KY LA MA MD M…" at bounding box center [611, 474] width 763 height 312
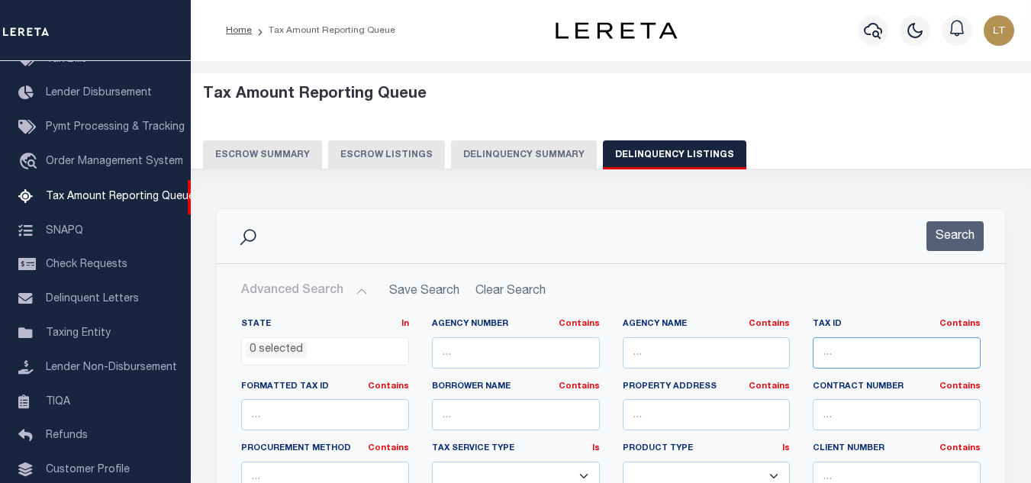
paste input "[PHONE_NUMBER]"
type input "[PHONE_NUMBER]"
click at [952, 233] on button "Search" at bounding box center [955, 236] width 57 height 30
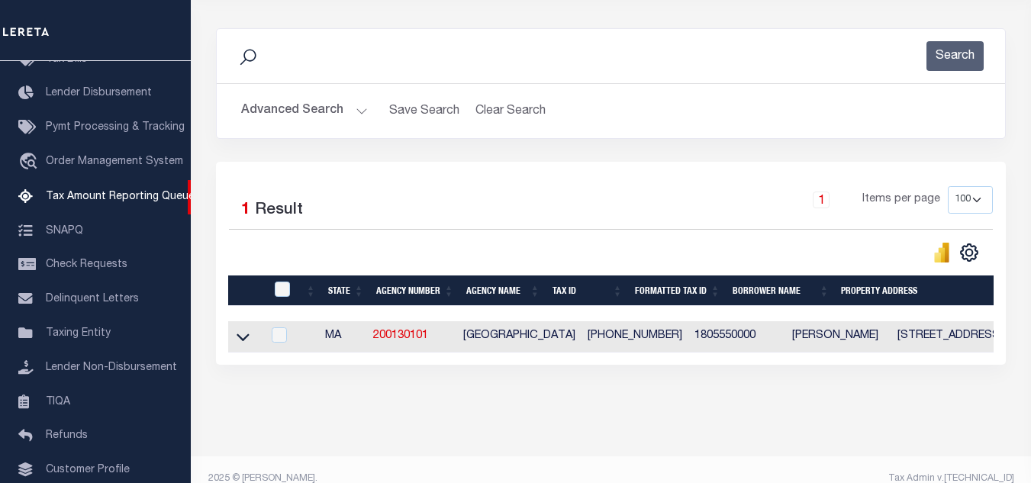
scroll to position [212, 0]
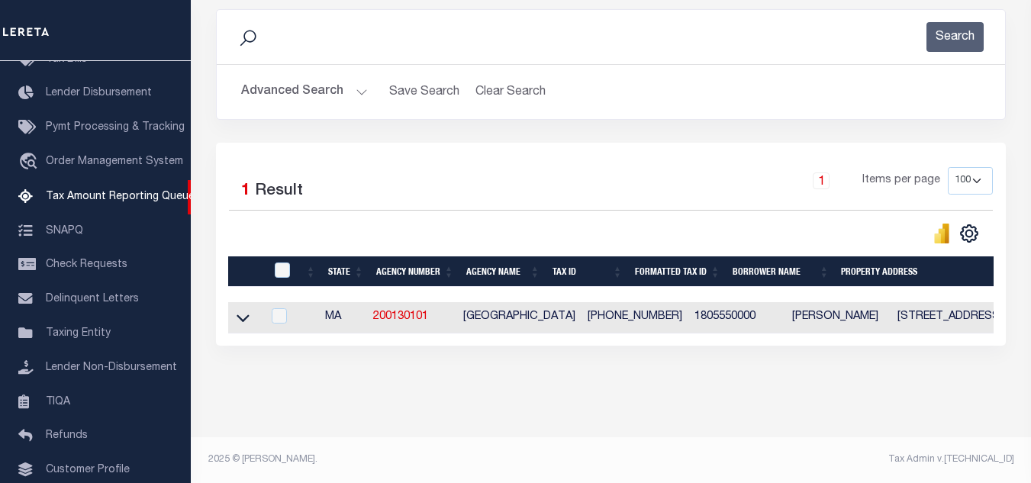
click at [244, 315] on icon at bounding box center [243, 319] width 13 height 8
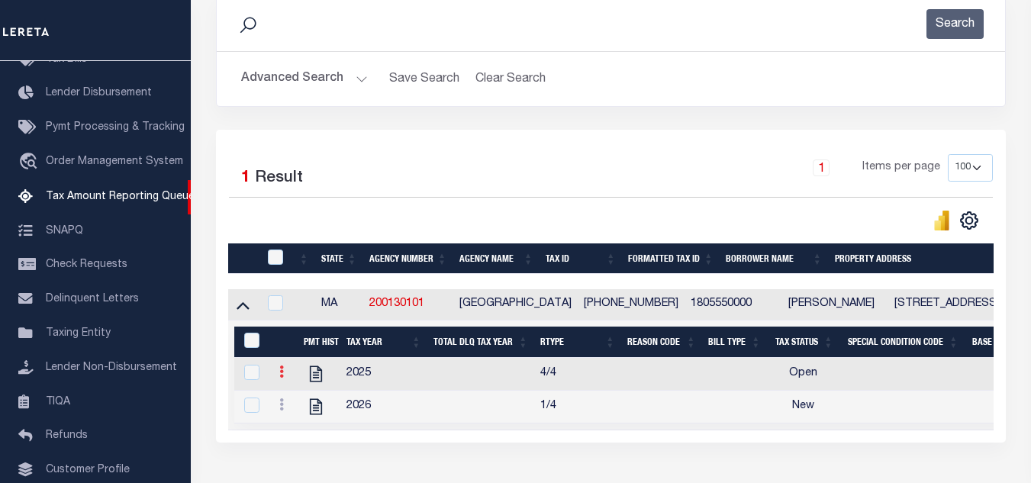
click at [276, 376] on link at bounding box center [281, 374] width 17 height 12
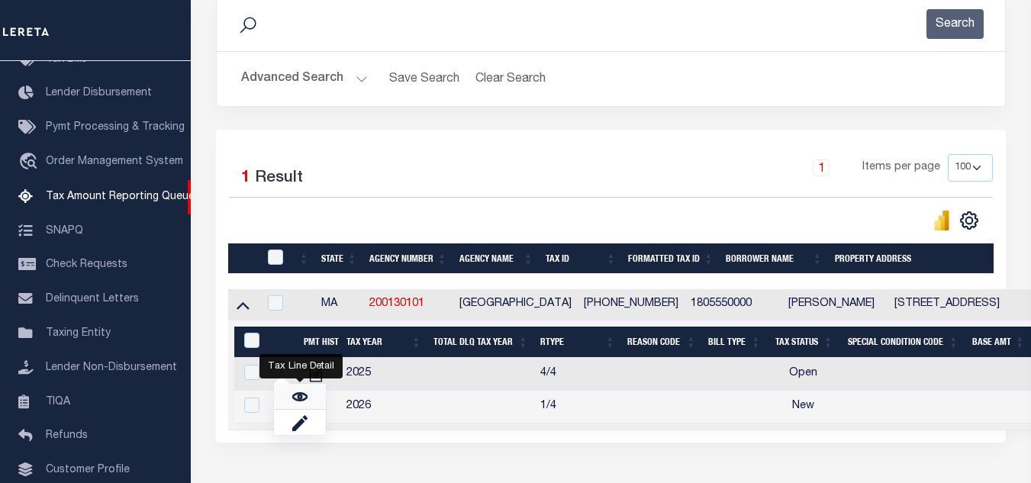
click at [300, 405] on img "" at bounding box center [299, 396] width 15 height 15
checkbox input "true"
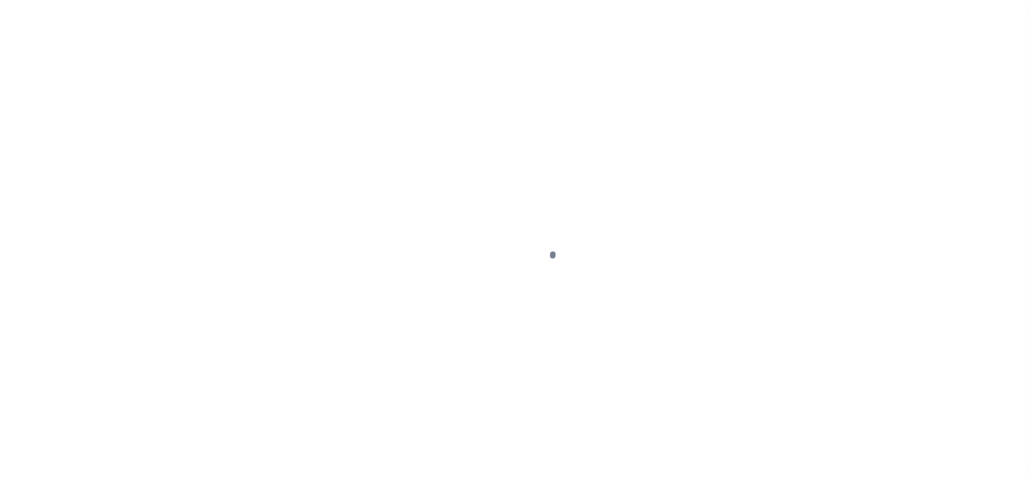
select select "OP2"
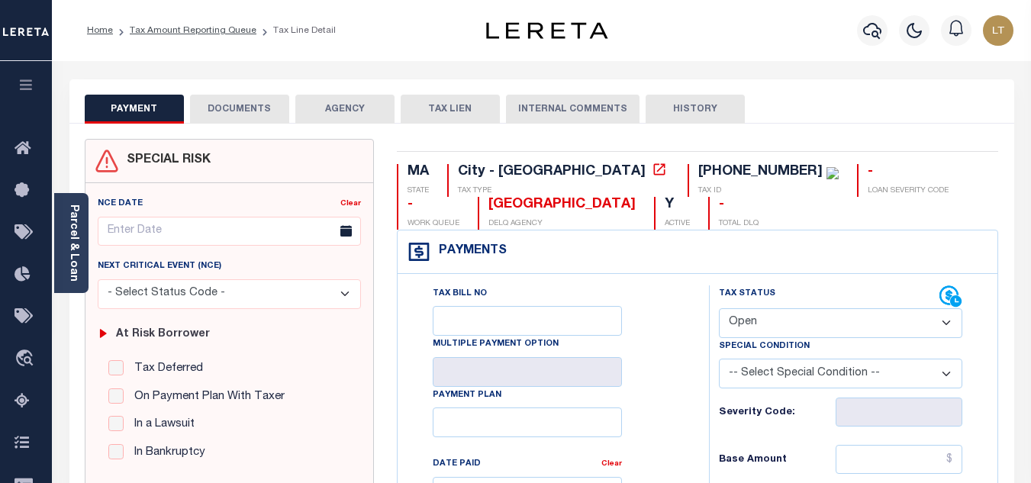
click at [253, 101] on button "DOCUMENTS" at bounding box center [239, 109] width 99 height 29
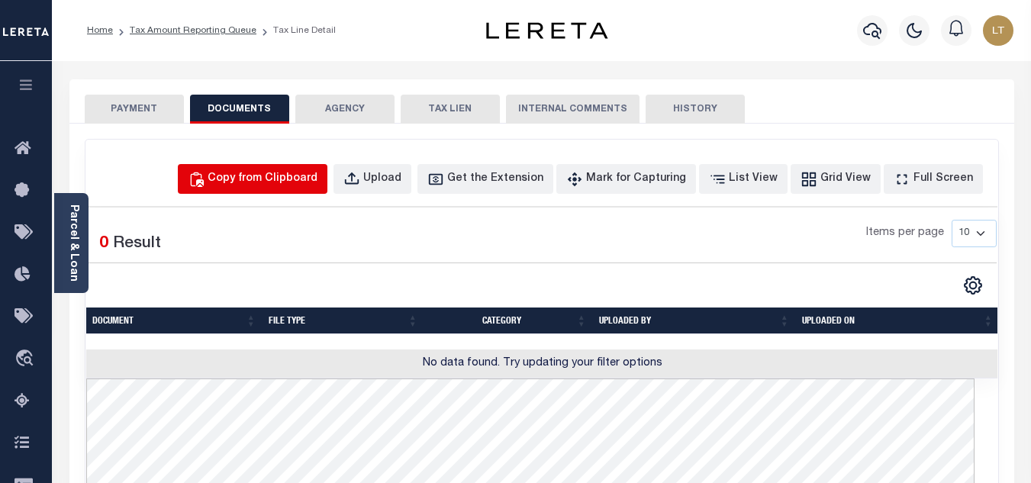
click at [282, 182] on div "Copy from Clipboard" at bounding box center [263, 179] width 110 height 17
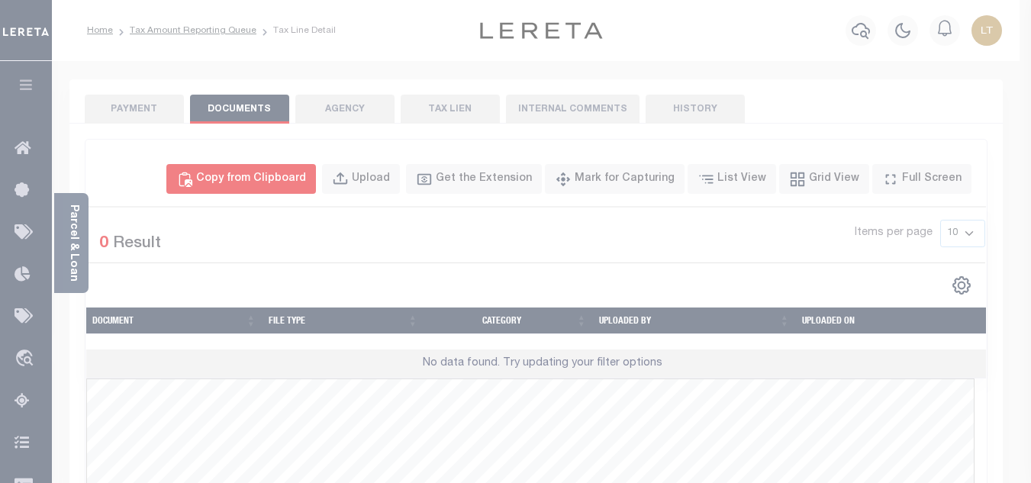
select select "POP"
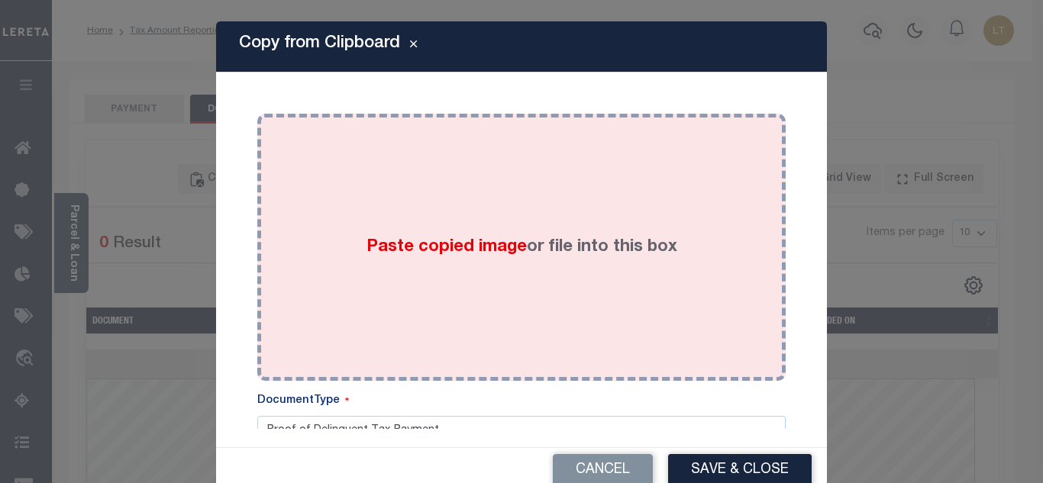
click at [408, 266] on div "Paste copied image or file into this box" at bounding box center [521, 247] width 505 height 244
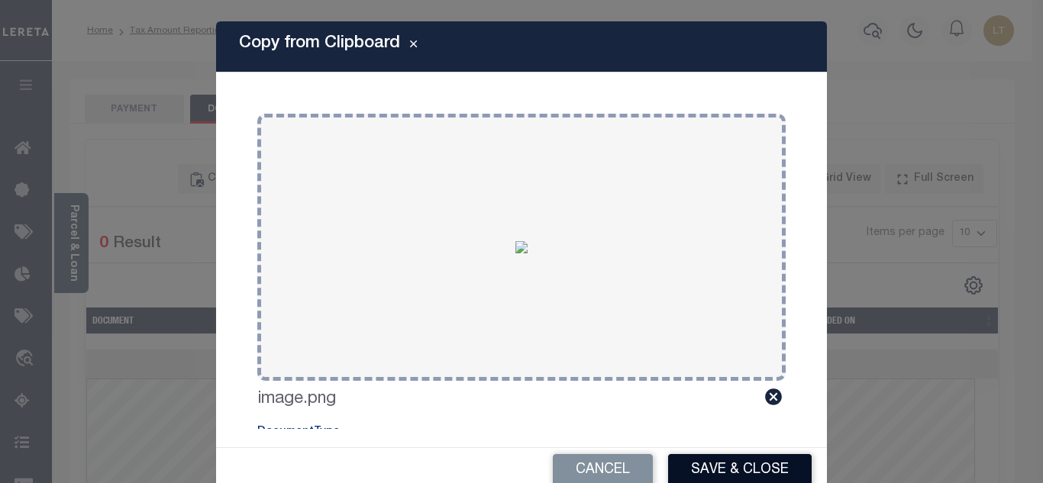
click at [734, 465] on button "Save & Close" at bounding box center [740, 470] width 144 height 33
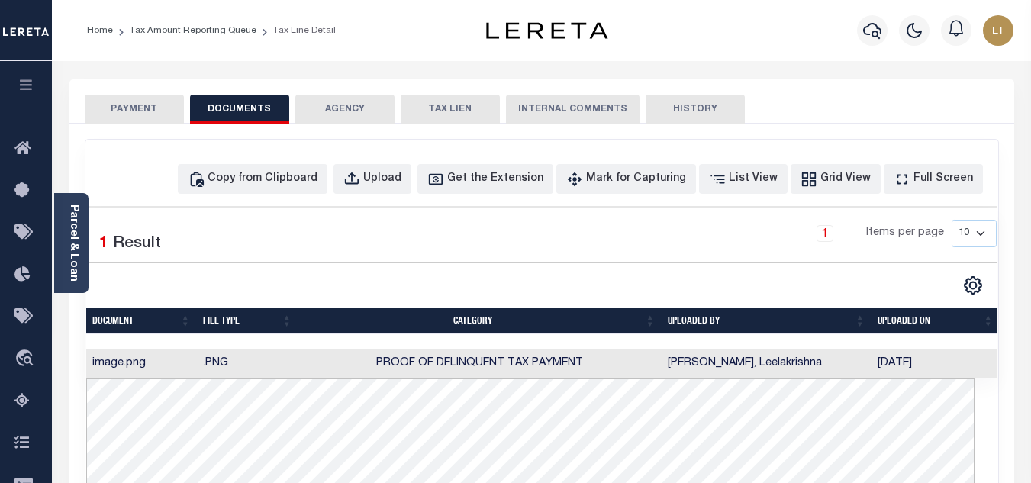
click at [139, 108] on button "PAYMENT" at bounding box center [134, 109] width 99 height 29
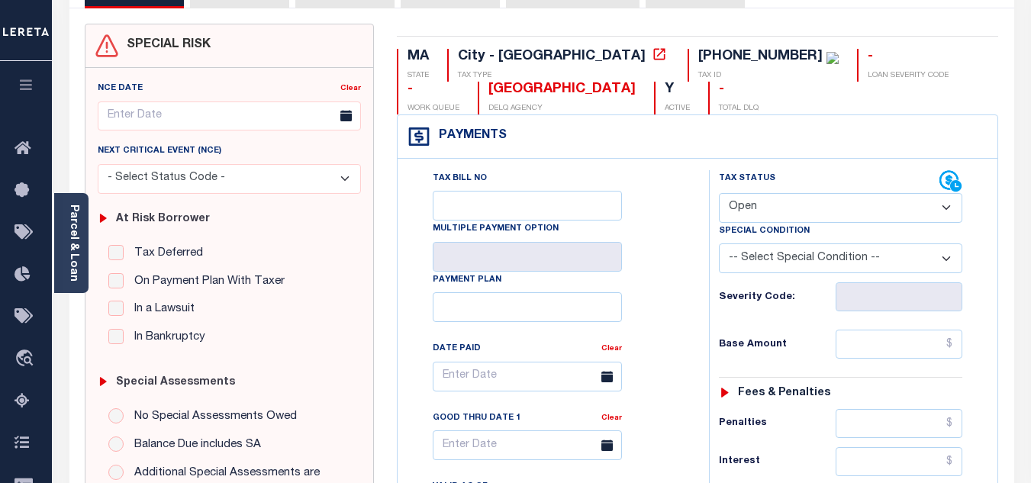
scroll to position [153, 0]
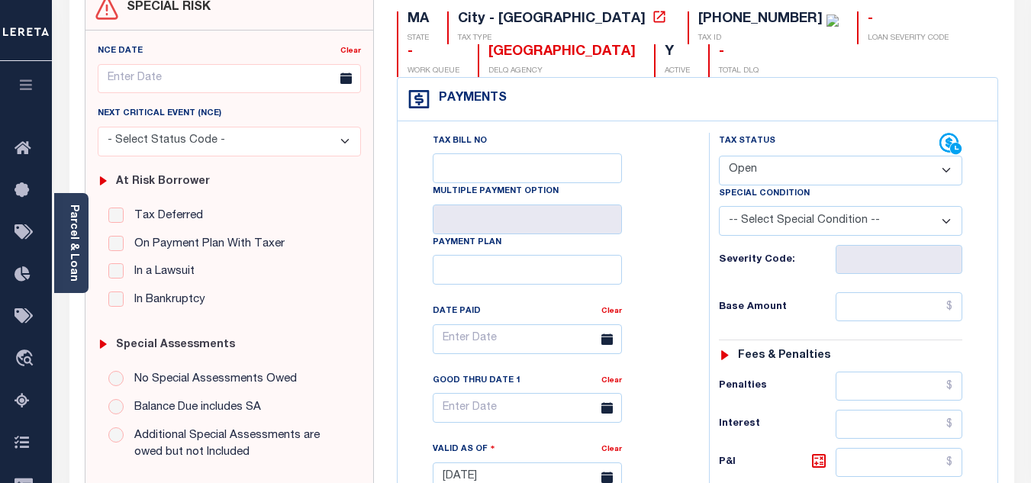
click at [781, 178] on select "- Select Status Code - Open Due/Unpaid Paid Incomplete No Tax Due Internal Refu…" at bounding box center [841, 171] width 244 height 30
select select "PYD"
click at [719, 157] on select "- Select Status Code - Open Due/Unpaid Paid Incomplete No Tax Due Internal Refu…" at bounding box center [841, 171] width 244 height 30
type input "[DATE]"
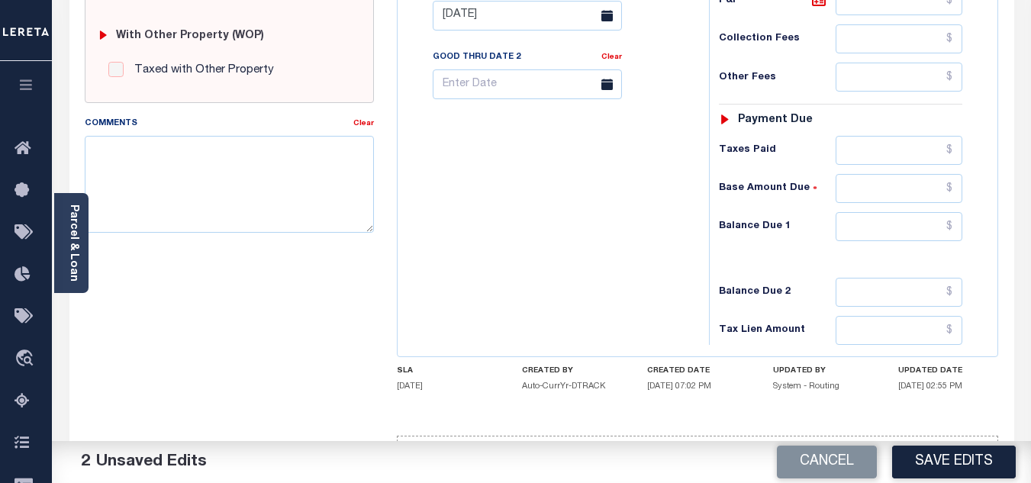
scroll to position [669, 0]
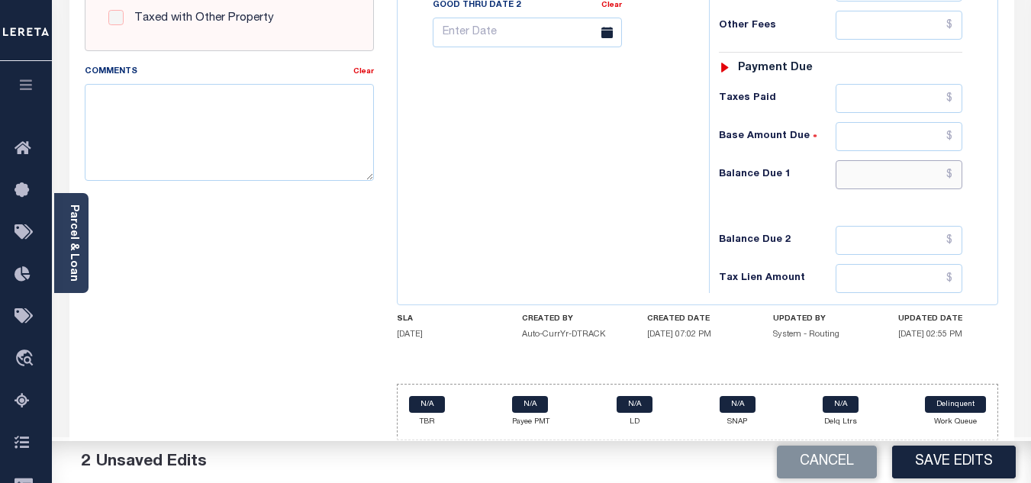
click at [956, 175] on input "text" at bounding box center [899, 174] width 127 height 29
type input "$0.00"
click at [945, 458] on button "Save Edits" at bounding box center [955, 462] width 124 height 33
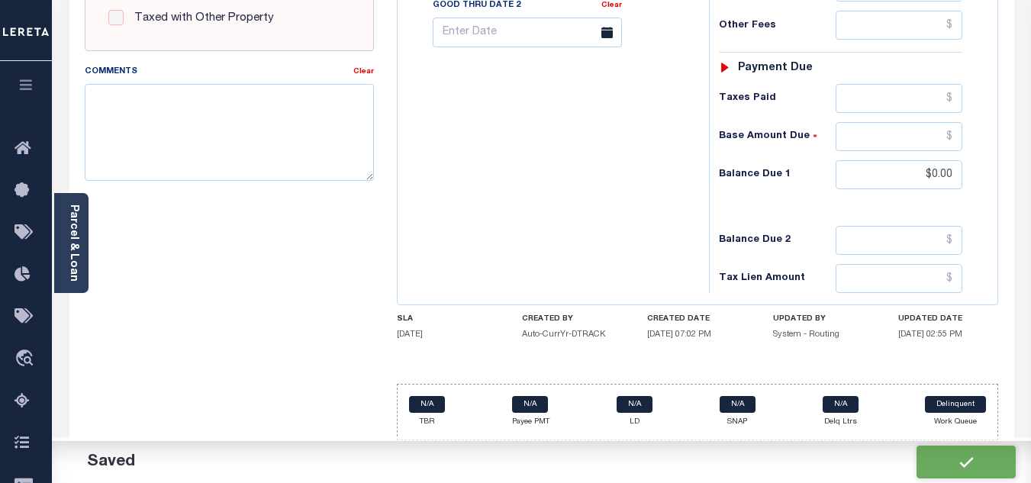
checkbox input "false"
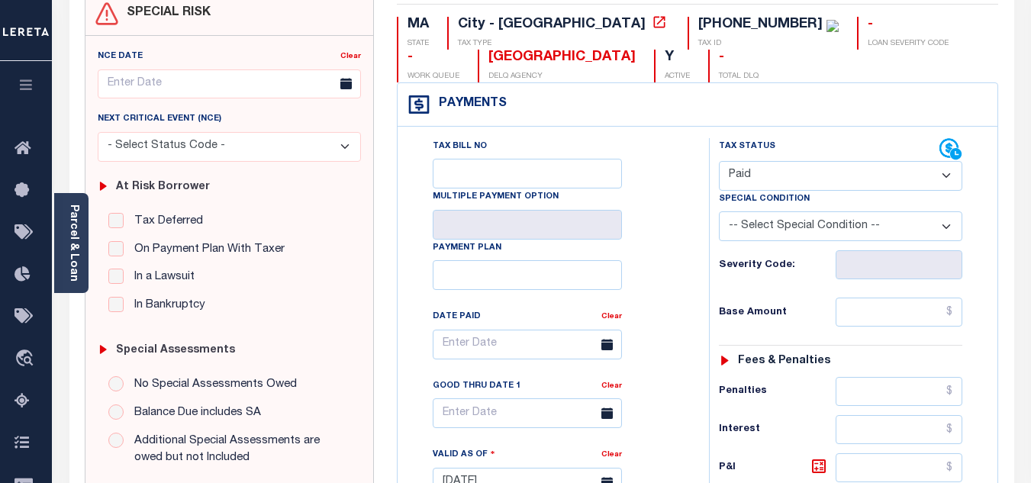
scroll to position [0, 0]
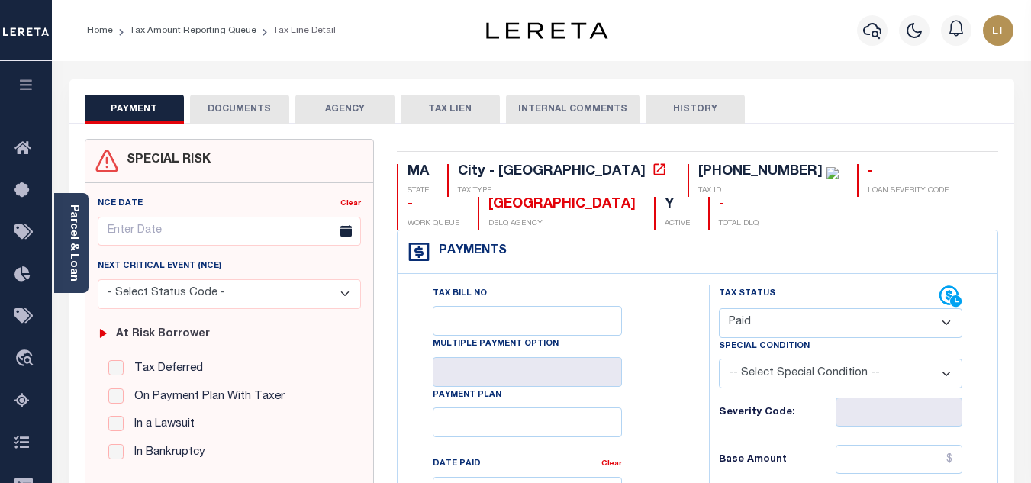
click at [250, 103] on button "DOCUMENTS" at bounding box center [239, 109] width 99 height 29
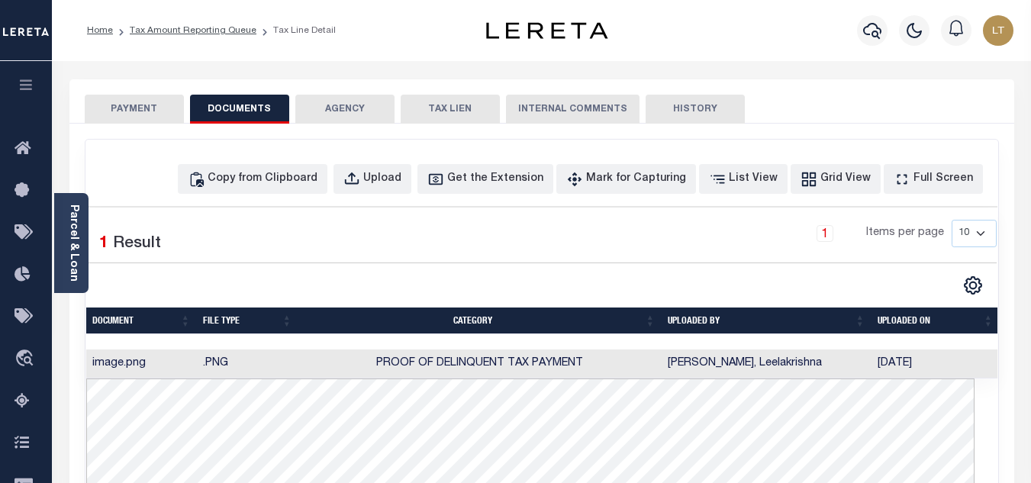
click at [186, 92] on div "PAYMENT DOCUMENTS AGENCY DELINQUENT PAYEE TAX LIEN" at bounding box center [541, 101] width 945 height 44
click at [157, 112] on button "PAYMENT" at bounding box center [134, 109] width 99 height 29
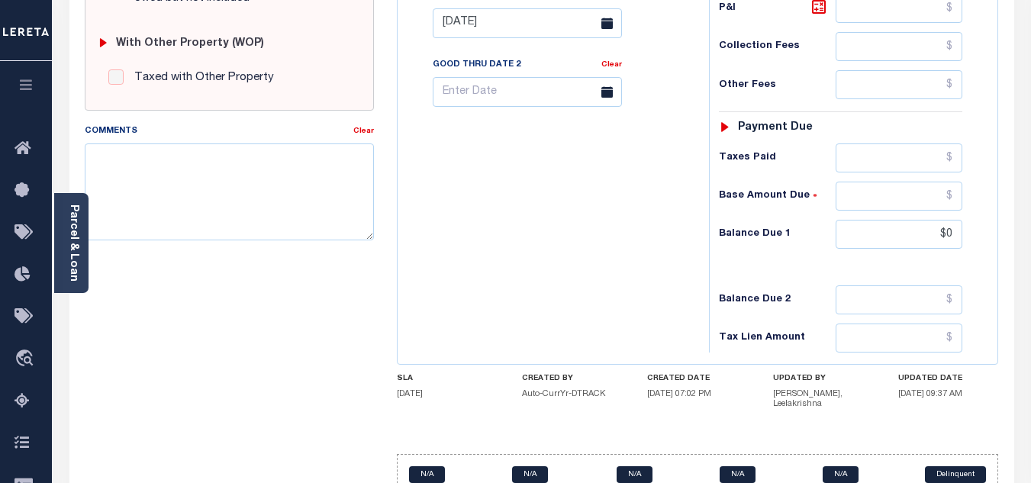
scroll to position [611, 0]
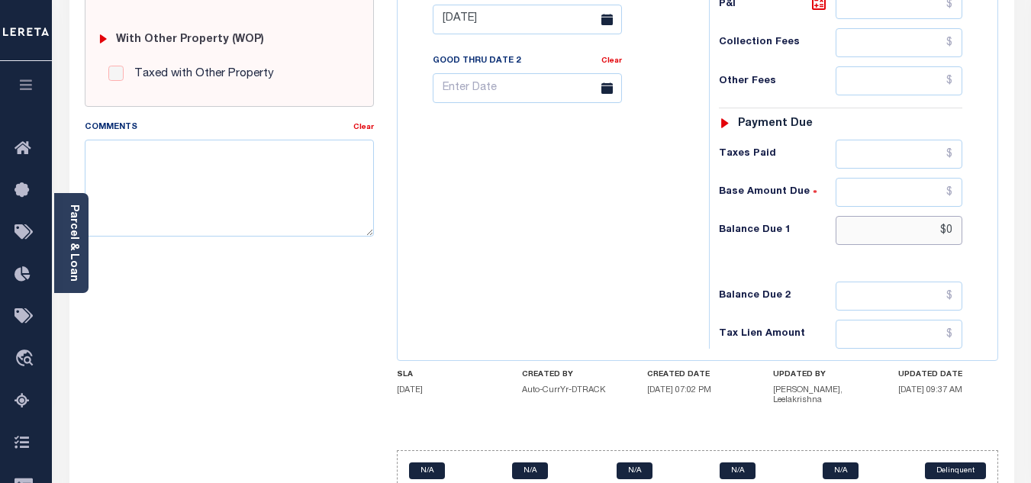
click at [954, 230] on input "$0" at bounding box center [899, 230] width 127 height 29
type input "$0.00"
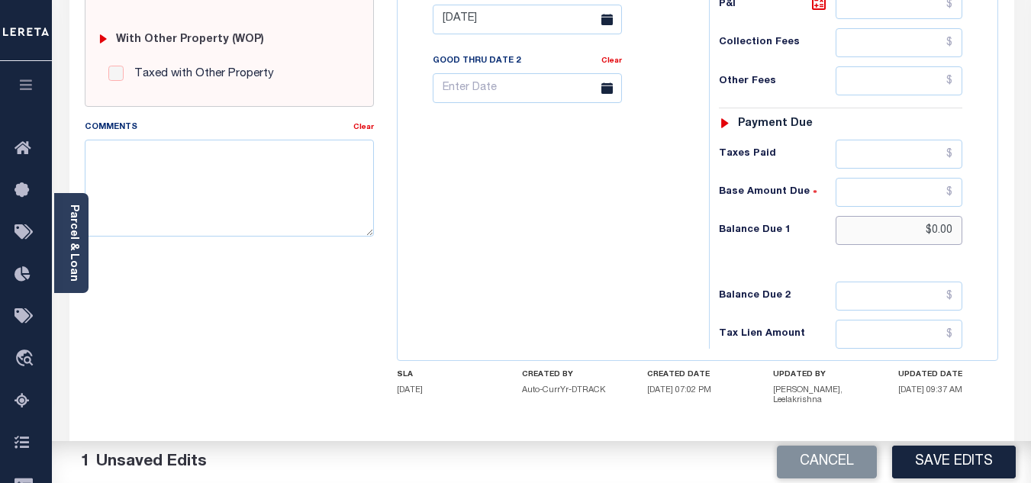
scroll to position [669, 0]
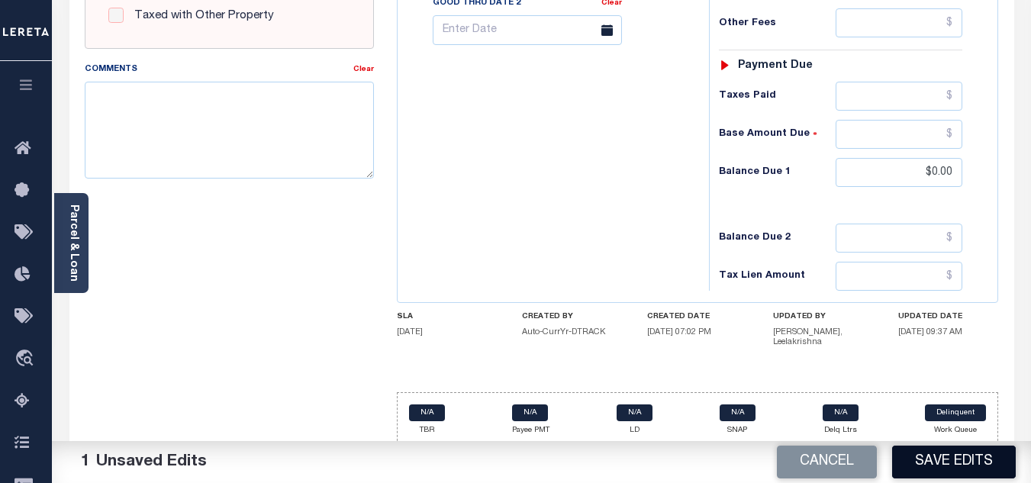
click at [962, 454] on button "Save Edits" at bounding box center [955, 462] width 124 height 33
checkbox input "false"
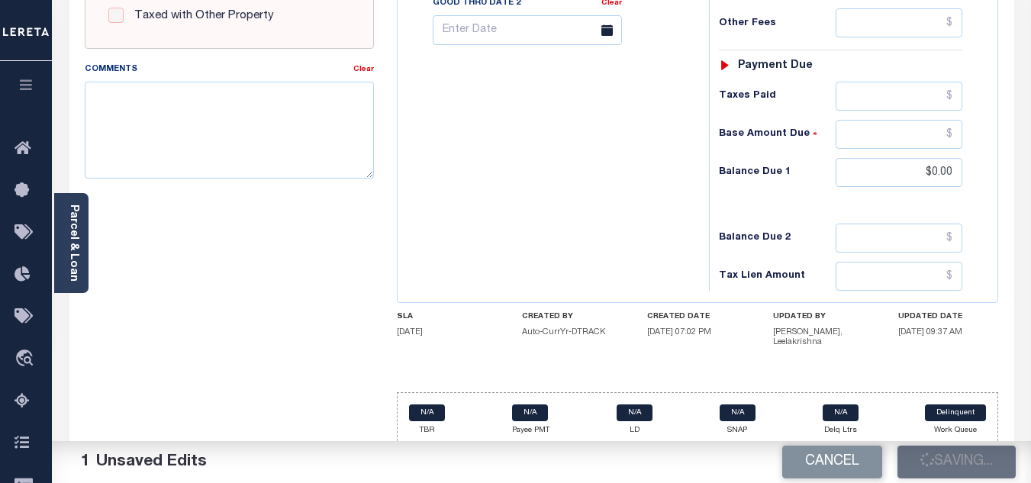
type input "$0"
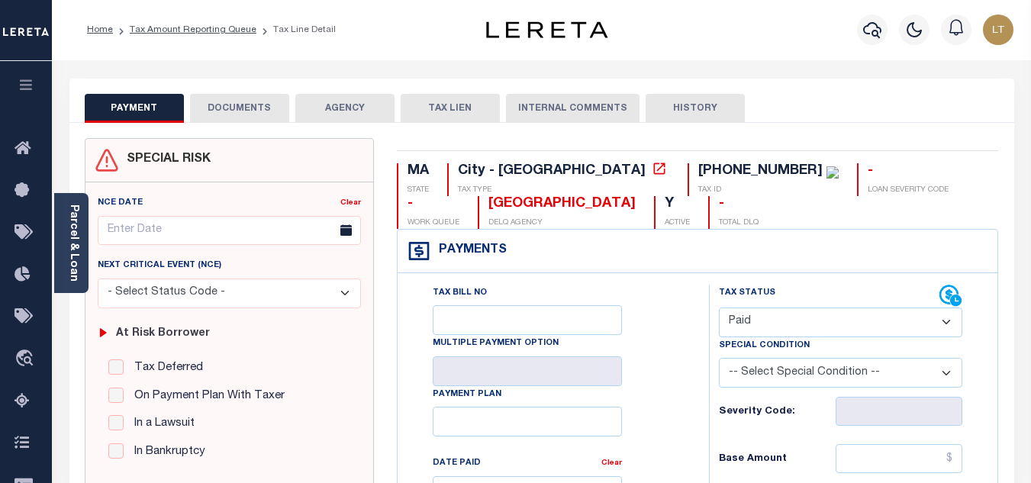
scroll to position [0, 0]
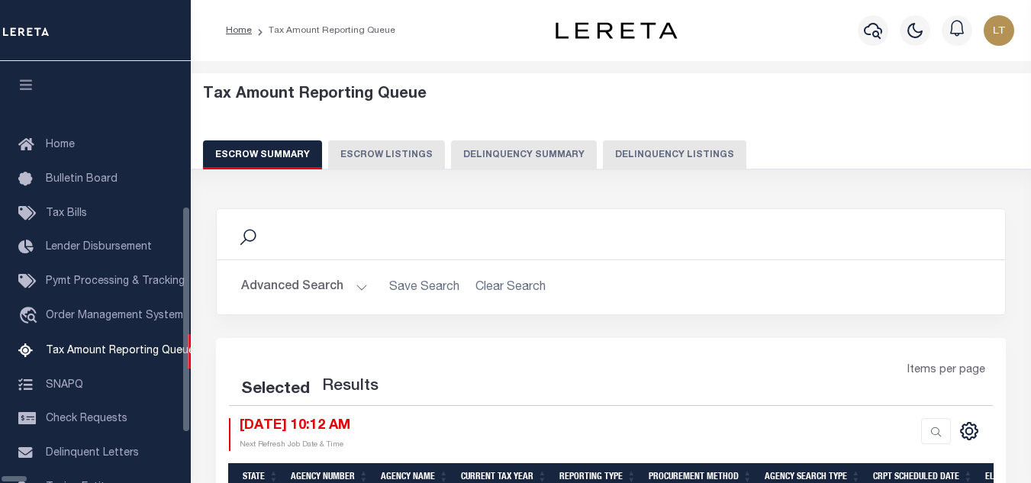
select select
select select "100"
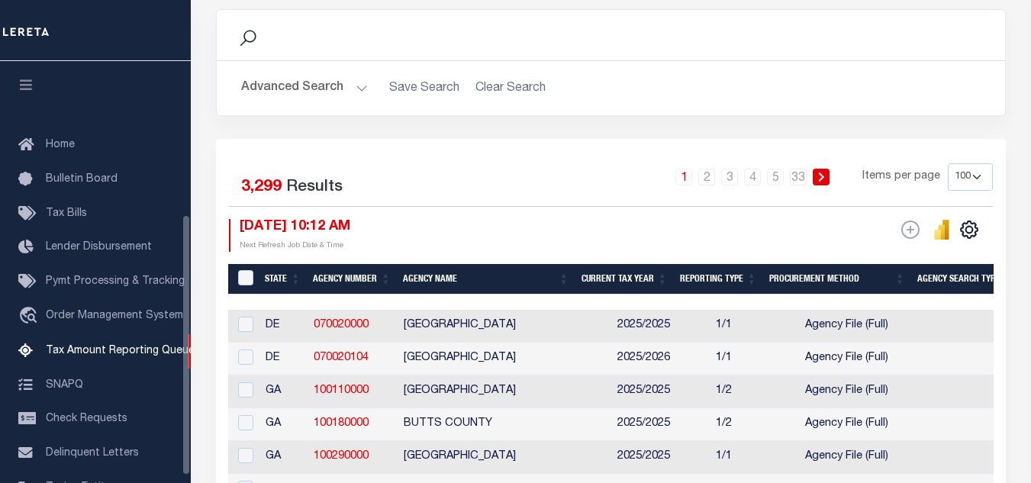
scroll to position [249, 0]
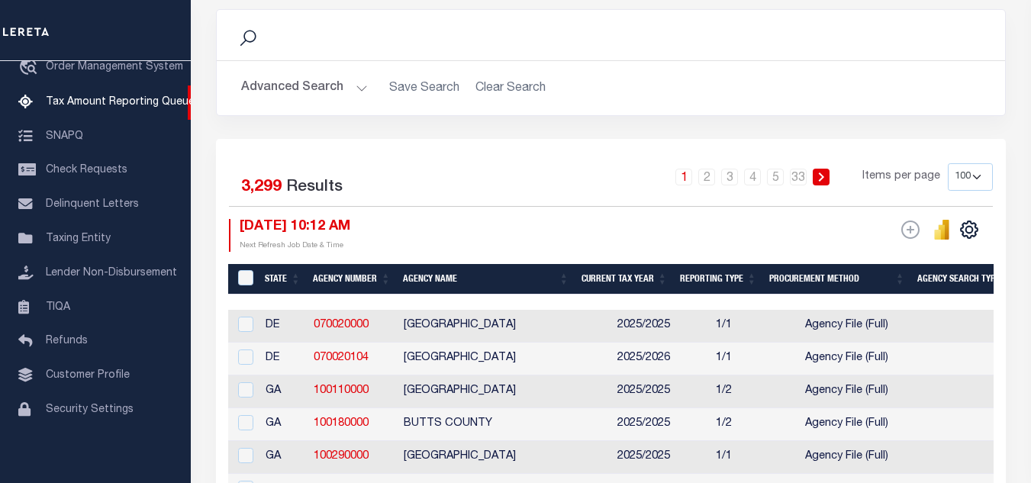
click at [274, 91] on button "Advanced Search" at bounding box center [304, 88] width 127 height 30
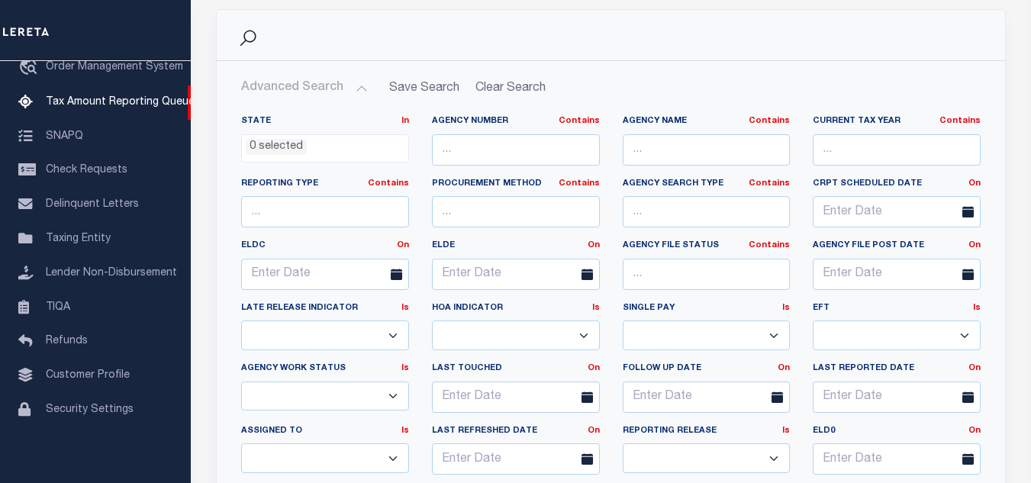
scroll to position [0, 0]
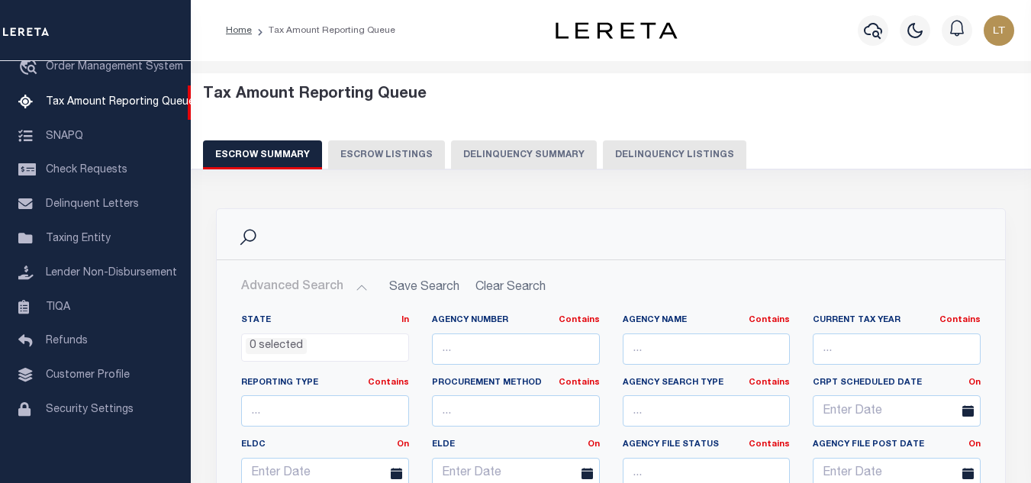
click at [632, 160] on button "Delinquency Listings" at bounding box center [675, 154] width 144 height 29
select select "100"
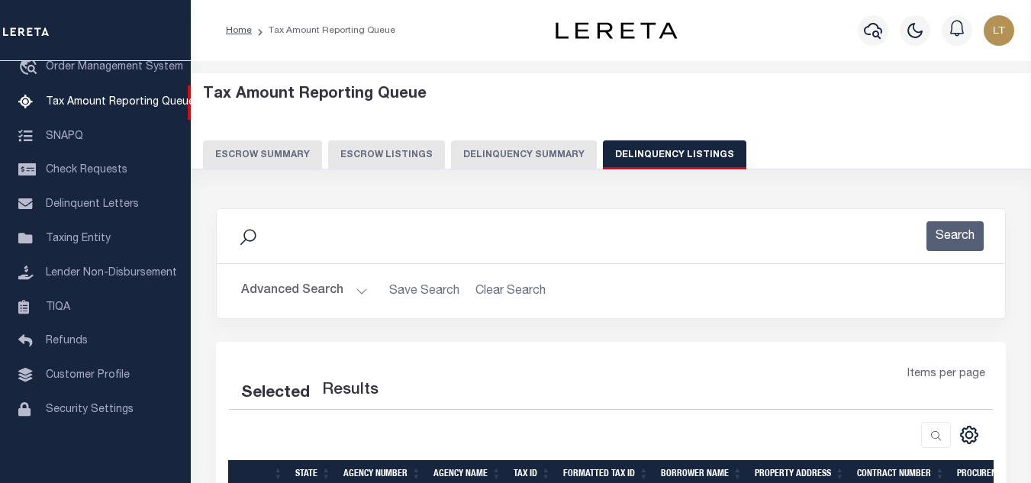
select select "100"
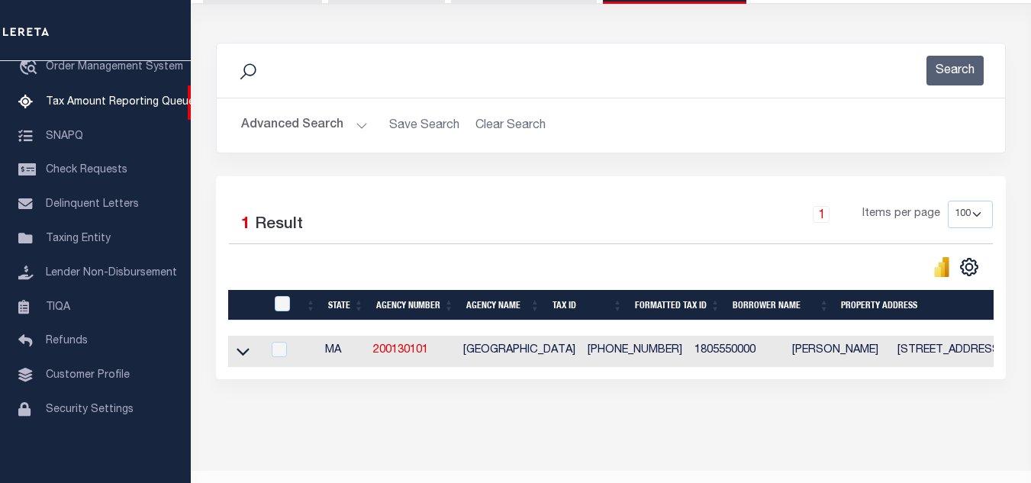
scroll to position [212, 0]
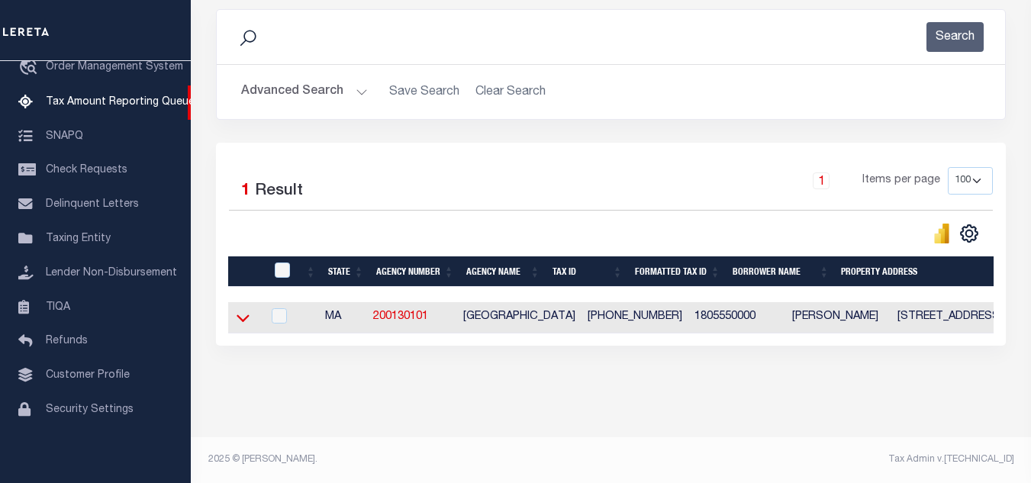
click at [246, 315] on icon at bounding box center [243, 319] width 13 height 8
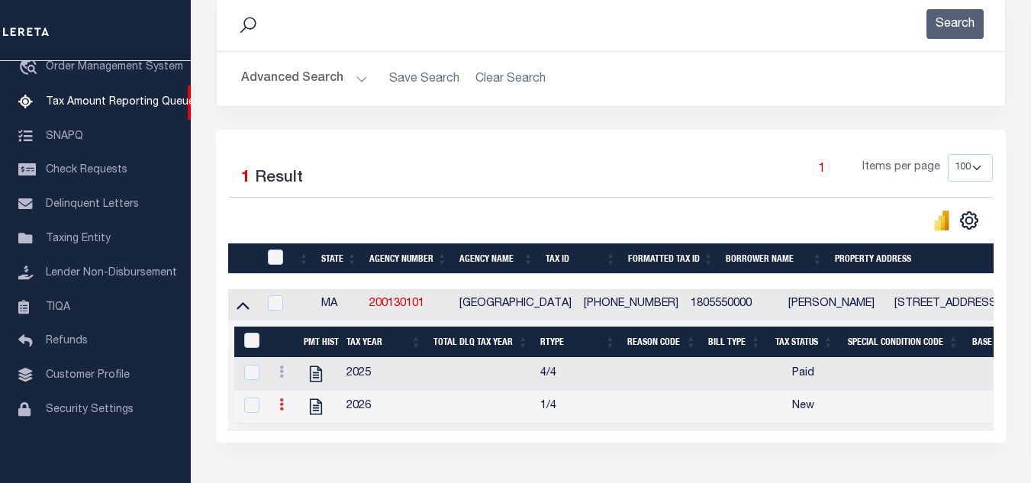
click at [282, 411] on icon at bounding box center [281, 405] width 5 height 12
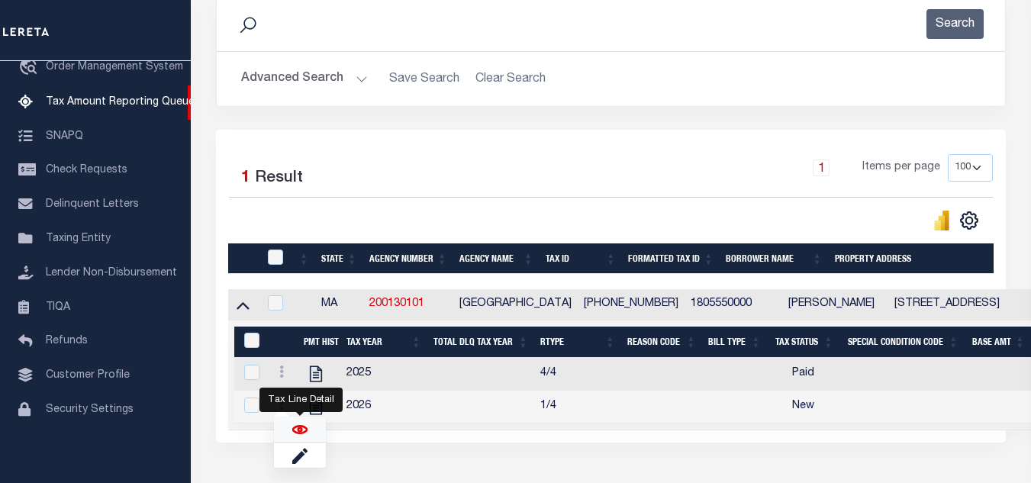
click at [297, 437] on img "" at bounding box center [299, 429] width 15 height 15
checkbox input "true"
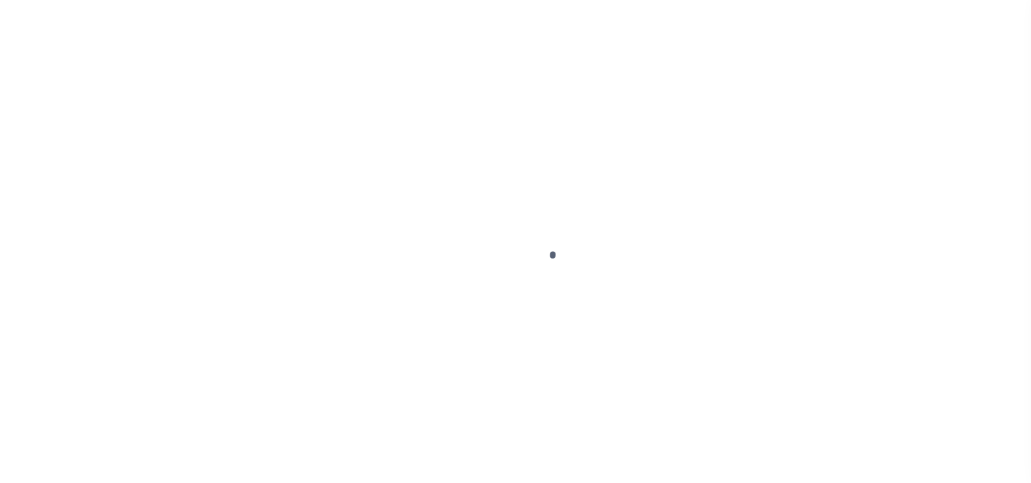
select select "NW2"
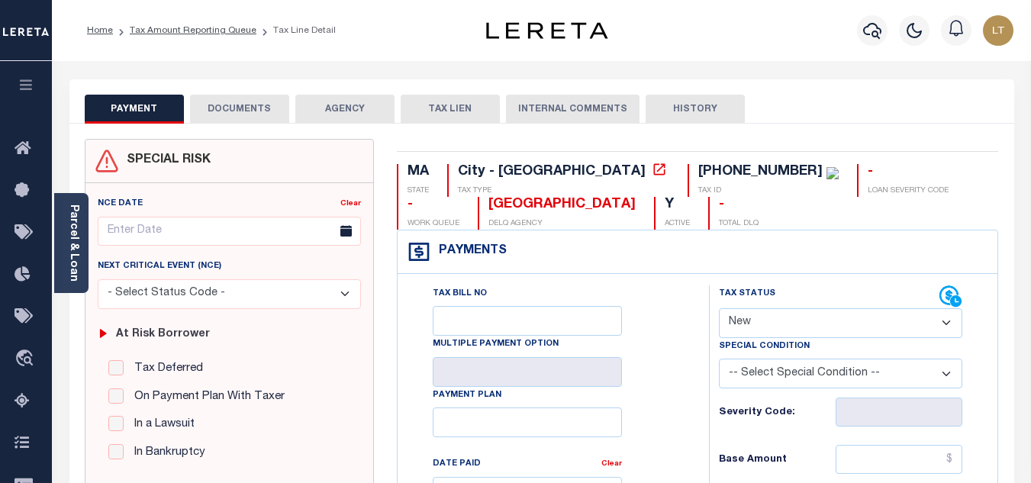
click at [226, 102] on button "DOCUMENTS" at bounding box center [239, 109] width 99 height 29
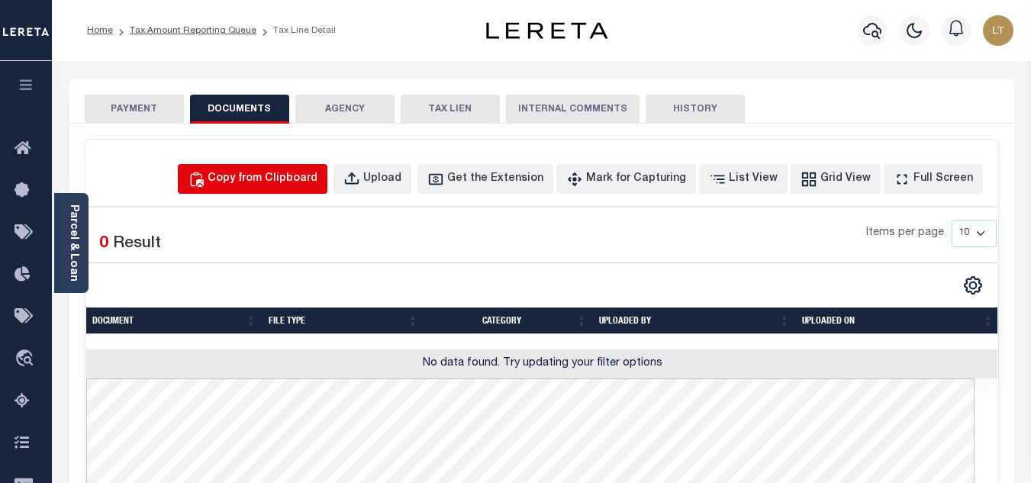
click at [296, 181] on div "Copy from Clipboard" at bounding box center [263, 179] width 110 height 17
select select "POP"
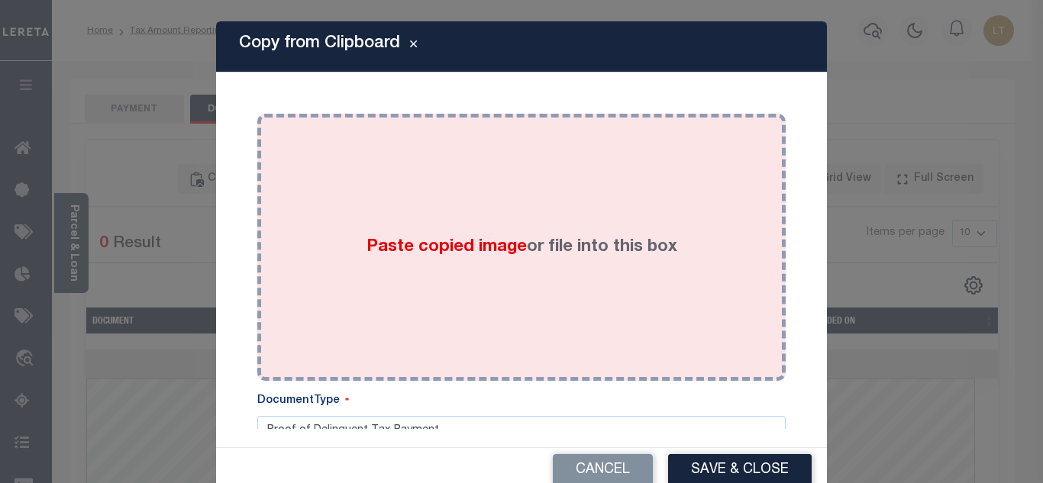
click at [393, 239] on span "Paste copied image" at bounding box center [446, 247] width 160 height 17
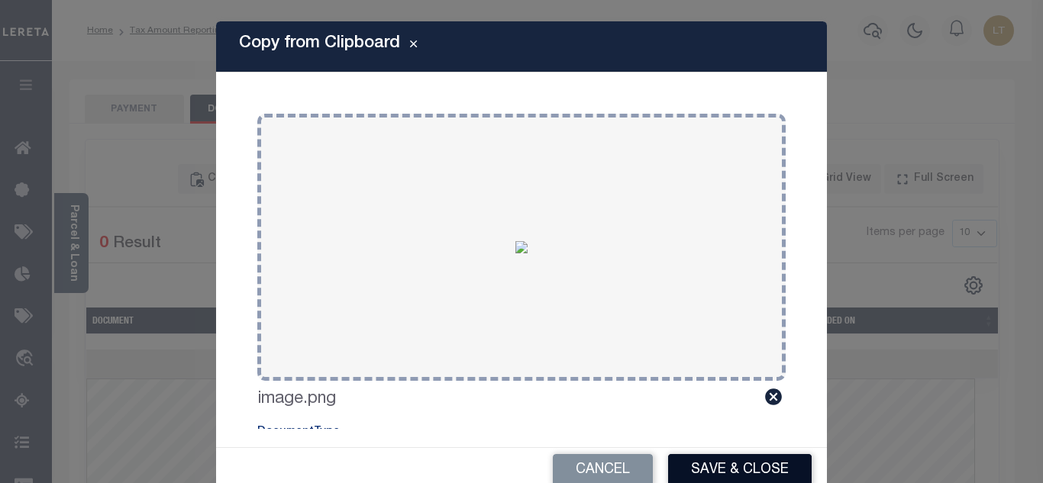
drag, startPoint x: 717, startPoint y: 474, endPoint x: 701, endPoint y: 475, distance: 16.1
click at [717, 475] on button "Save & Close" at bounding box center [740, 470] width 144 height 33
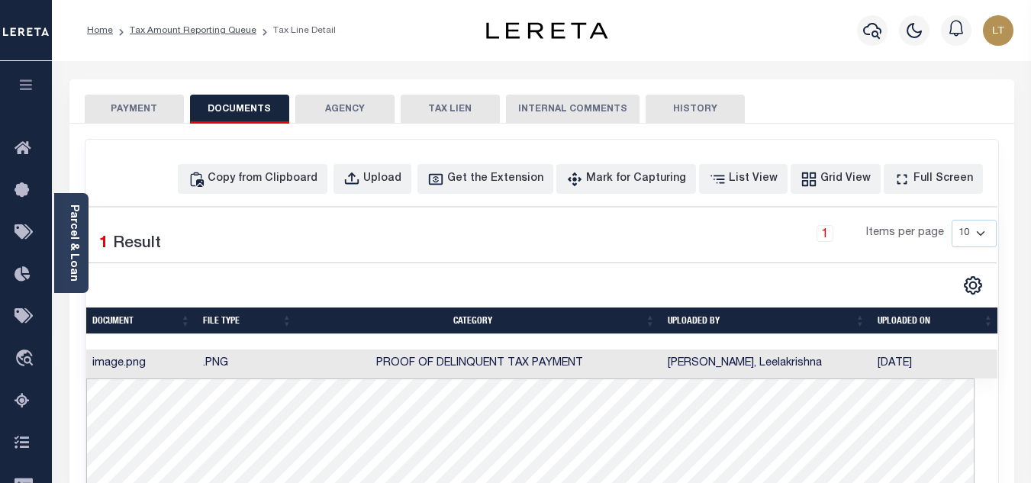
click at [142, 118] on button "PAYMENT" at bounding box center [134, 109] width 99 height 29
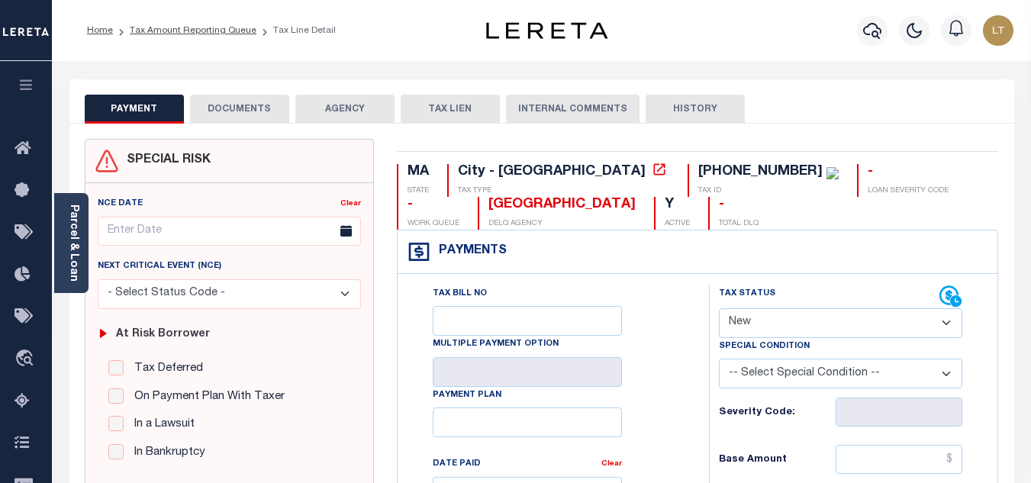
click at [806, 319] on select "- Select Status Code - Open Due/Unpaid Paid Incomplete No Tax Due Internal Refu…" at bounding box center [841, 323] width 244 height 30
select select "PYD"
click at [719, 309] on select "- Select Status Code - Open Due/Unpaid Paid Incomplete No Tax Due Internal Refu…" at bounding box center [841, 323] width 244 height 30
type input "[DATE]"
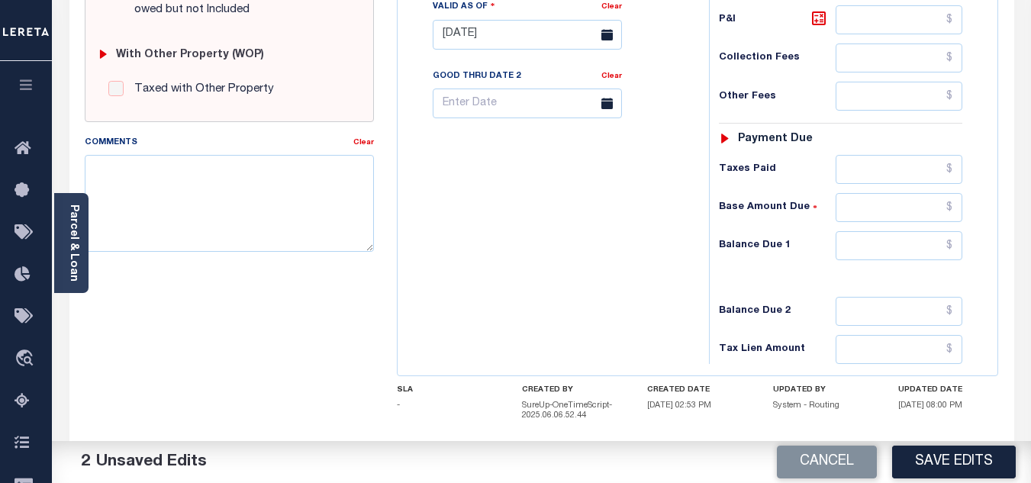
scroll to position [679, 0]
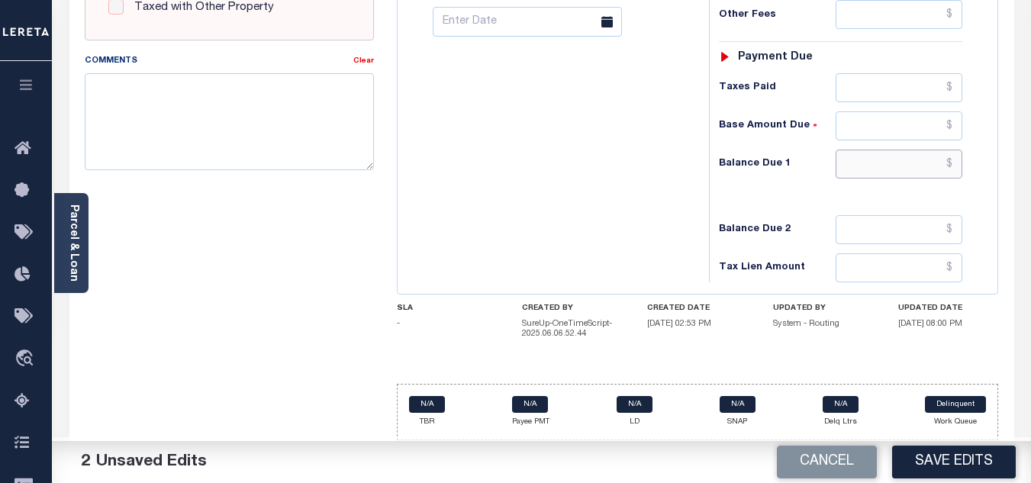
click at [955, 165] on input "text" at bounding box center [899, 164] width 127 height 29
type input "$0.00"
click at [960, 474] on button "Save Edits" at bounding box center [955, 462] width 124 height 33
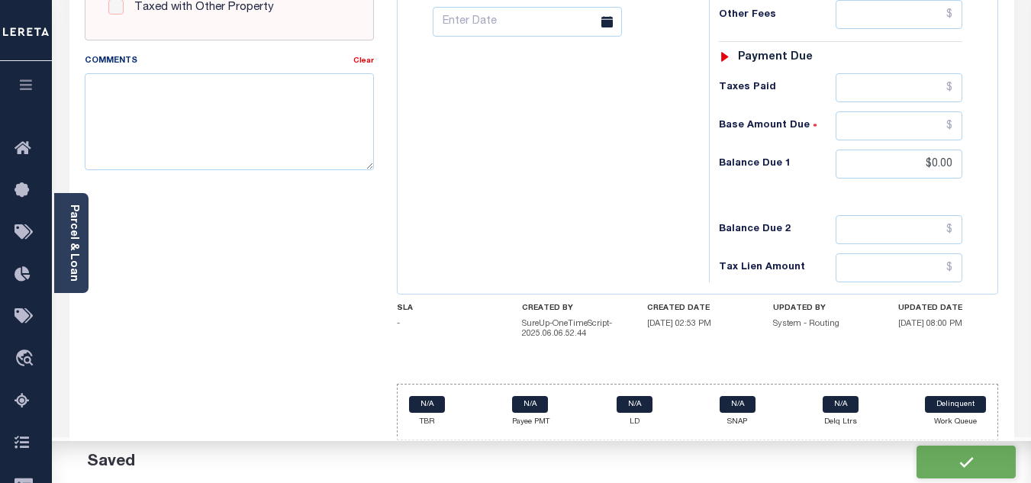
checkbox input "false"
type input "$0"
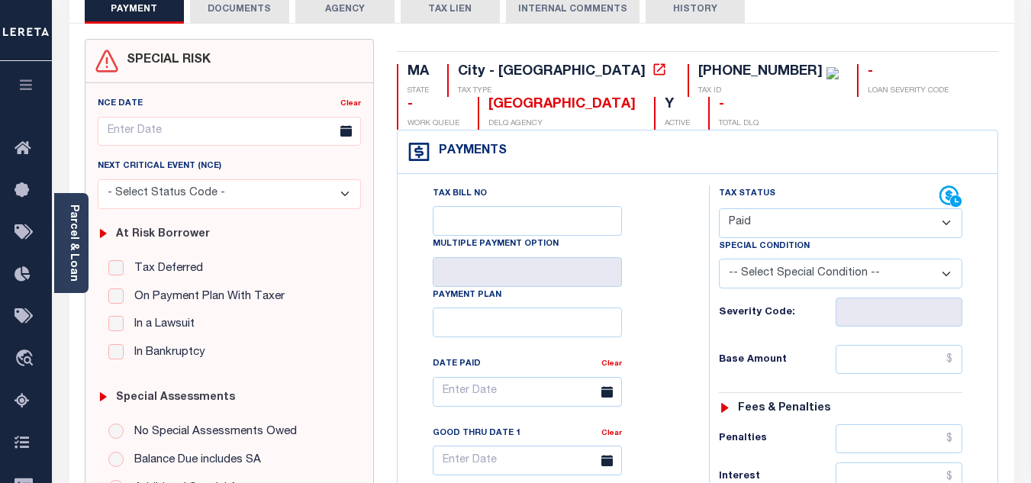
scroll to position [68, 0]
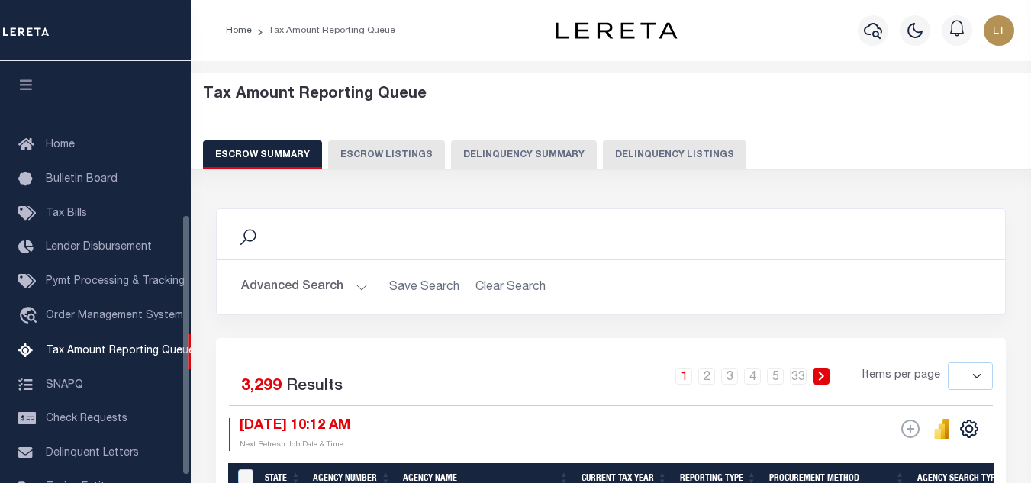
select select
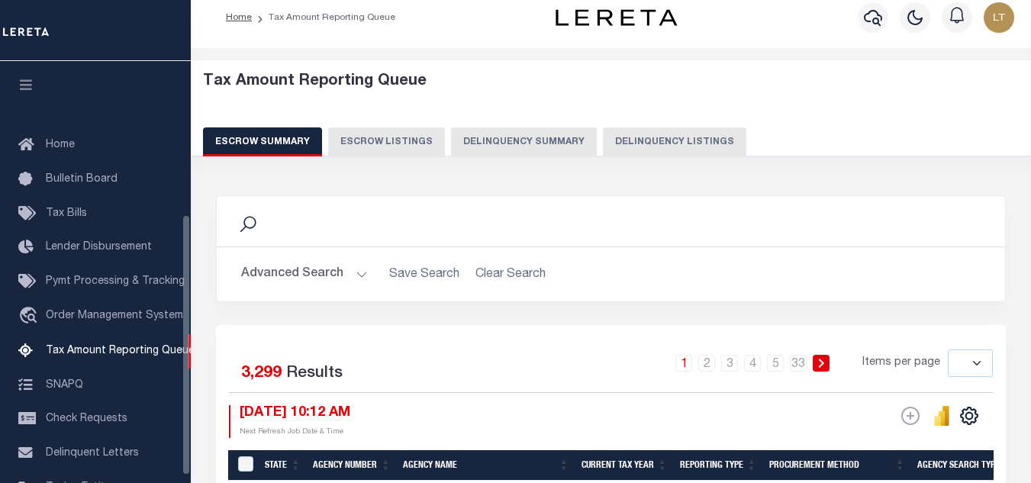
scroll to position [249, 0]
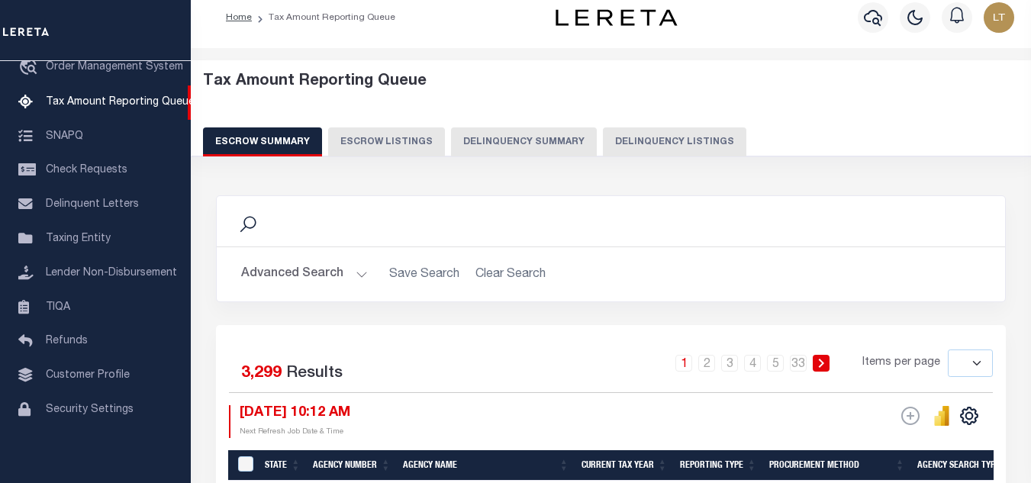
click at [653, 137] on button "Delinquency Listings" at bounding box center [675, 142] width 144 height 29
select select "100"
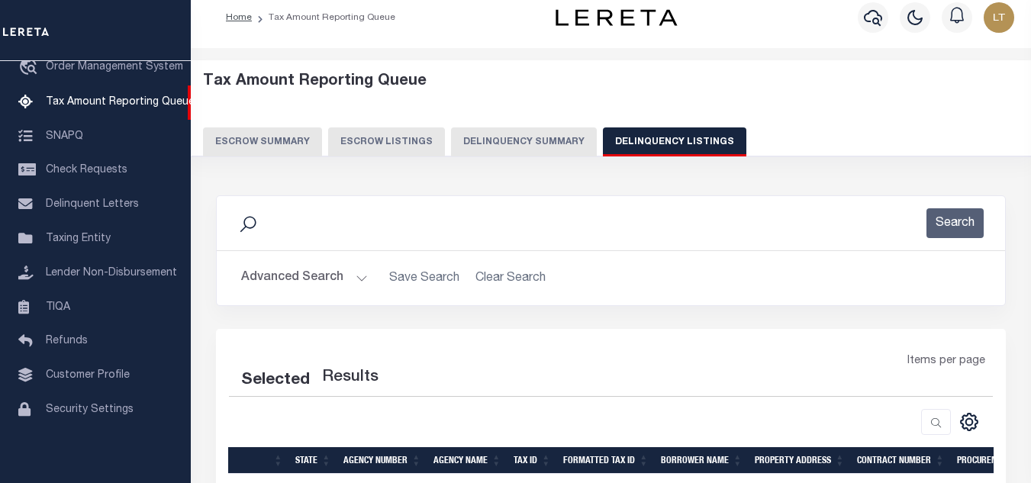
select select "100"
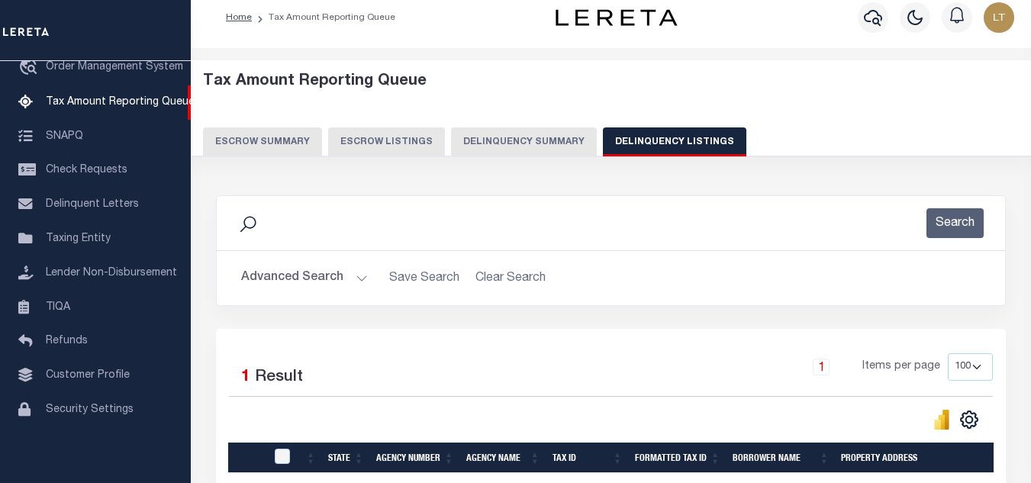
click at [574, 306] on div "Search Advanced Search Save Search Clear Search tblassign_wrapper_dynamictable_…" at bounding box center [611, 250] width 790 height 111
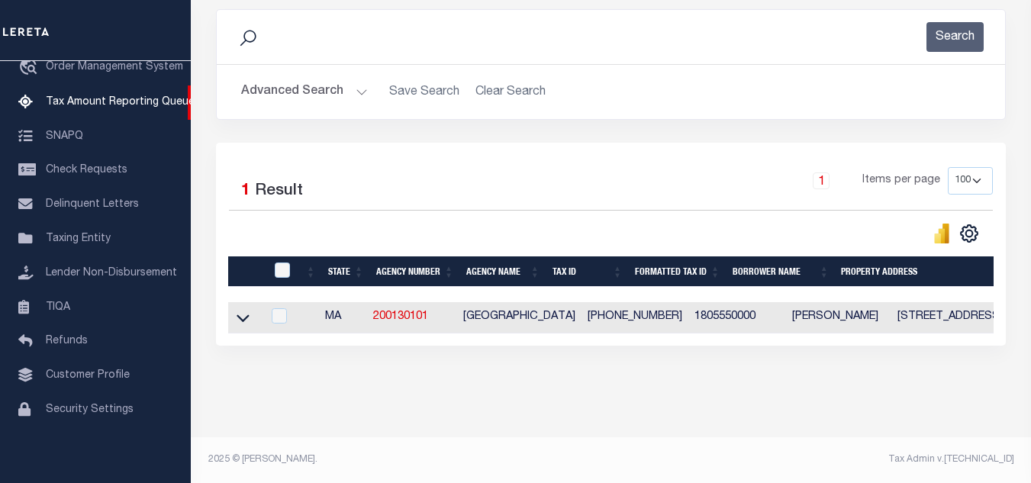
scroll to position [212, 0]
click at [247, 310] on icon at bounding box center [243, 318] width 13 height 16
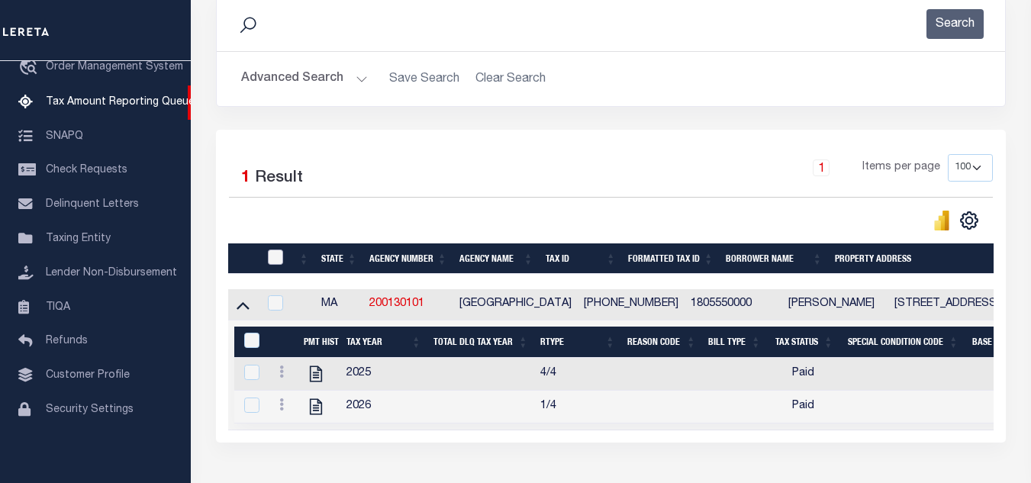
click at [279, 260] on input "checkbox" at bounding box center [275, 257] width 15 height 15
checkbox input "true"
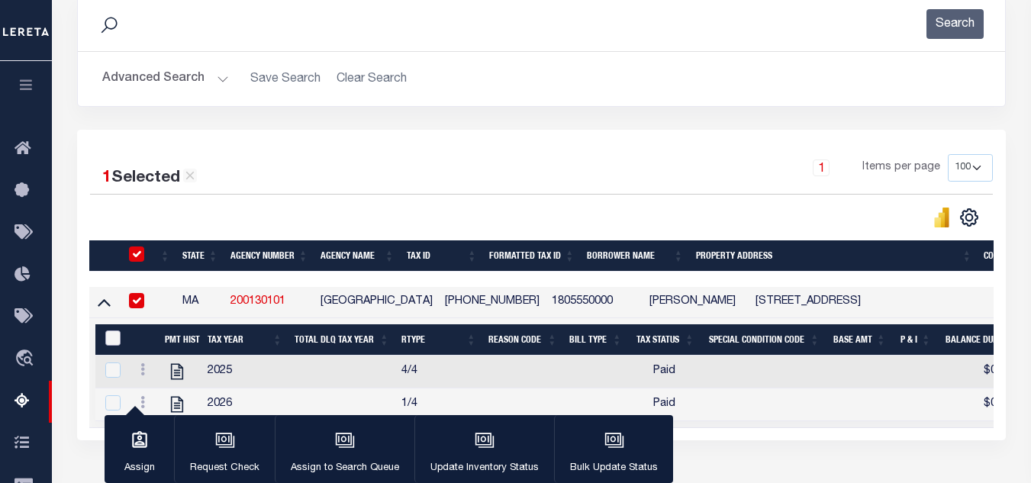
click at [113, 343] on input "&nbsp;" at bounding box center [112, 338] width 15 height 15
checkbox input "true"
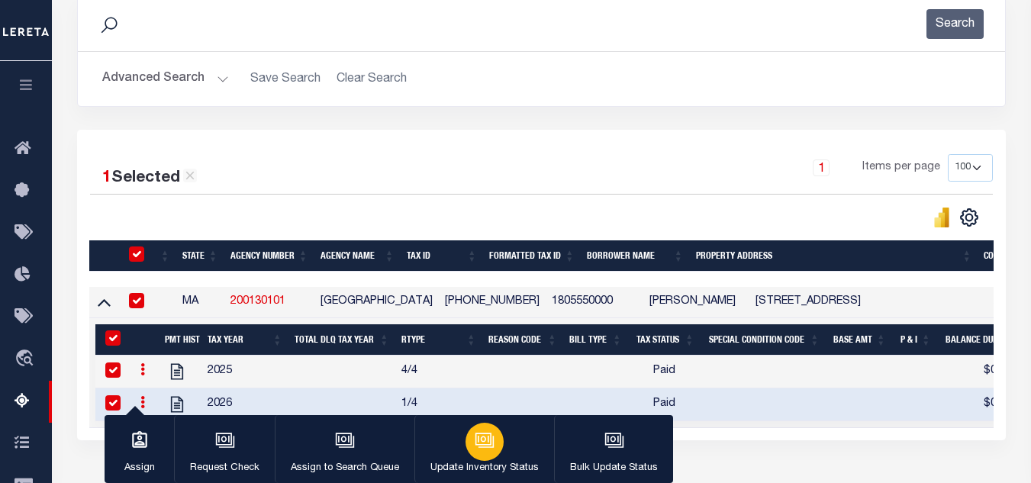
click at [447, 453] on button "Update Inventory Status" at bounding box center [485, 449] width 140 height 69
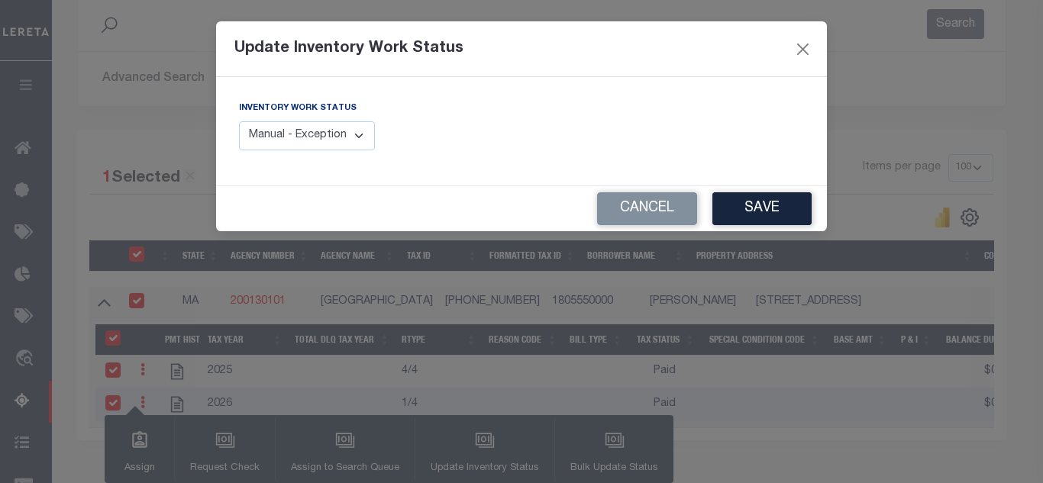
click at [308, 140] on select "Manual - Exception Pended - Awaiting Search Late Add Exception Completed" at bounding box center [307, 136] width 136 height 30
select select "4"
click at [239, 121] on select "Manual - Exception Pended - Awaiting Search Late Add Exception Completed" at bounding box center [307, 136] width 136 height 30
click at [776, 209] on button "Save" at bounding box center [761, 208] width 99 height 33
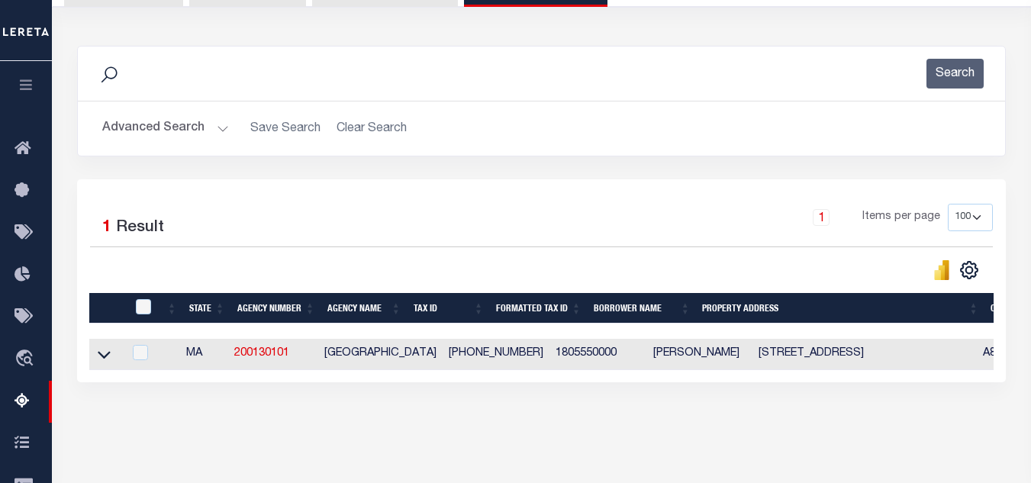
scroll to position [0, 0]
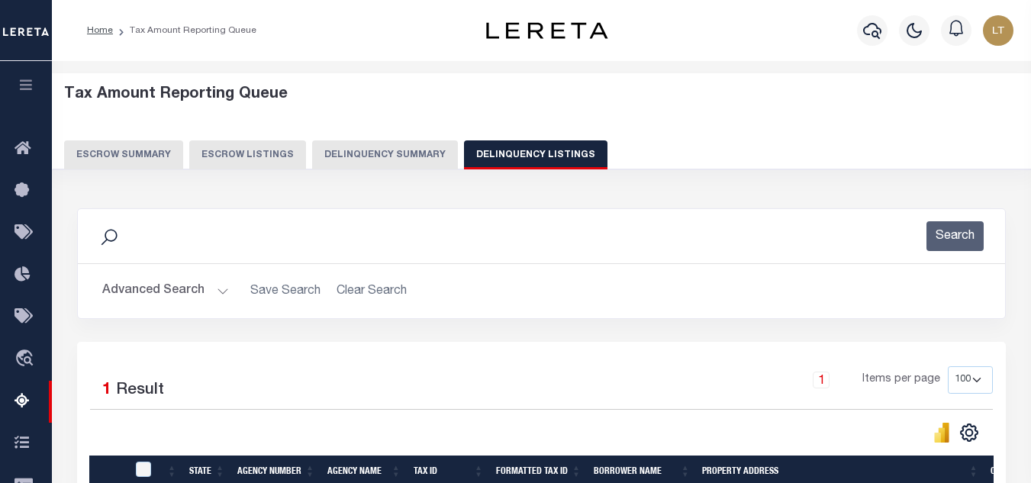
click at [168, 285] on button "Advanced Search" at bounding box center [165, 291] width 127 height 30
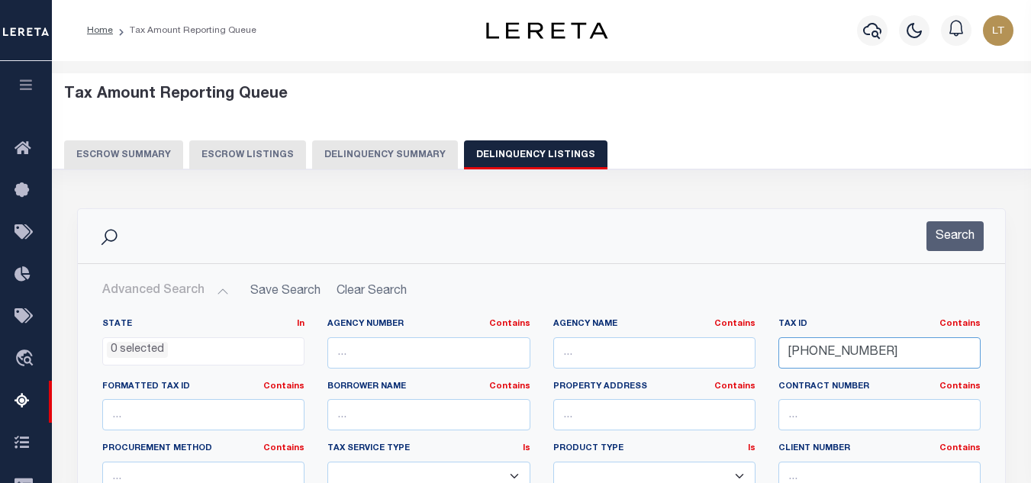
drag, startPoint x: 873, startPoint y: 357, endPoint x: 731, endPoint y: 356, distance: 141.3
click at [725, 355] on div "State In In AK AL AR AZ CA CO CT DC DE FL GA GU HI IA ID IL IN KS [GEOGRAPHIC_D…" at bounding box center [542, 474] width 902 height 312
paste input "[PHONE_NUMBER]"
type input "[PHONE_NUMBER]"
click at [957, 230] on button "Search" at bounding box center [955, 236] width 57 height 30
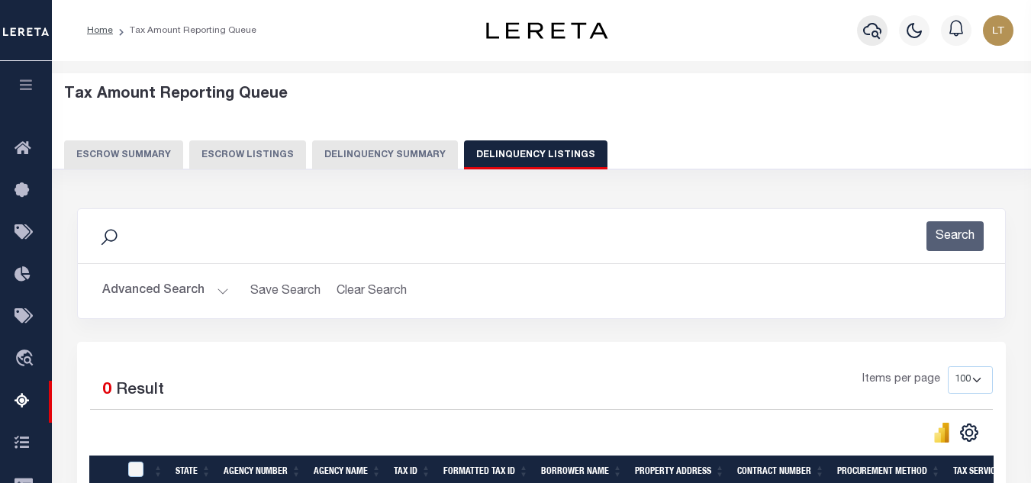
click at [879, 22] on icon "button" at bounding box center [873, 30] width 18 height 18
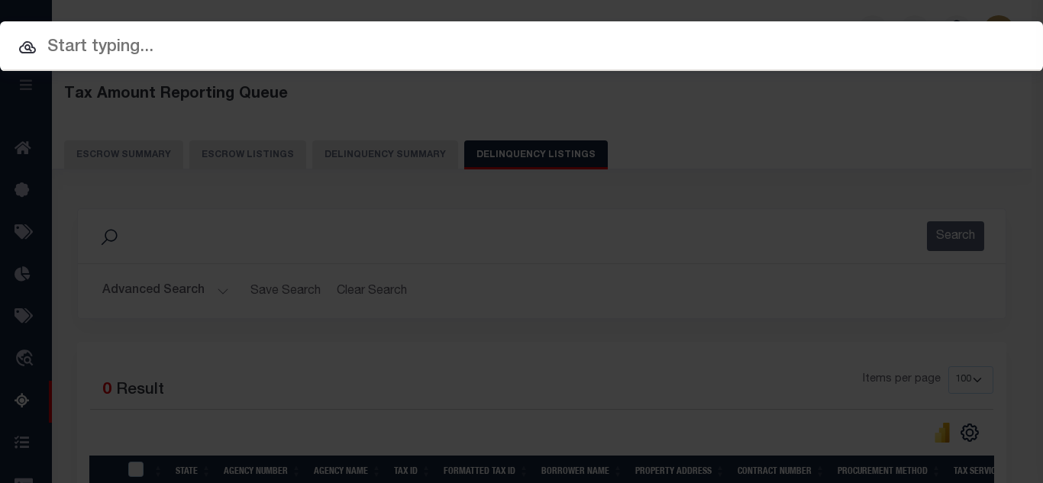
paste input "[PHONE_NUMBER]"
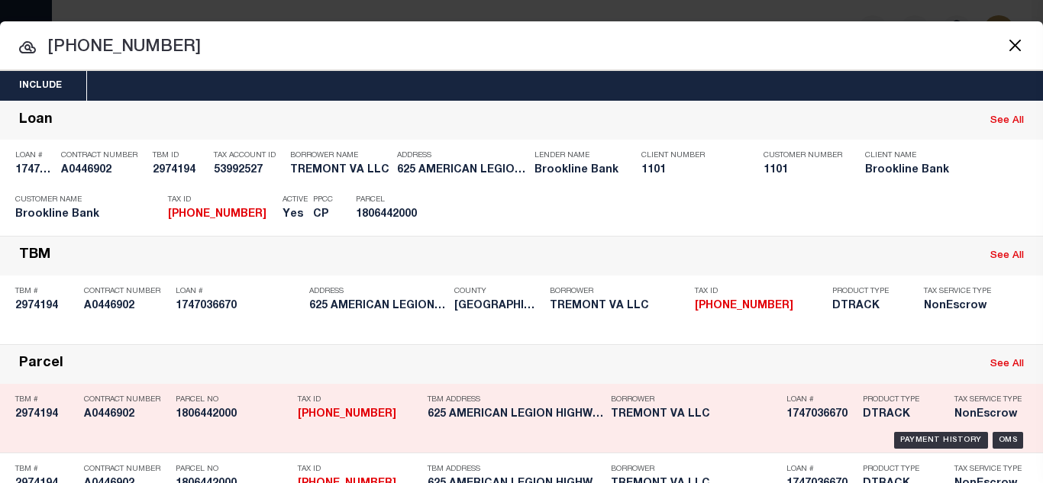
type input "[PHONE_NUMBER]"
